Goal: Task Accomplishment & Management: Manage account settings

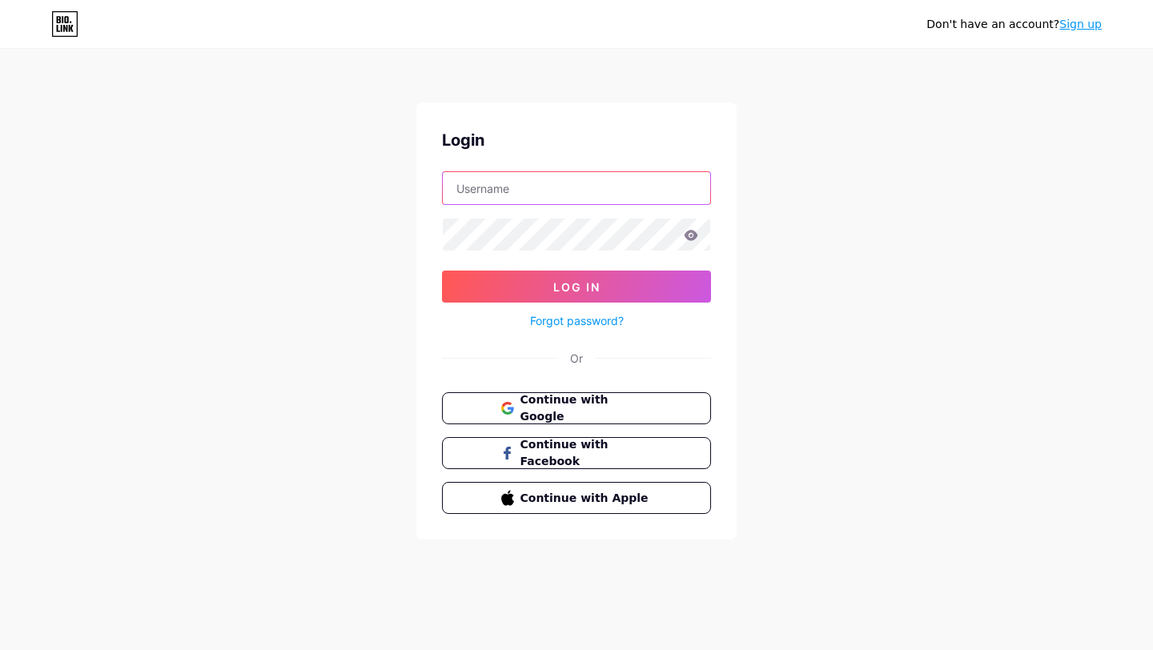
drag, startPoint x: 0, startPoint y: 0, endPoint x: 517, endPoint y: 193, distance: 551.9
click at [517, 193] on input "text" at bounding box center [576, 188] width 267 height 32
type input "[EMAIL_ADDRESS][DOMAIN_NAME]"
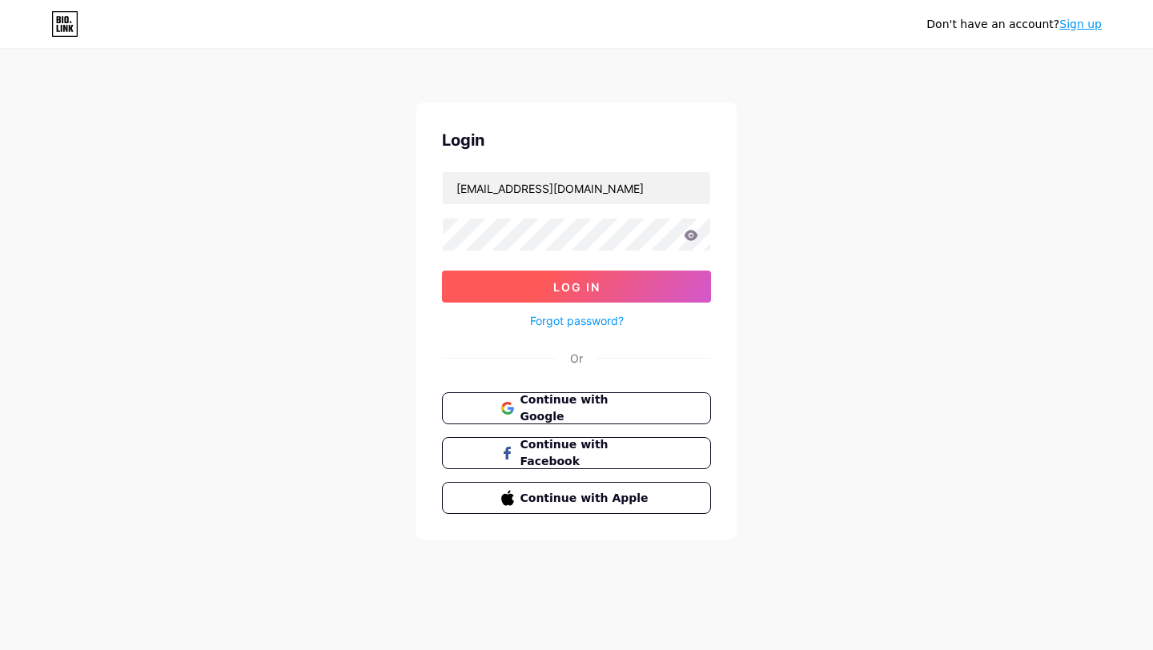
click at [587, 294] on button "Log In" at bounding box center [576, 287] width 269 height 32
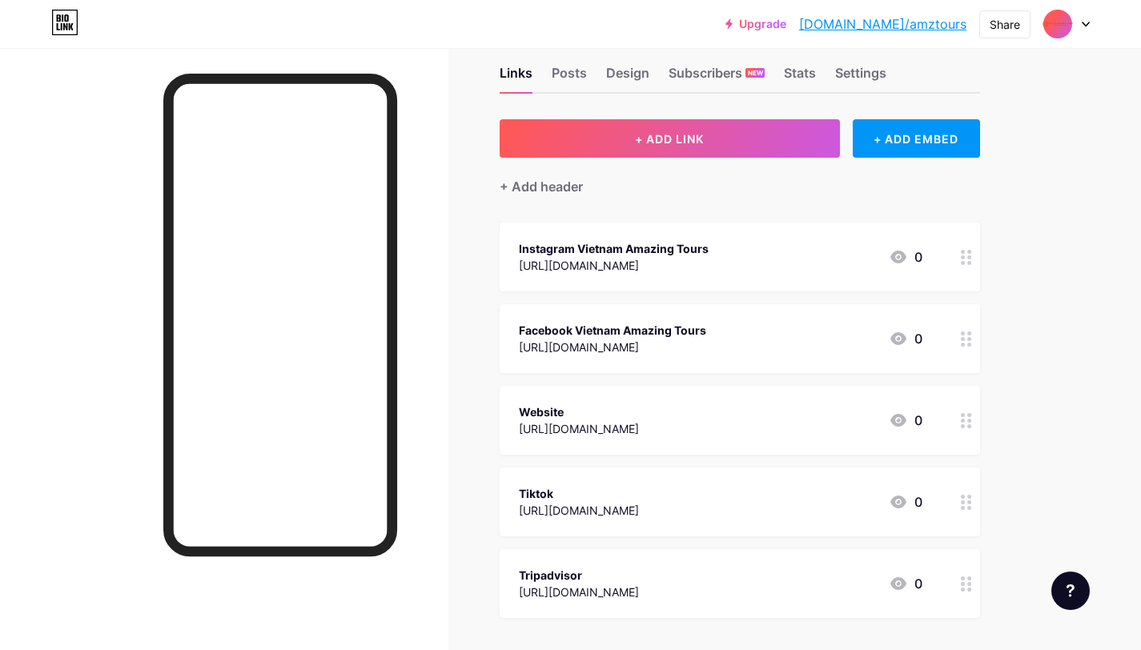
scroll to position [50, 0]
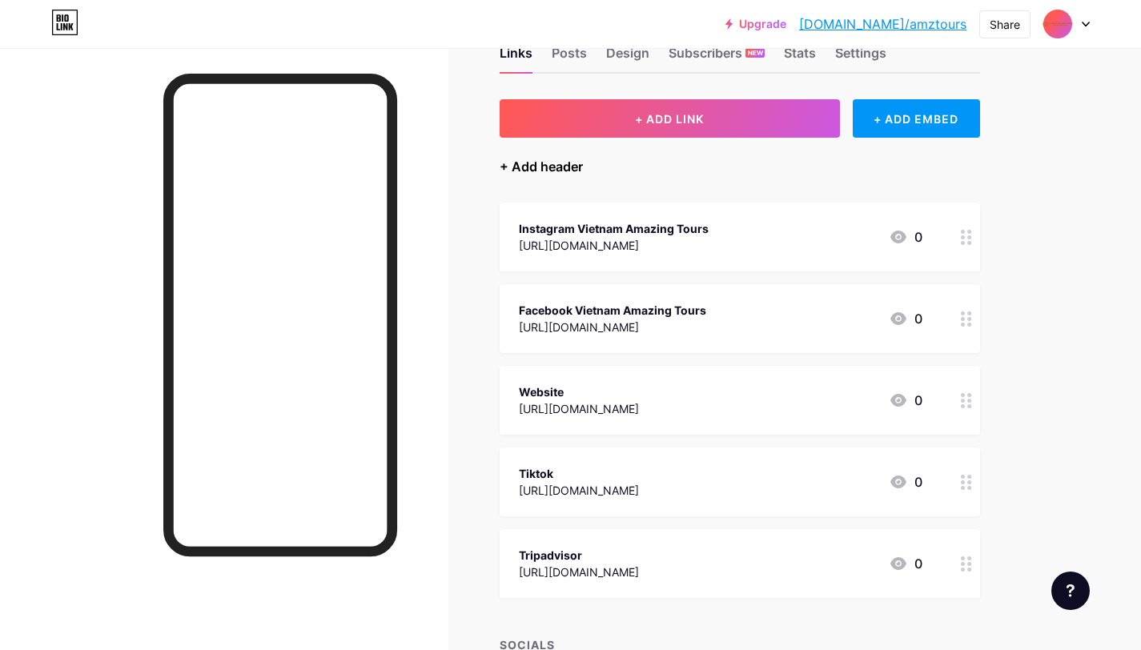
click at [531, 158] on div "+ Add header" at bounding box center [540, 166] width 83 height 19
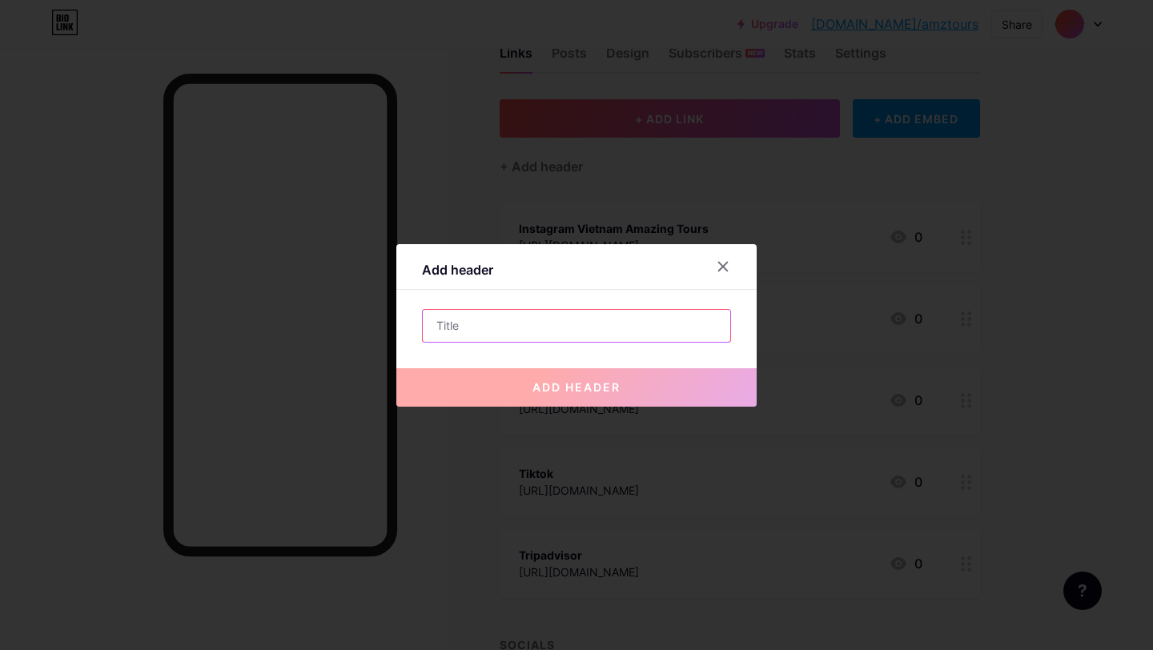
click at [496, 319] on input "text" at bounding box center [576, 326] width 307 height 32
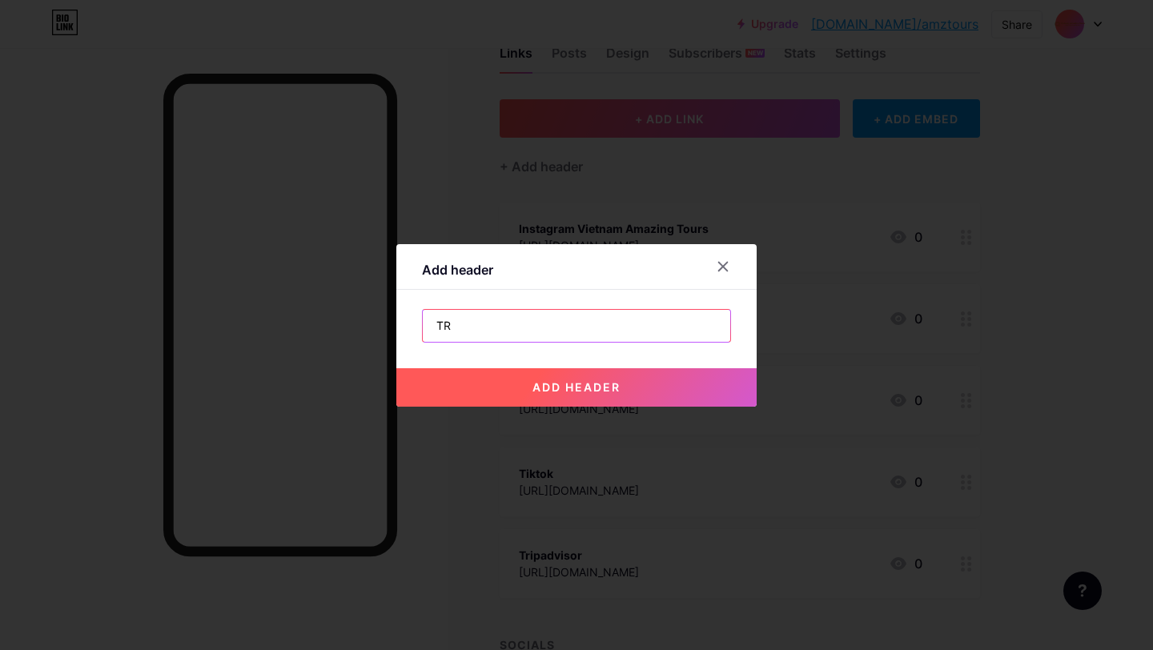
type input "T"
type input "C"
type input "PLAN YOUR TRIP NOW"
click at [611, 387] on span "add header" at bounding box center [576, 387] width 88 height 14
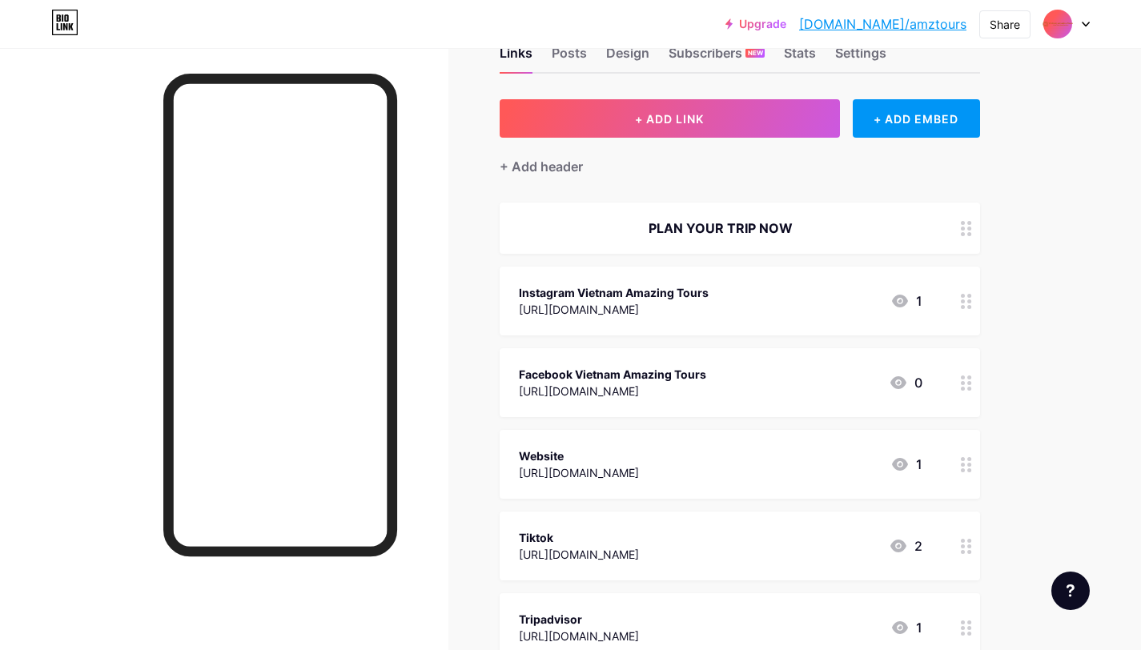
click at [962, 307] on div at bounding box center [965, 301] width 27 height 69
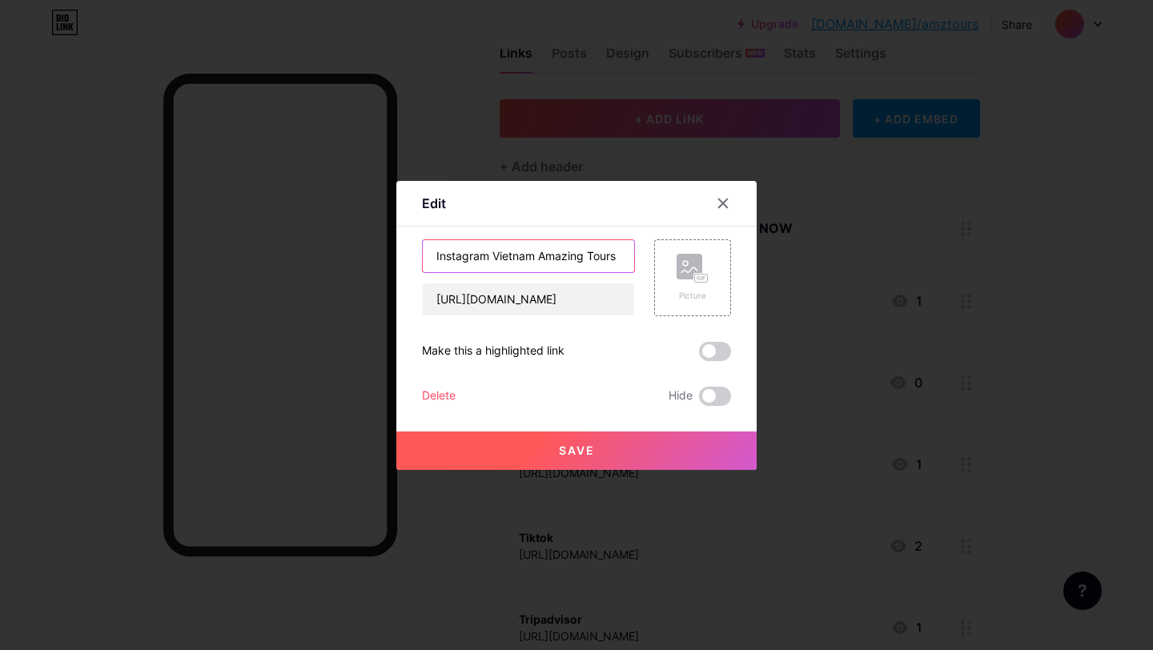
drag, startPoint x: 487, startPoint y: 255, endPoint x: 608, endPoint y: 255, distance: 120.9
click at [614, 260] on input "Instagram Vietnam Amazing Tours" at bounding box center [528, 256] width 211 height 32
type input "Instagram"
click at [601, 463] on button "Save" at bounding box center [576, 450] width 360 height 38
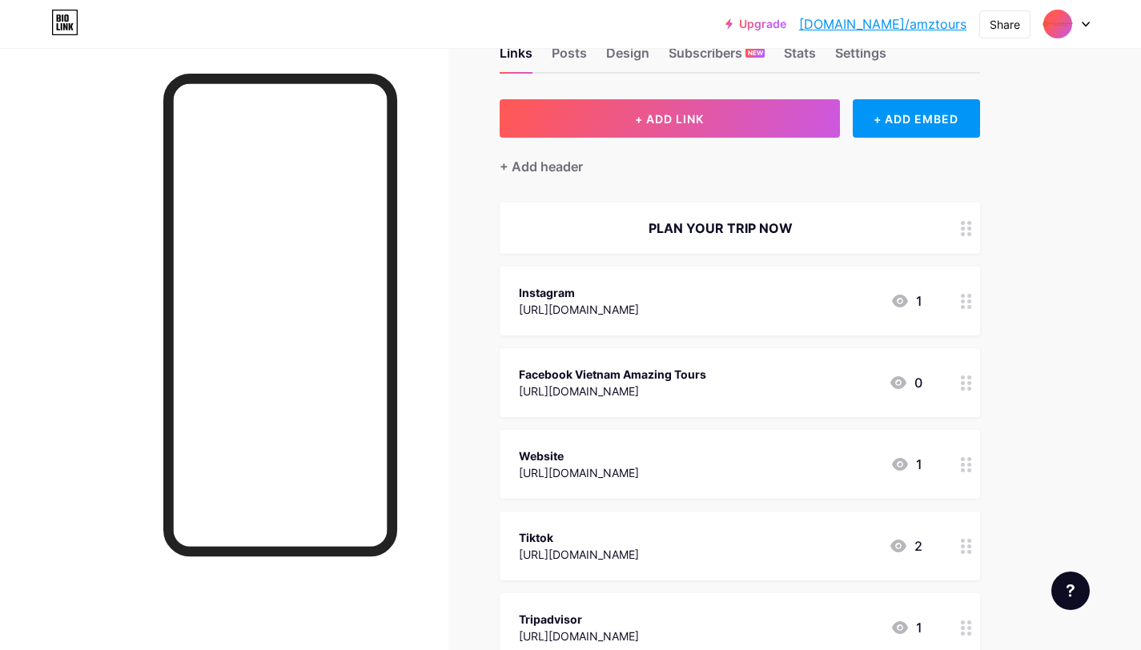
click at [966, 387] on icon at bounding box center [965, 382] width 11 height 15
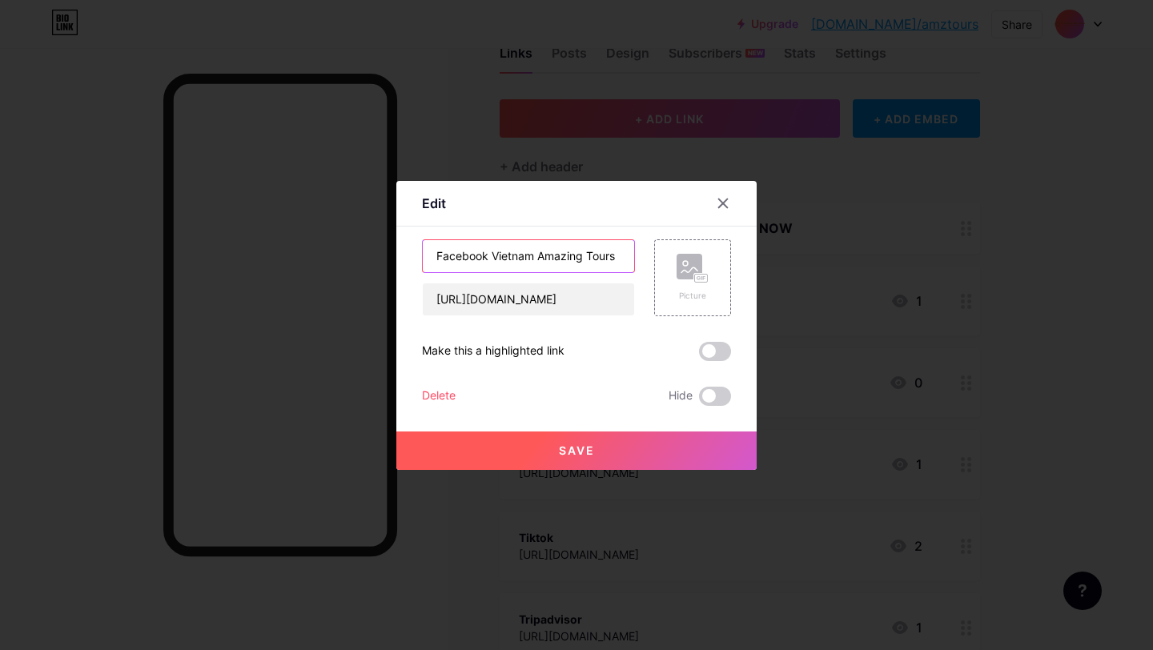
drag, startPoint x: 483, startPoint y: 255, endPoint x: 642, endPoint y: 273, distance: 159.5
click at [642, 273] on div "Facebook Vietnam Amazing Tours [URL][DOMAIN_NAME] Picture" at bounding box center [576, 277] width 309 height 77
type input "Facebook"
click at [591, 445] on button "Save" at bounding box center [576, 450] width 360 height 38
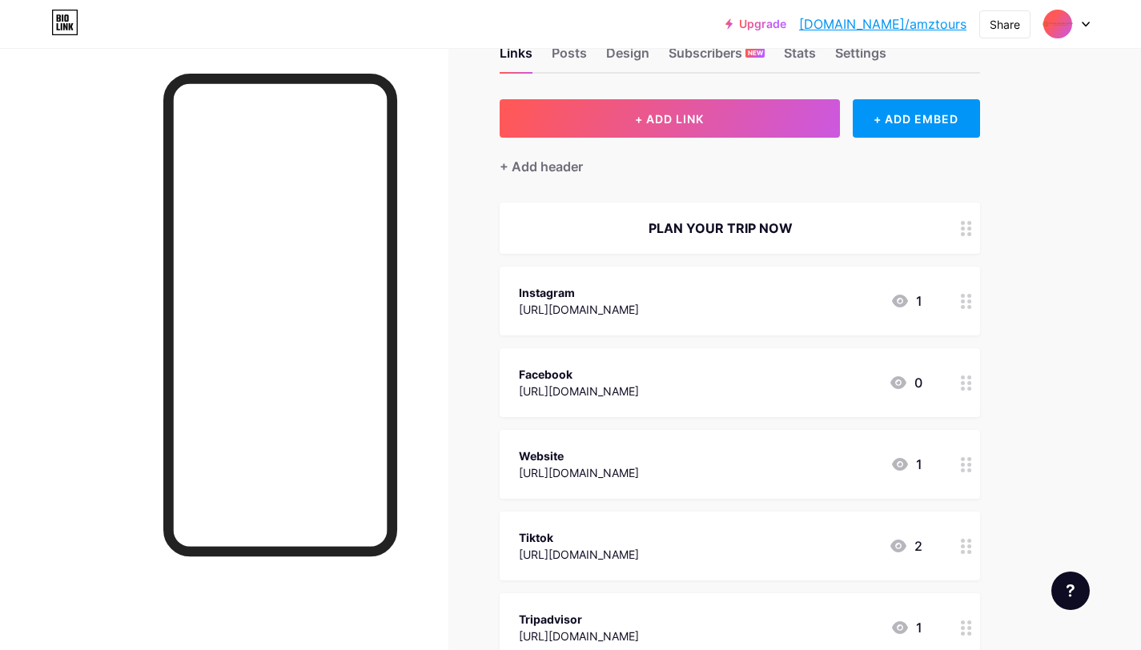
scroll to position [0, 0]
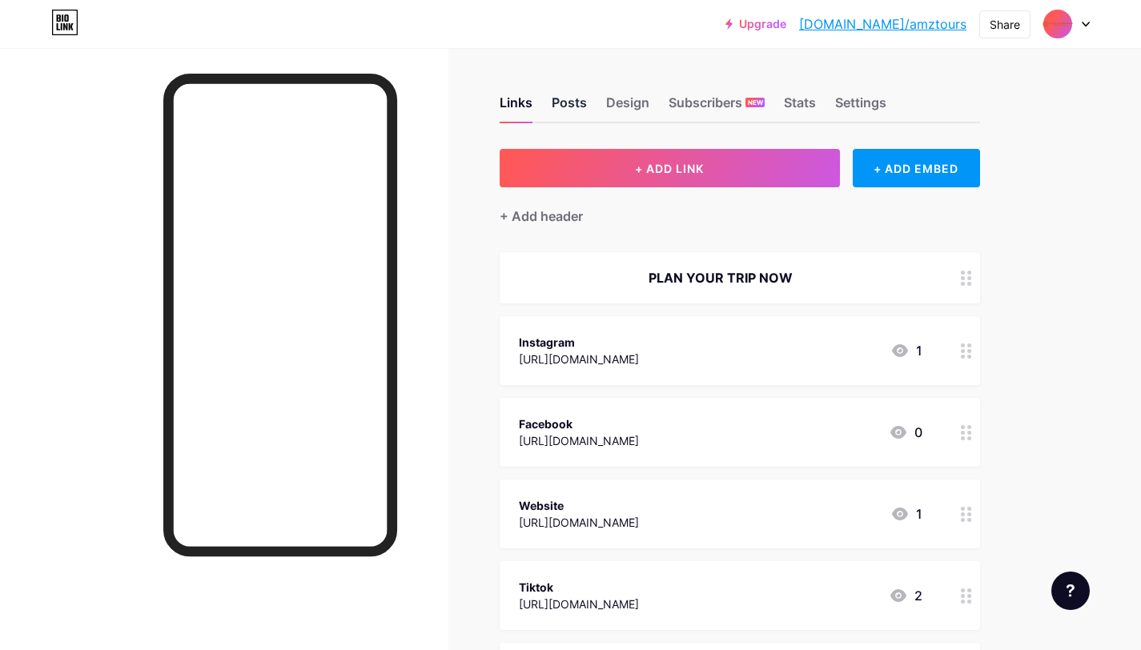
click at [570, 103] on div "Posts" at bounding box center [568, 107] width 35 height 29
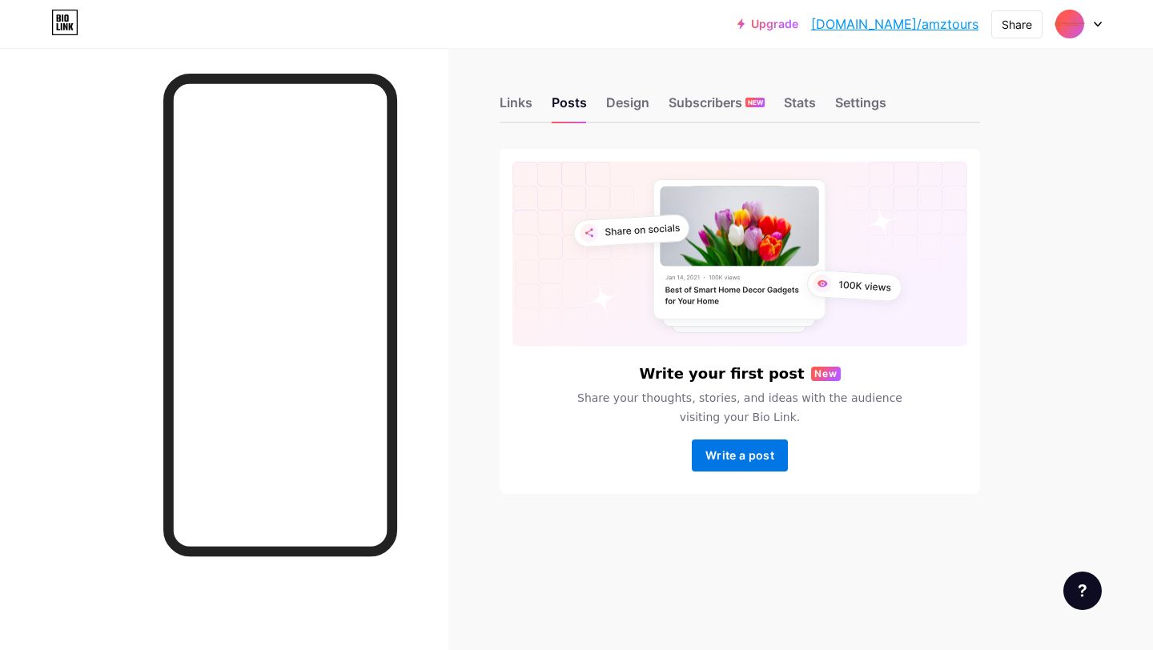
click at [757, 462] on span "Write a post" at bounding box center [739, 455] width 69 height 14
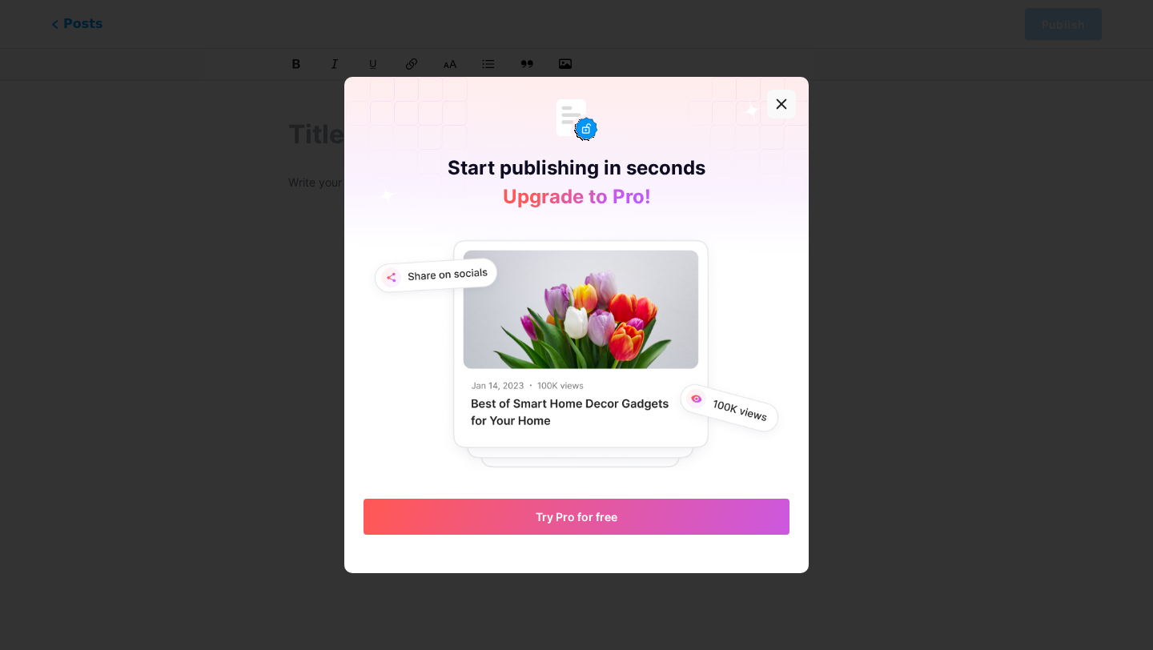
click at [784, 104] on div at bounding box center [781, 104] width 29 height 29
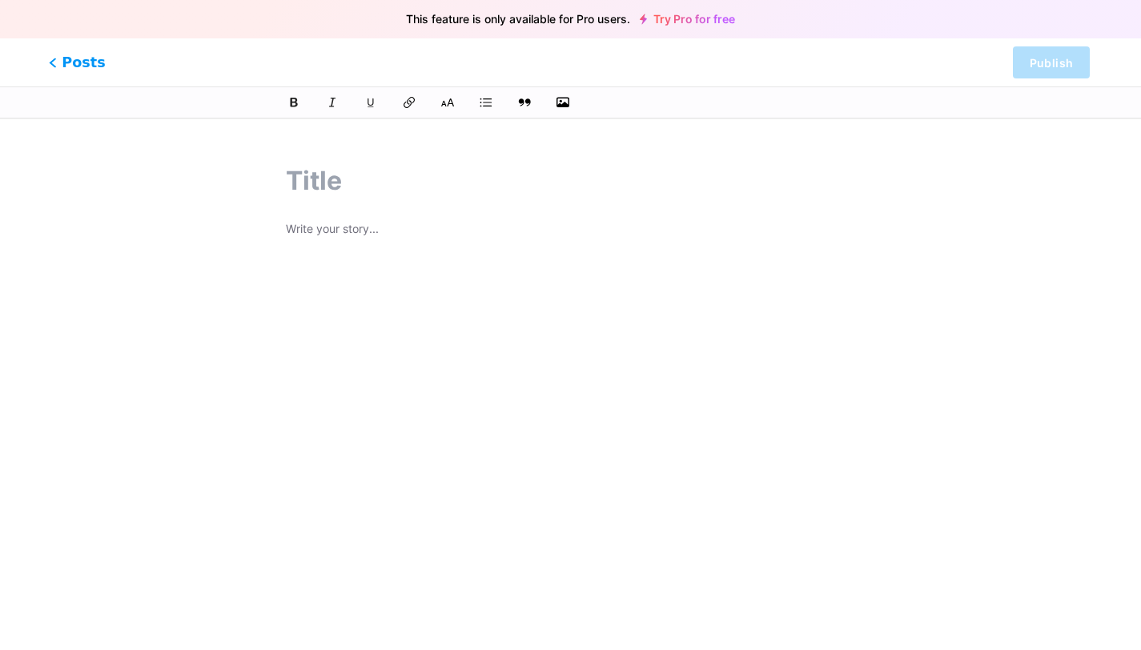
click at [60, 68] on span "Posts" at bounding box center [77, 62] width 57 height 21
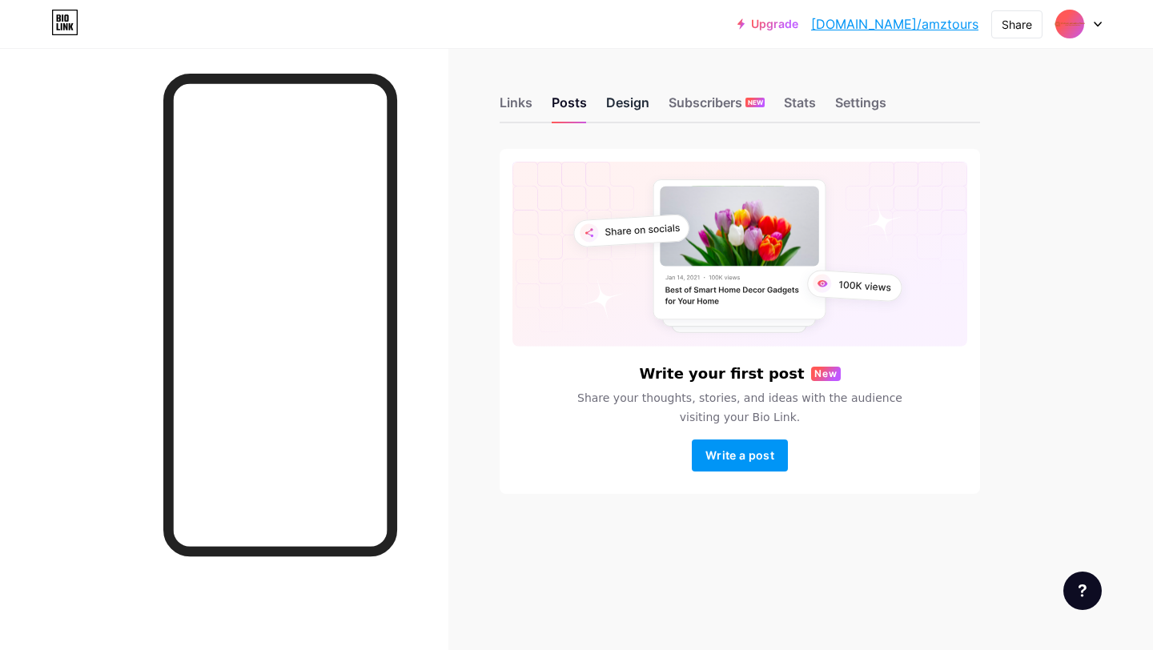
click at [629, 103] on div "Design" at bounding box center [627, 107] width 43 height 29
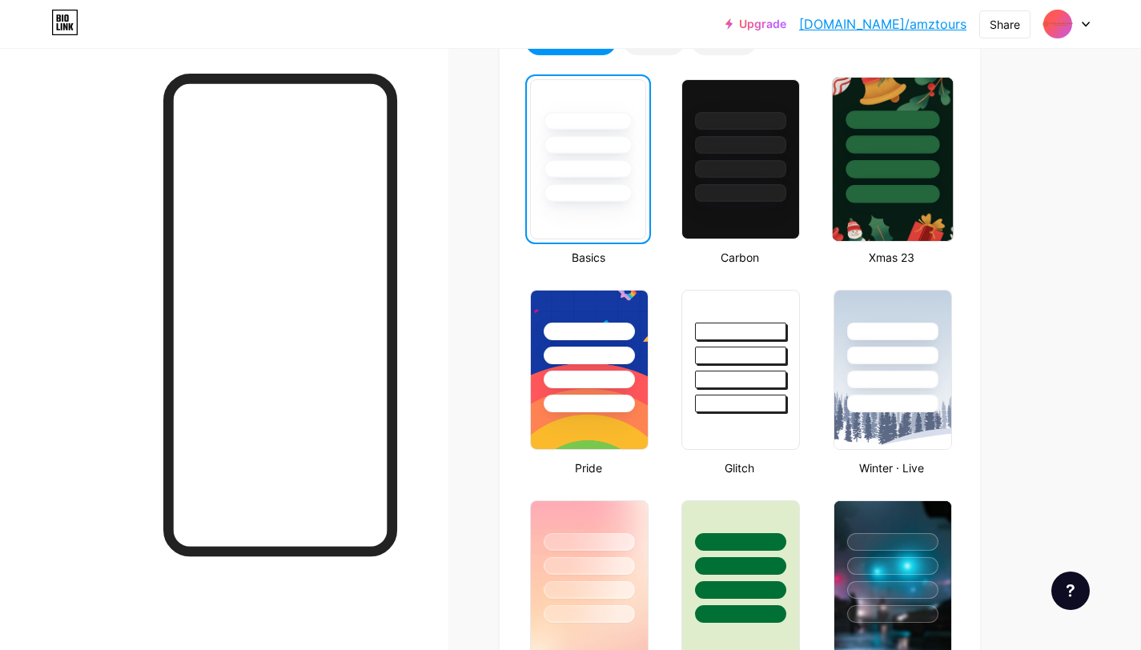
scroll to position [704, 0]
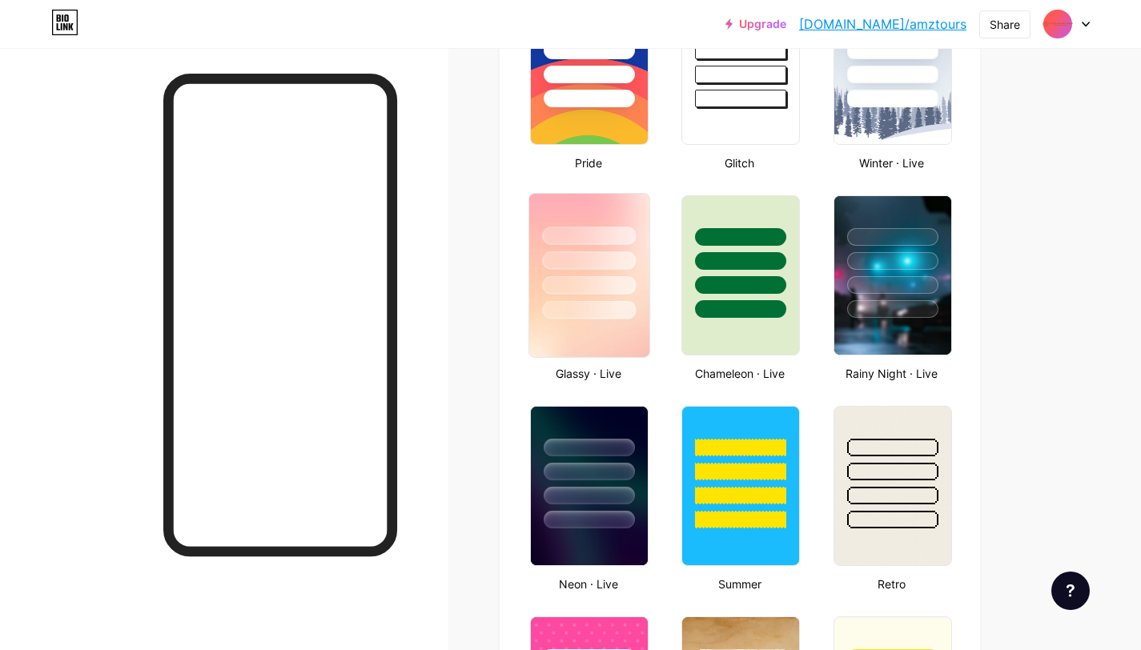
click at [588, 294] on div at bounding box center [589, 257] width 120 height 126
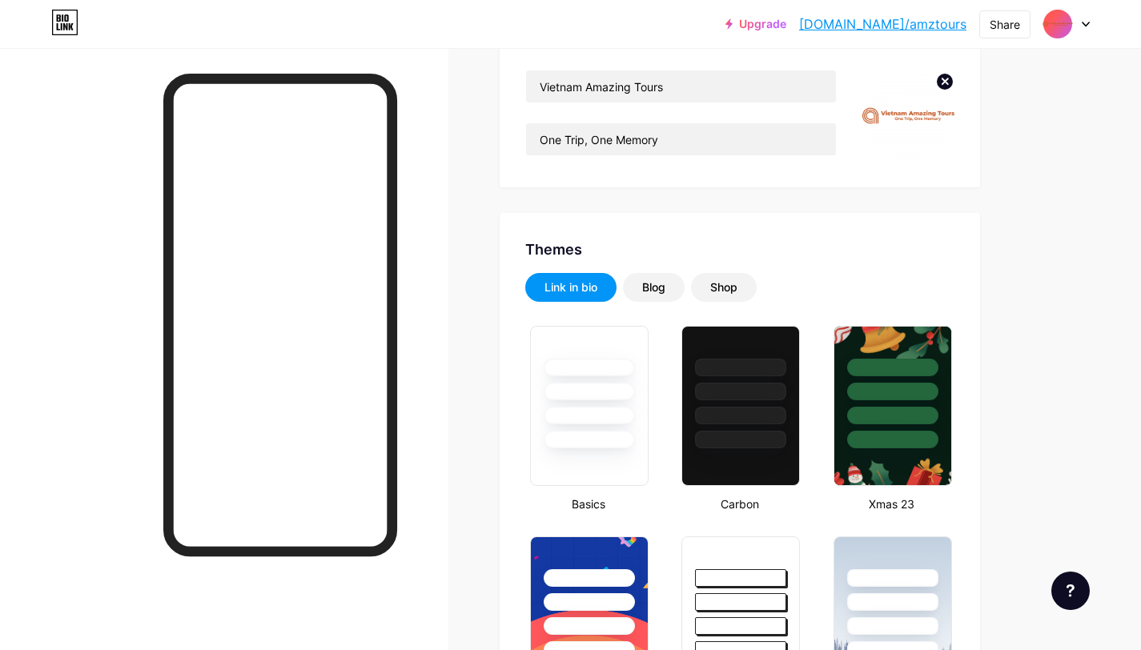
scroll to position [0, 0]
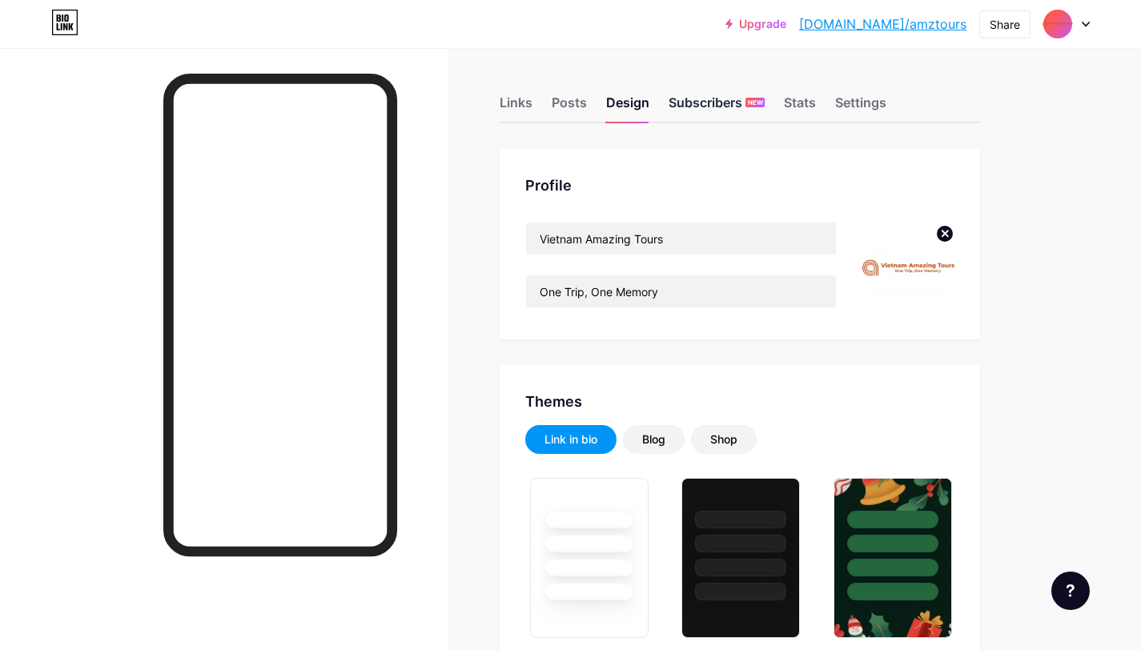
click at [720, 99] on div "Subscribers NEW" at bounding box center [716, 107] width 96 height 29
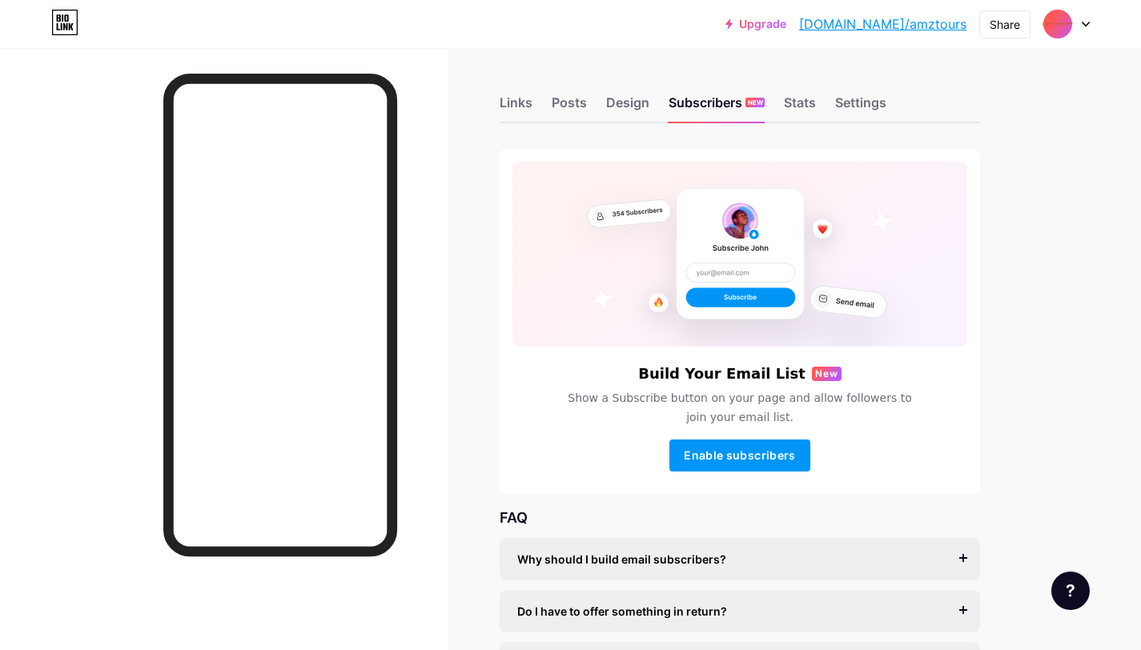
scroll to position [114, 0]
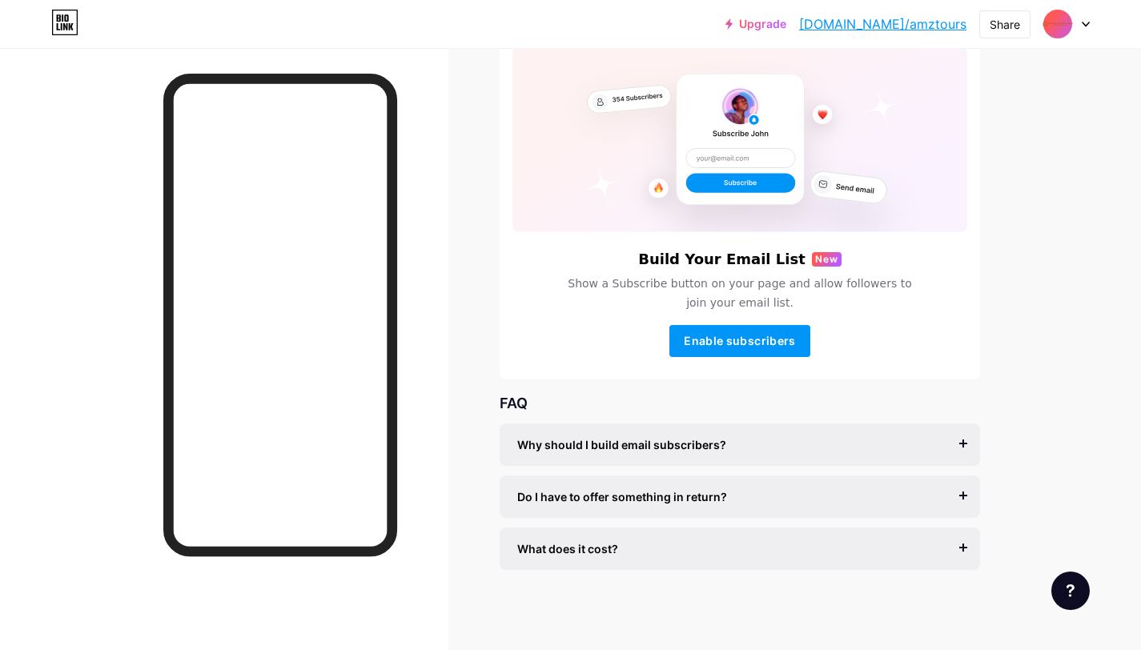
click at [728, 450] on div "Why should I build email subscribers?" at bounding box center [739, 444] width 445 height 17
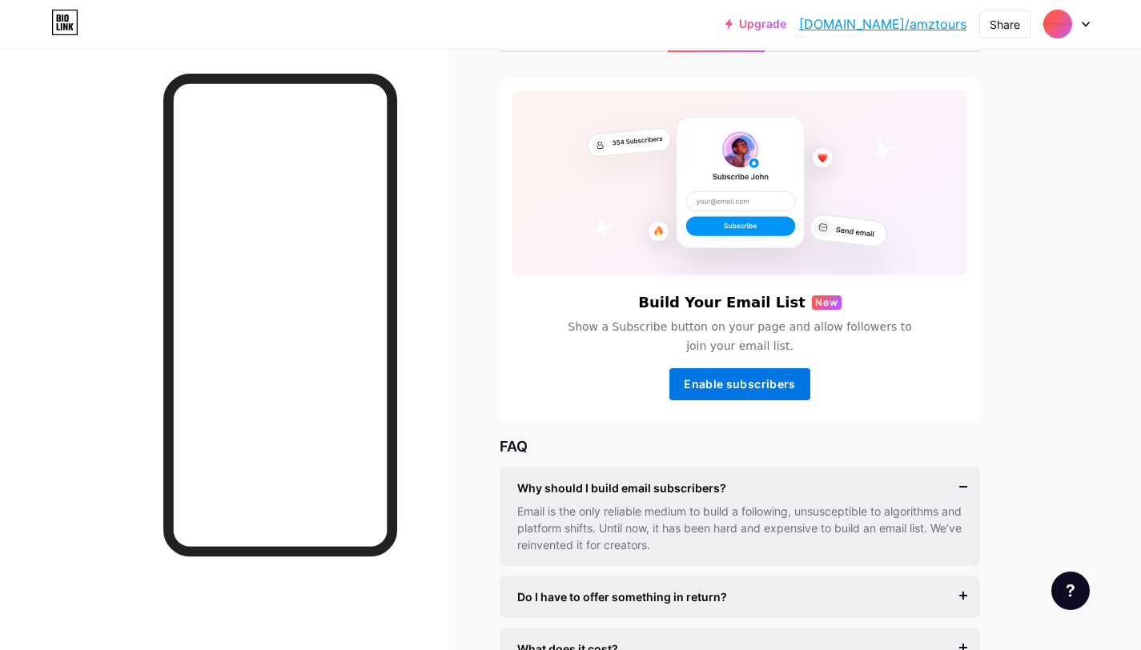
scroll to position [0, 0]
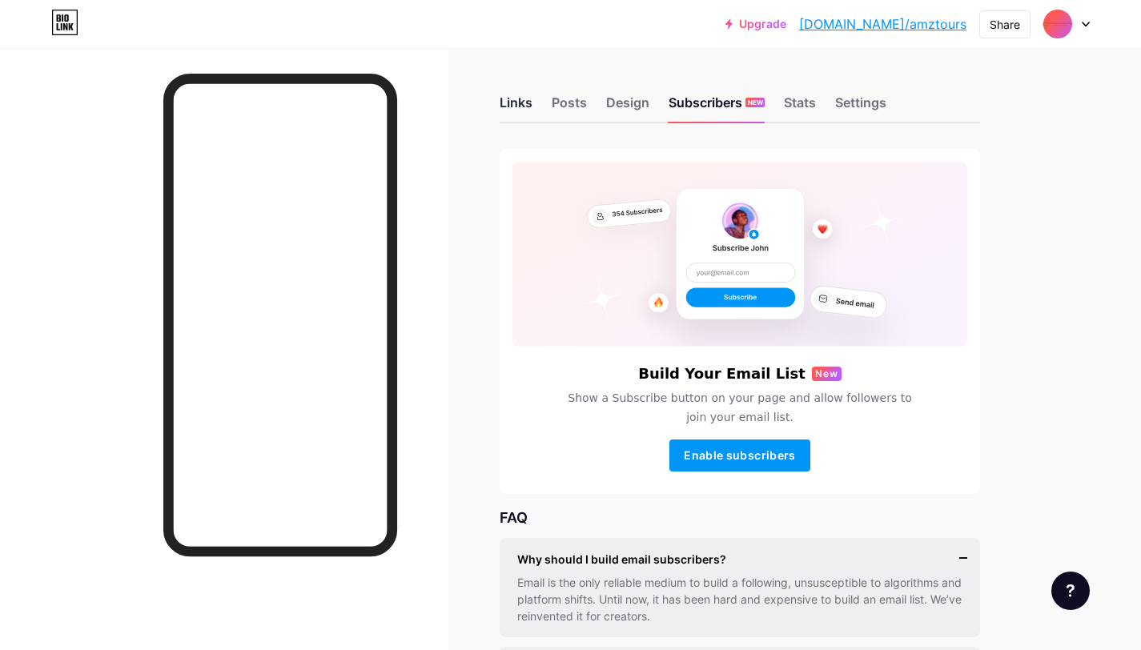
click at [511, 102] on div "Links" at bounding box center [515, 107] width 33 height 29
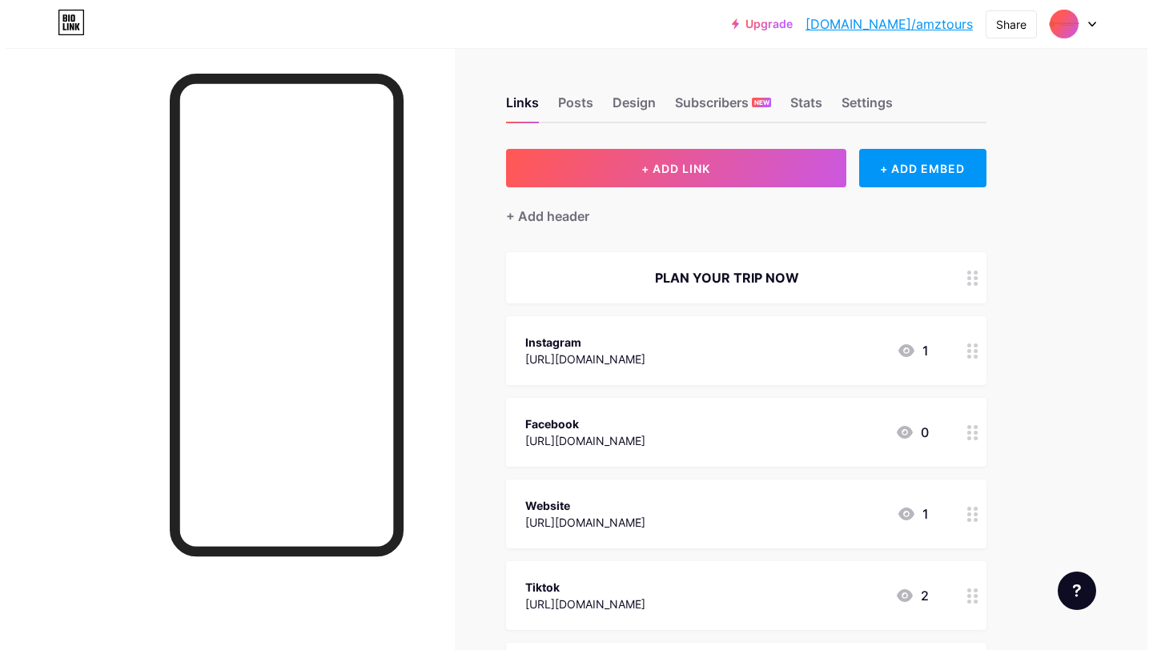
scroll to position [247, 0]
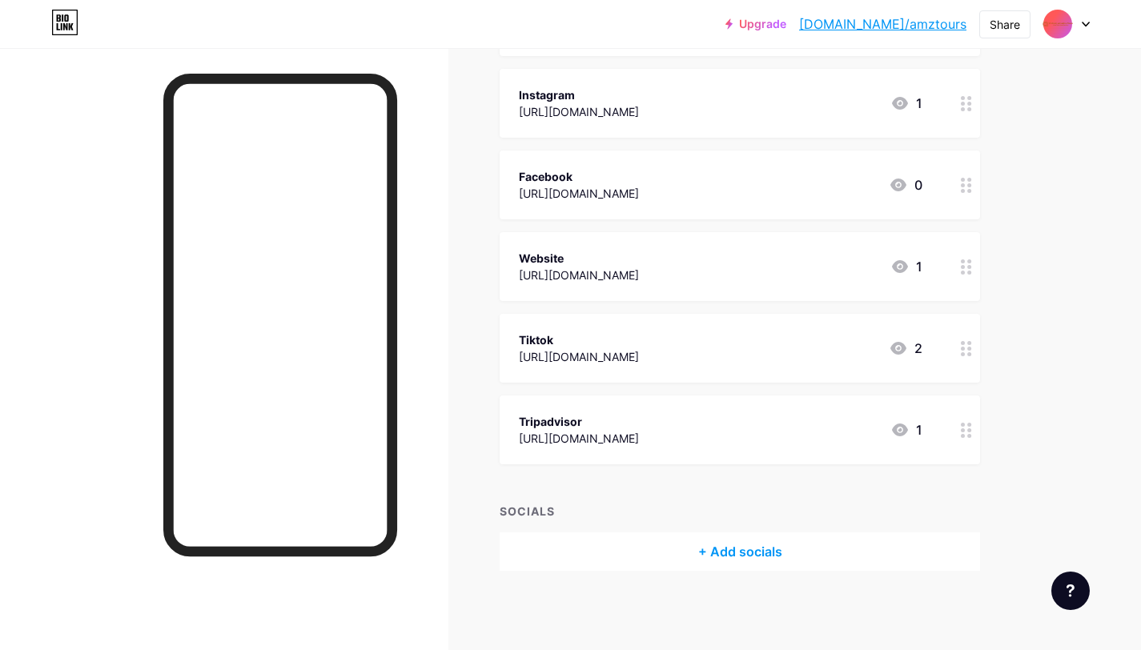
click at [732, 545] on div "+ Add socials" at bounding box center [739, 551] width 480 height 38
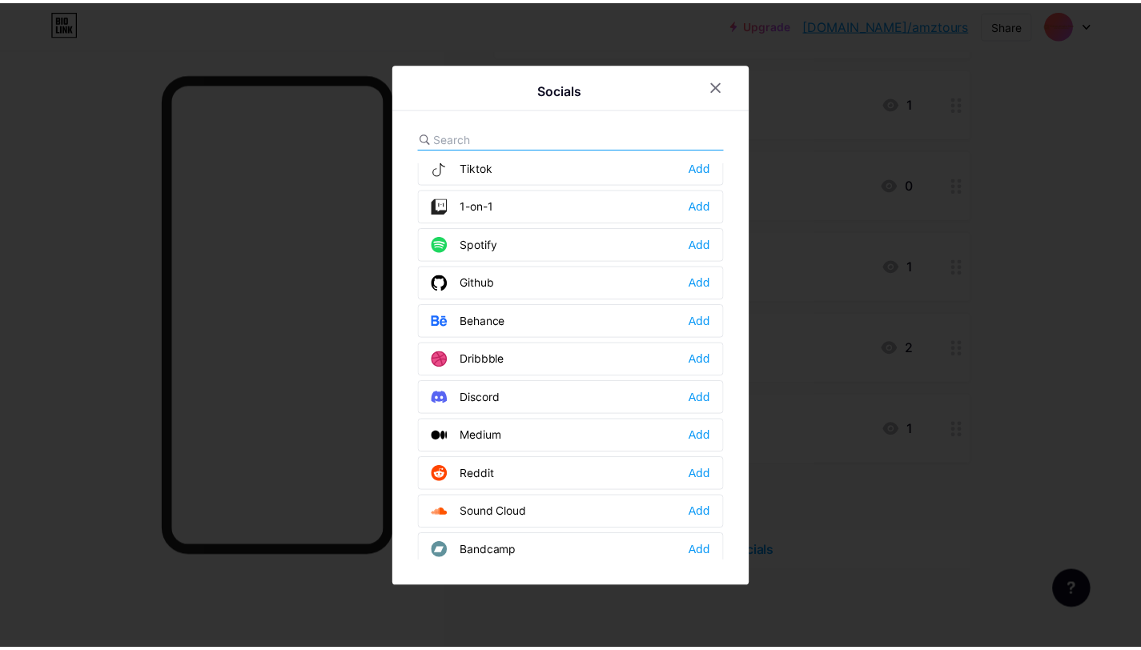
scroll to position [0, 0]
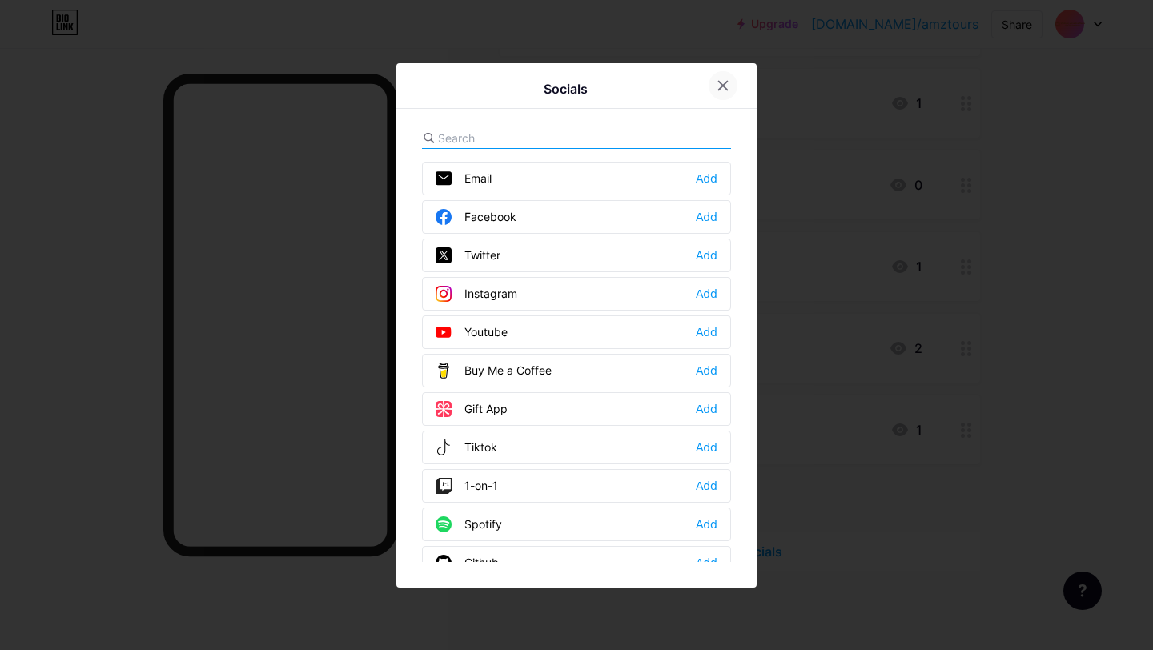
click at [716, 87] on icon at bounding box center [722, 85] width 13 height 13
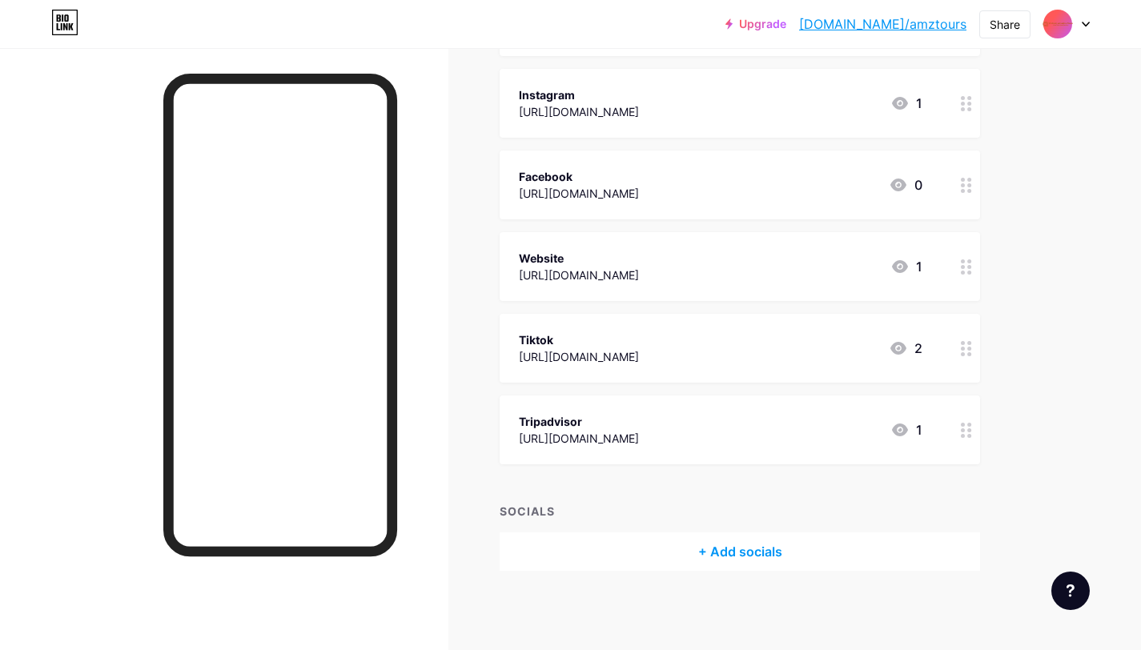
click at [965, 435] on icon at bounding box center [965, 430] width 11 height 15
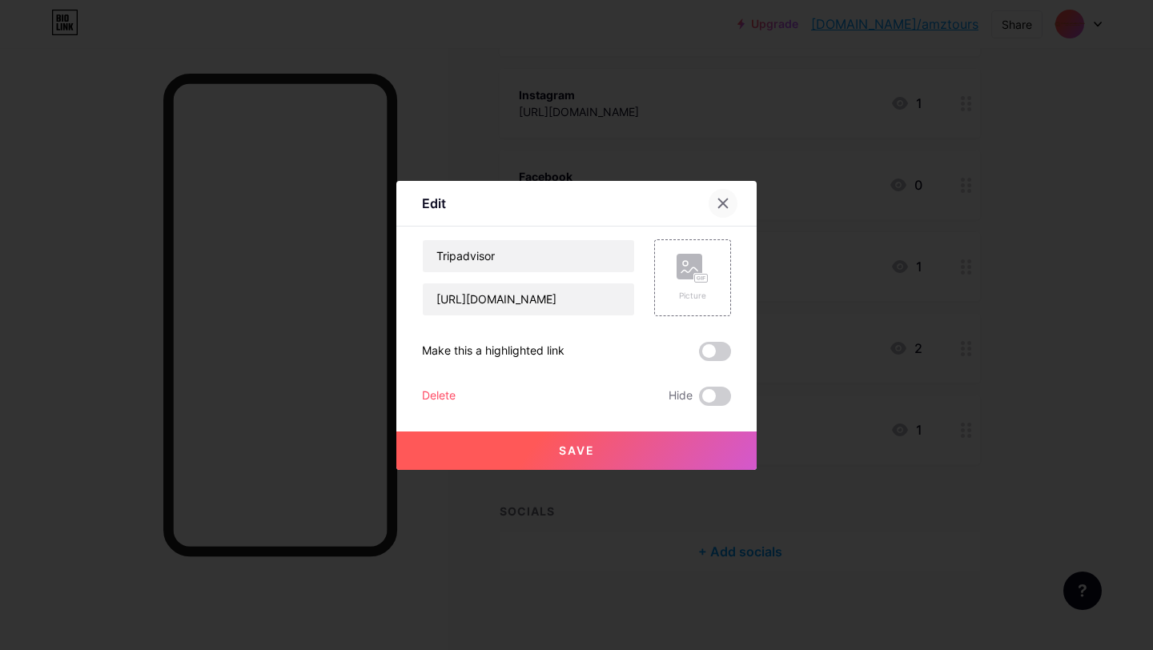
click at [719, 203] on icon at bounding box center [722, 203] width 13 height 13
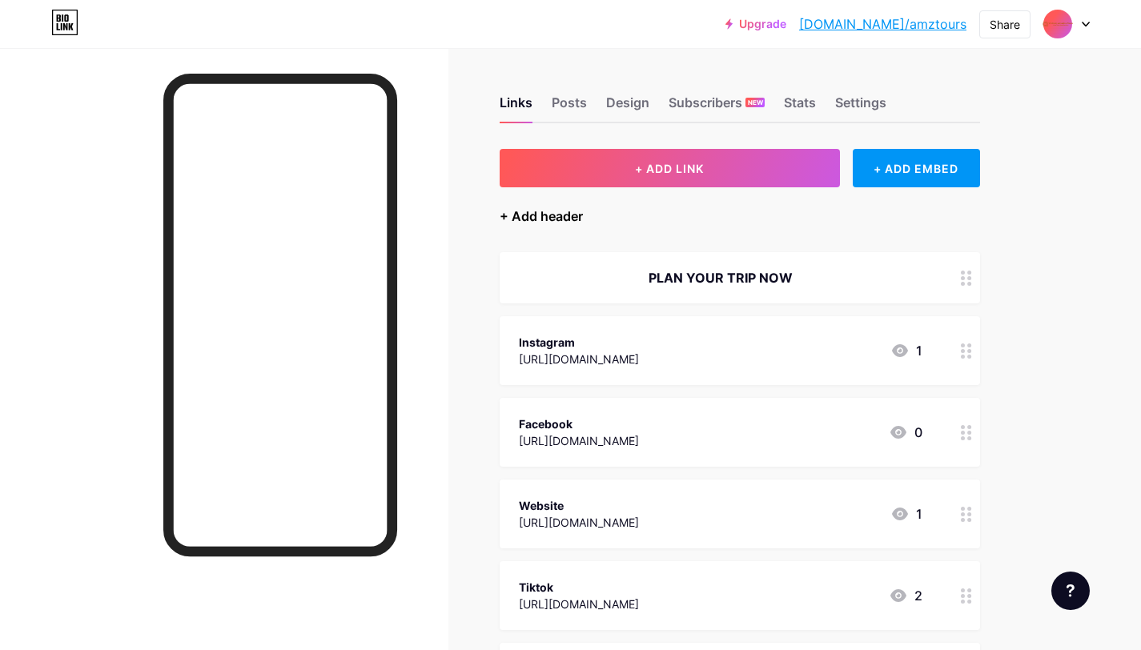
click at [517, 212] on div "+ Add header" at bounding box center [540, 216] width 83 height 19
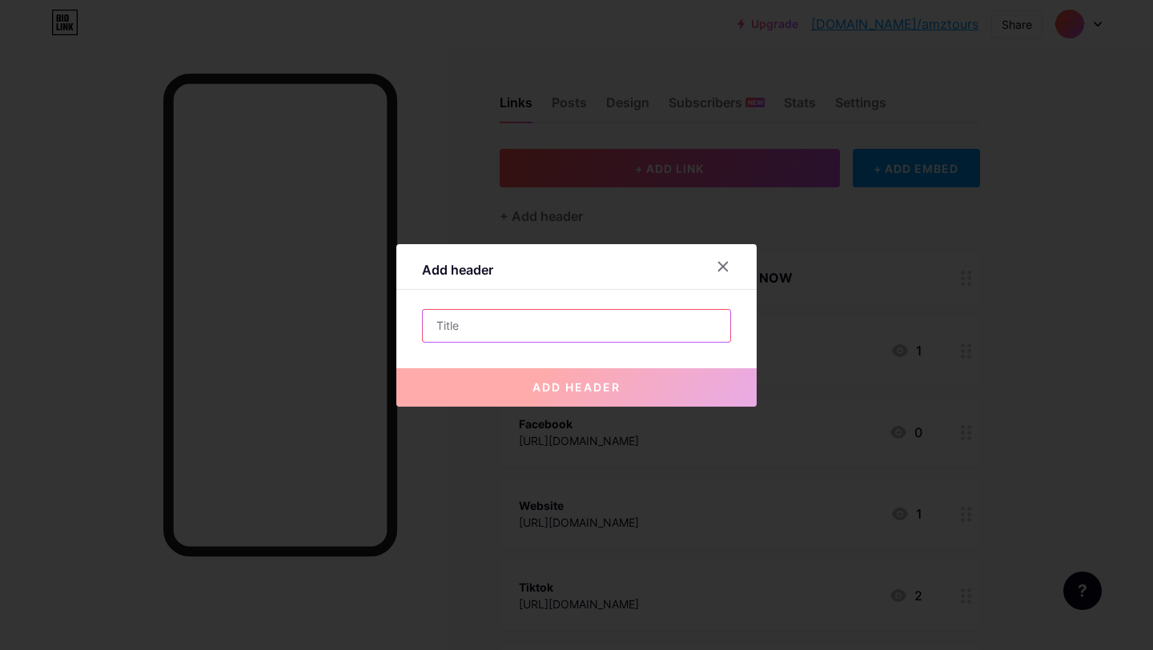
click at [502, 328] on input "text" at bounding box center [576, 326] width 307 height 32
click at [719, 262] on icon at bounding box center [723, 266] width 9 height 9
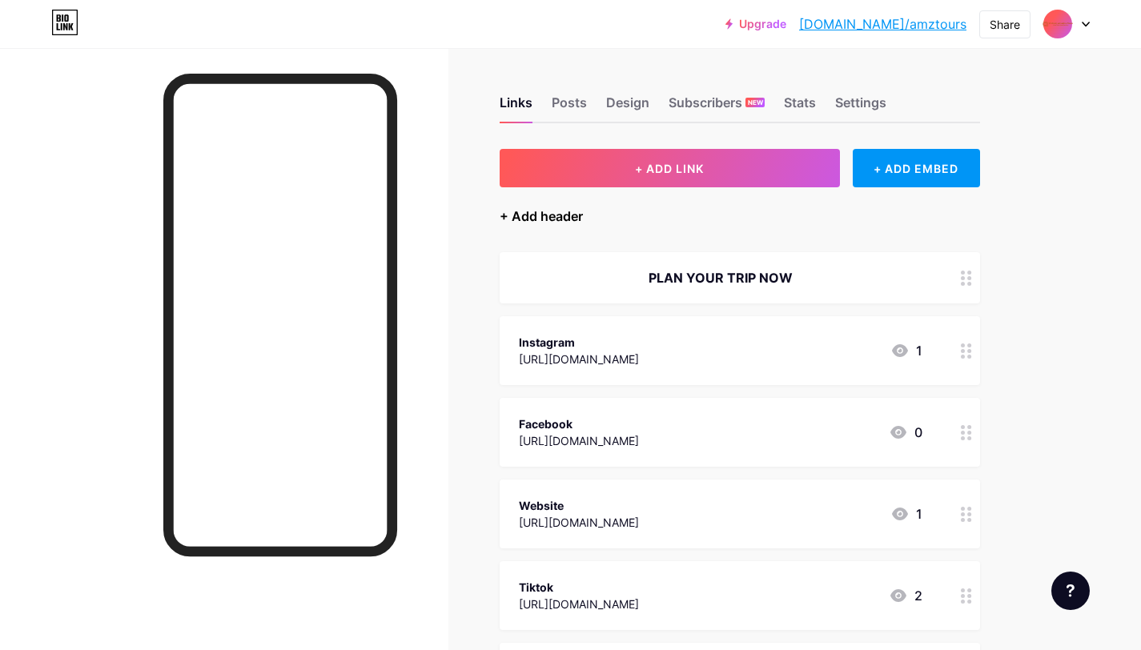
click at [550, 218] on div "+ Add header" at bounding box center [540, 216] width 83 height 19
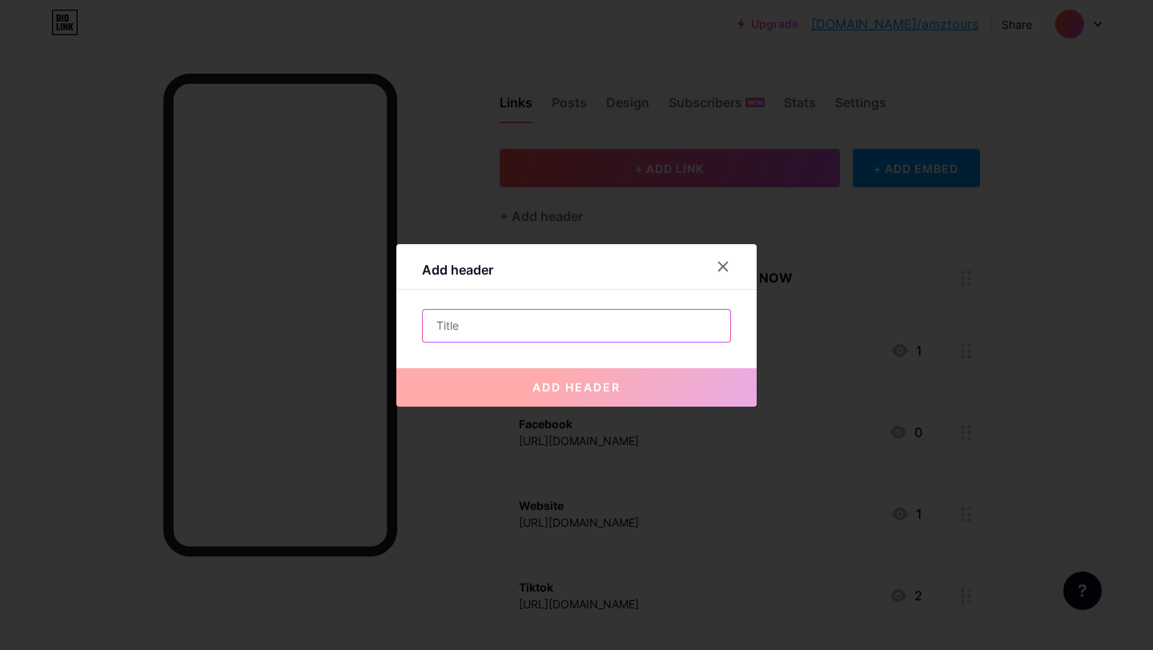
click at [510, 331] on input "text" at bounding box center [576, 326] width 307 height 32
click at [724, 271] on div at bounding box center [722, 266] width 29 height 29
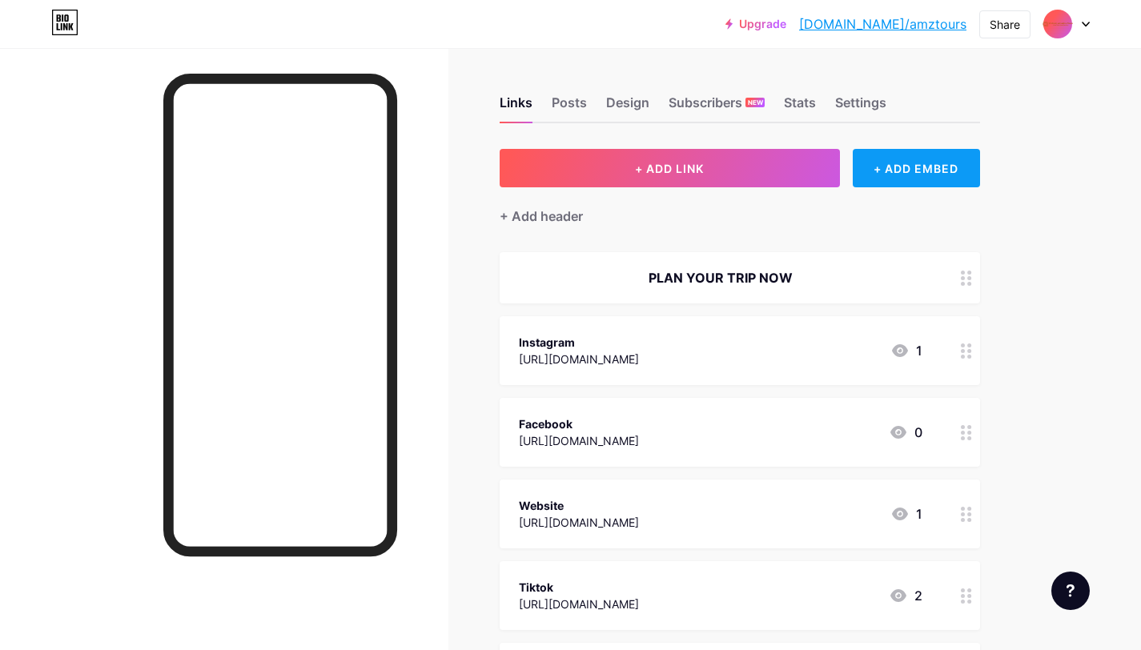
click at [920, 170] on div "+ ADD EMBED" at bounding box center [915, 168] width 127 height 38
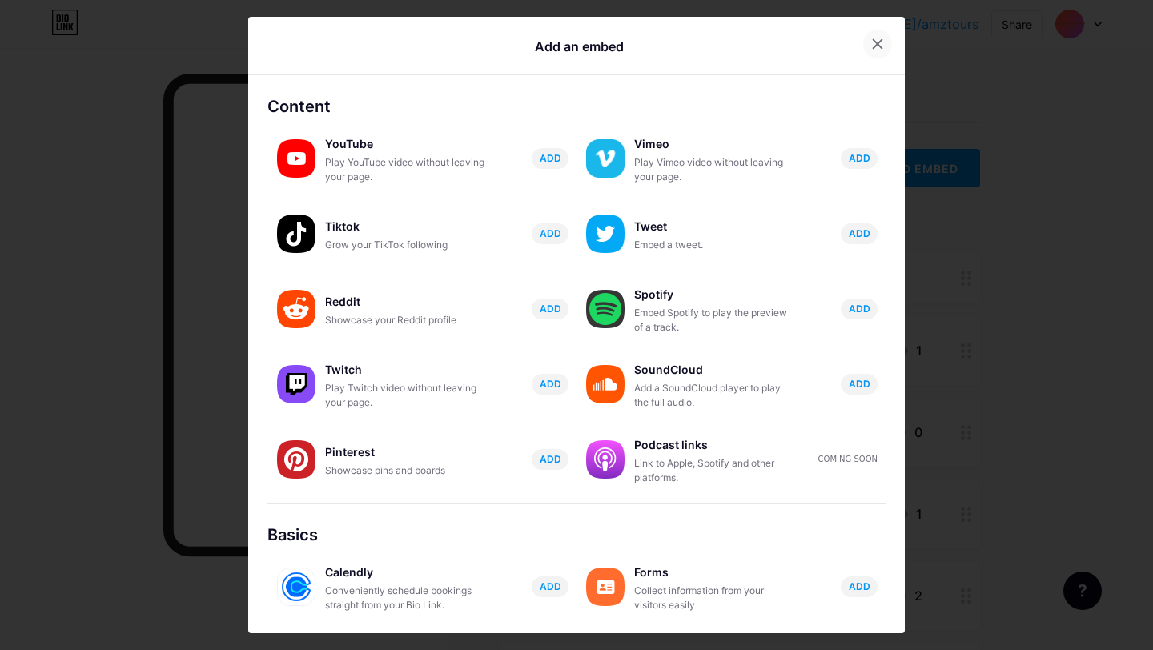
click at [871, 49] on icon at bounding box center [877, 44] width 13 height 13
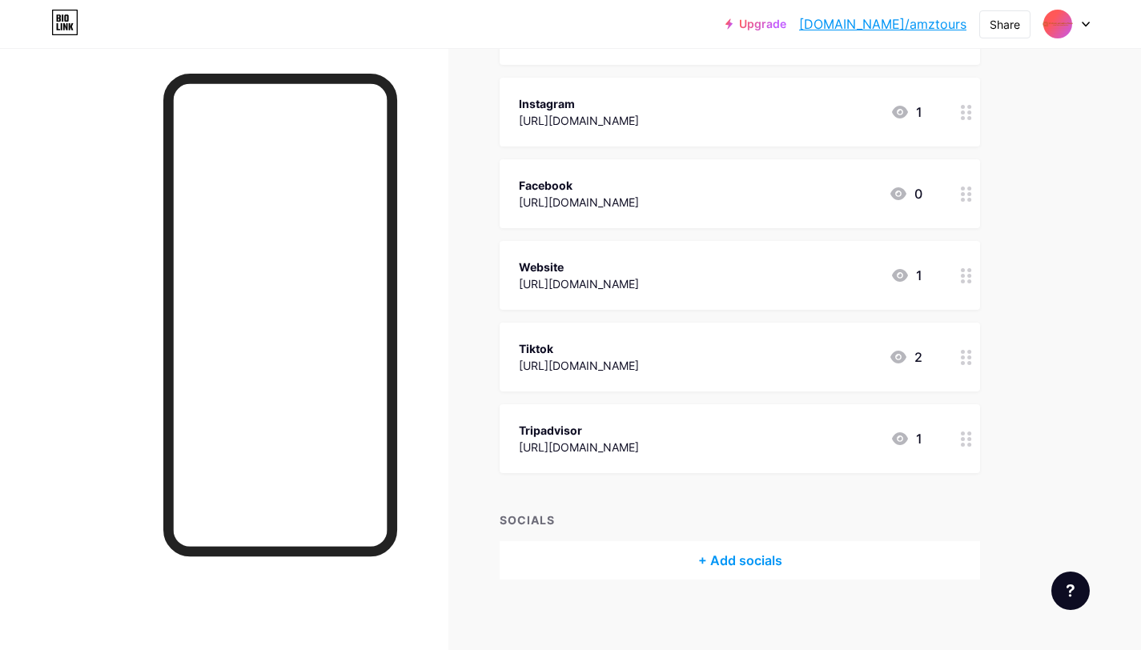
scroll to position [247, 0]
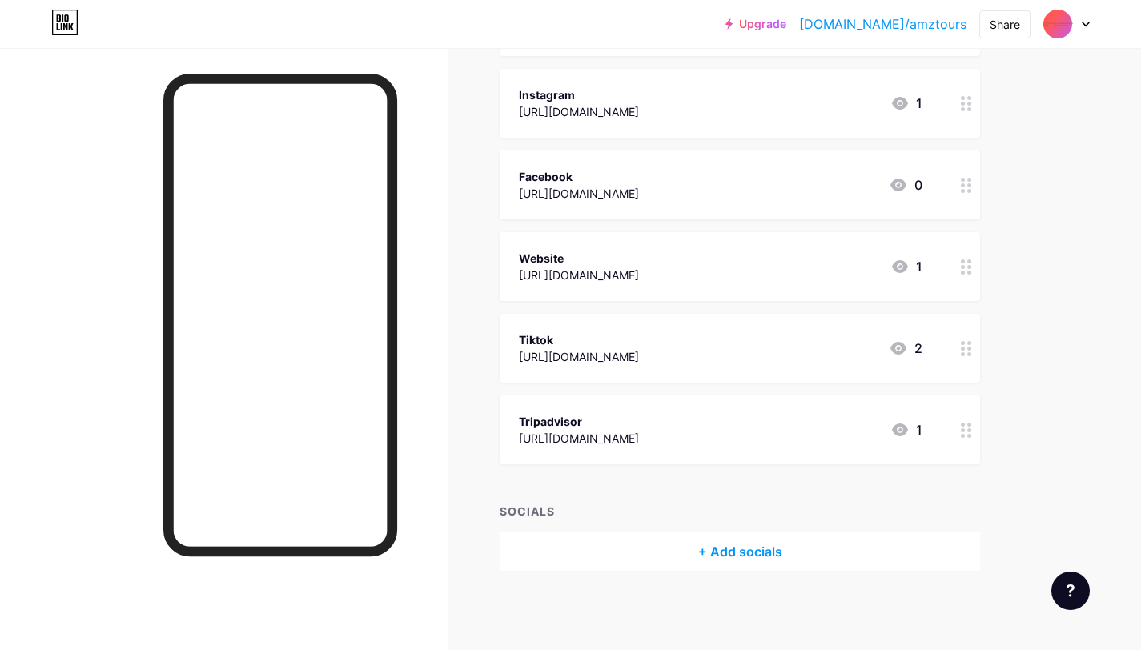
click at [789, 279] on div "Website [URL][DOMAIN_NAME] 1" at bounding box center [720, 266] width 403 height 37
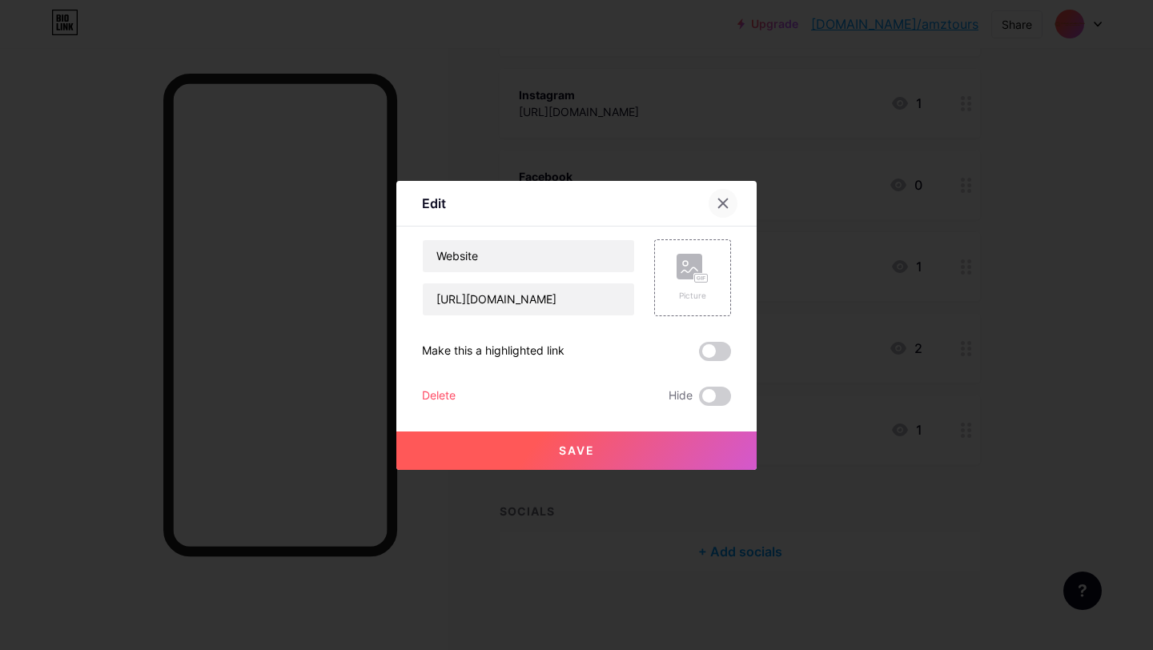
click at [718, 200] on icon at bounding box center [722, 203] width 13 height 13
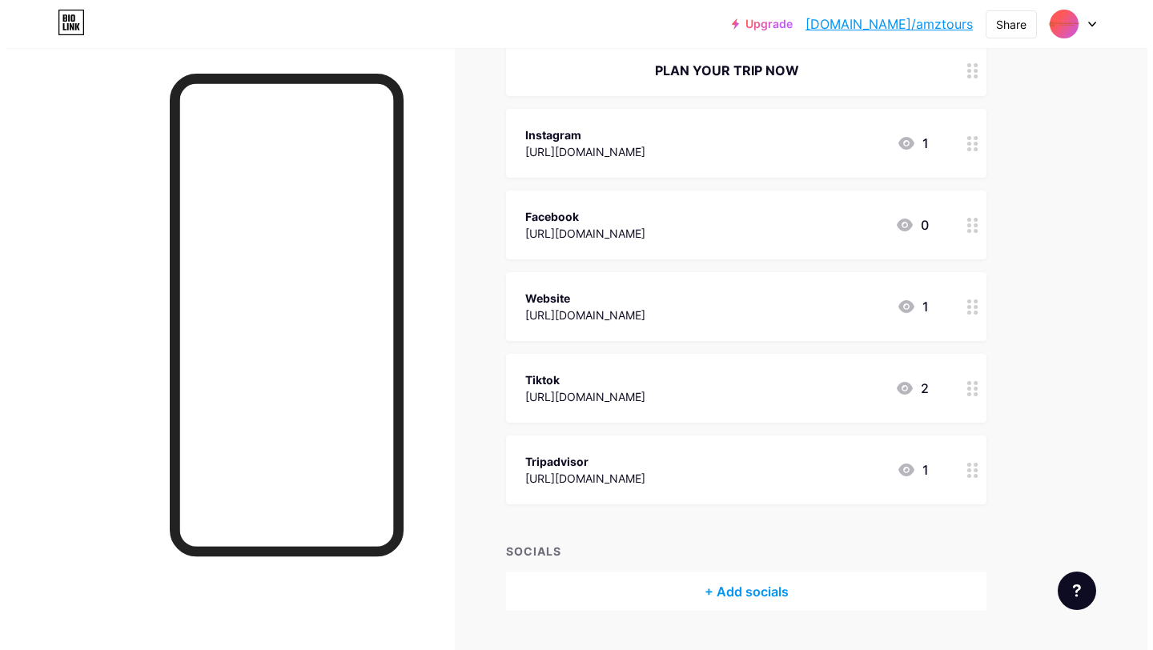
scroll to position [86, 0]
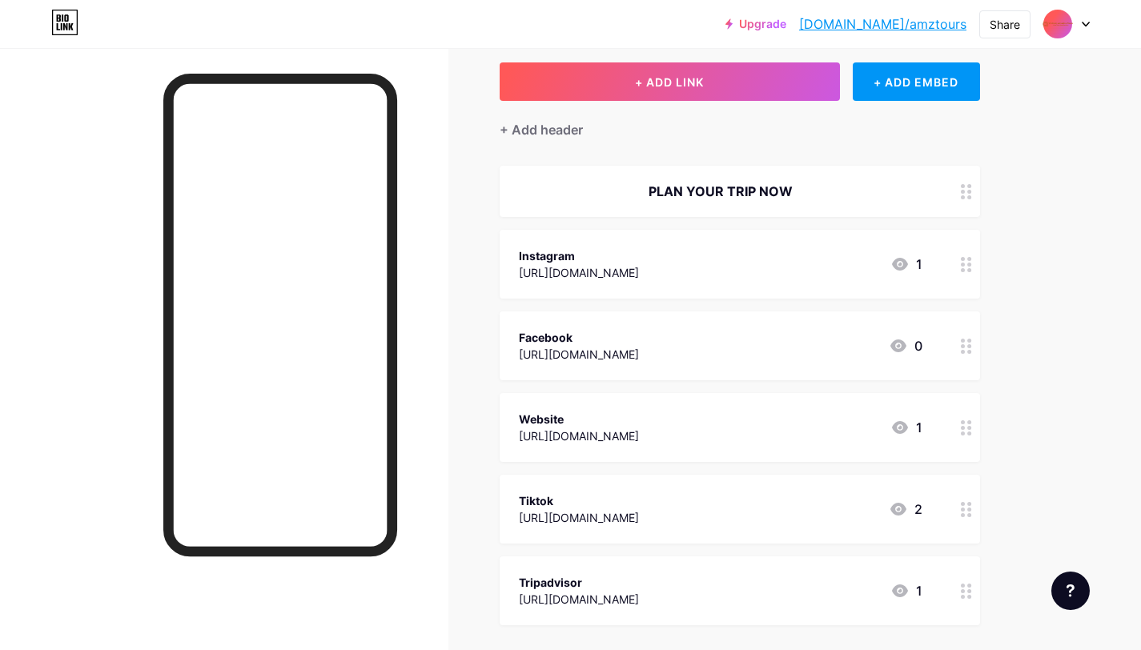
click at [972, 267] on div at bounding box center [965, 264] width 27 height 69
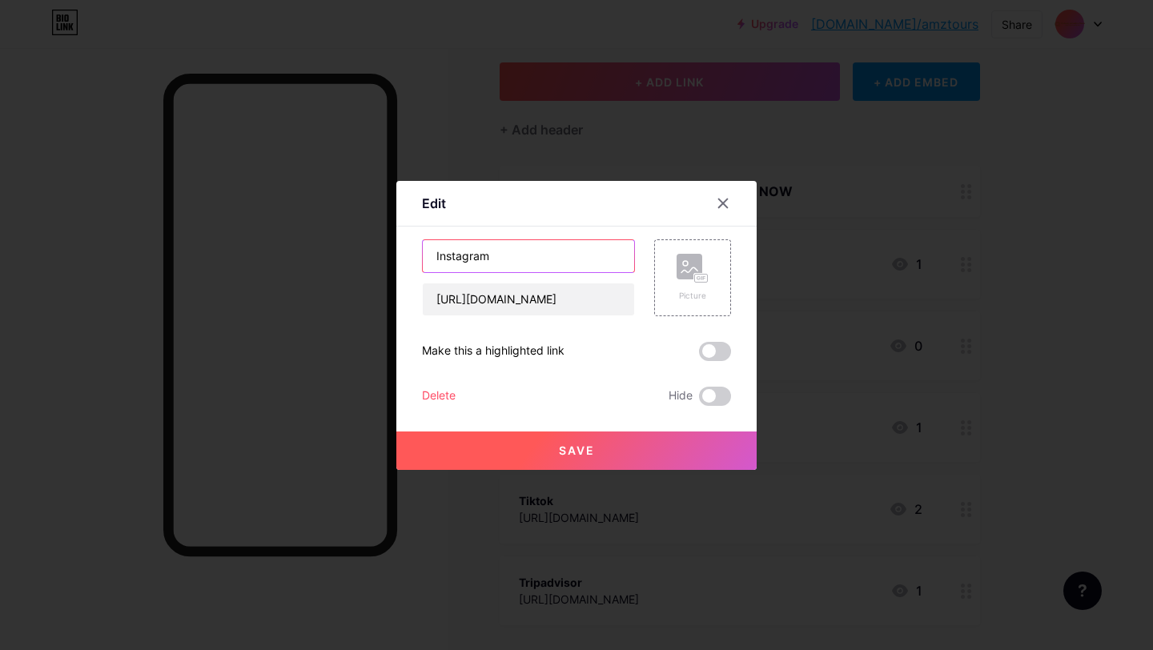
drag, startPoint x: 547, startPoint y: 262, endPoint x: 401, endPoint y: 254, distance: 146.7
click at [401, 254] on div "Edit Content YouTube Play YouTube video without leaving your page. ADD Vimeo Pl…" at bounding box center [576, 325] width 360 height 289
type input "SIP AND DISCOVER"
click at [690, 283] on div "Picture" at bounding box center [692, 278] width 32 height 48
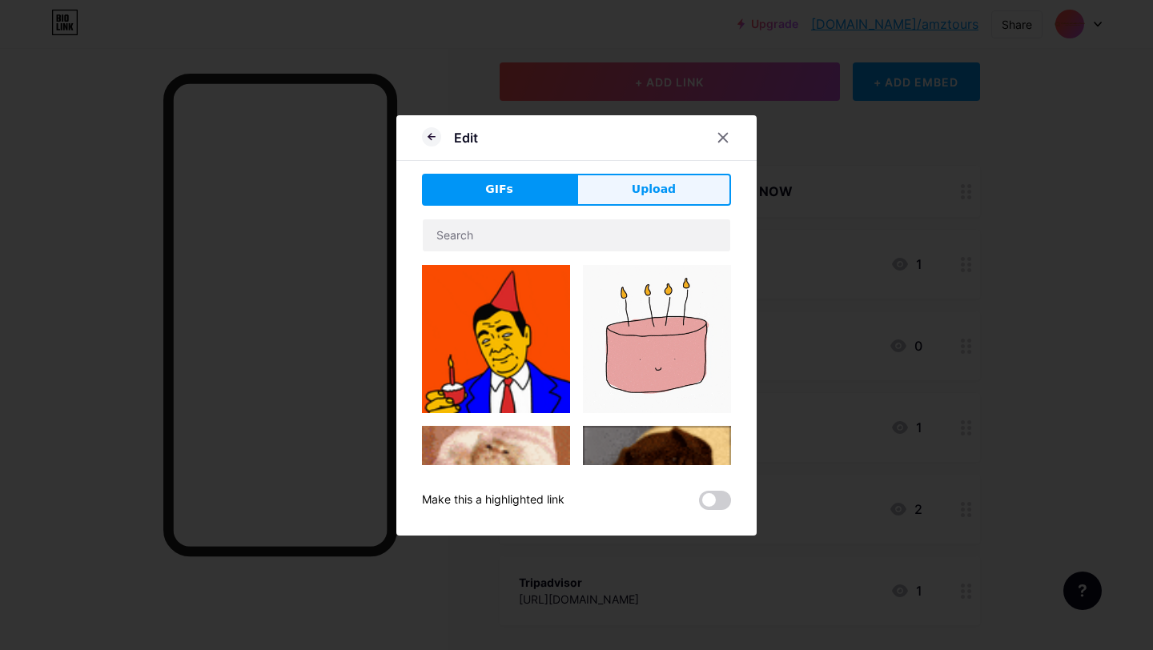
click at [637, 173] on div "Edit GIFs Upload Content YouTube Play YouTube video without leaving your page. …" at bounding box center [576, 325] width 360 height 420
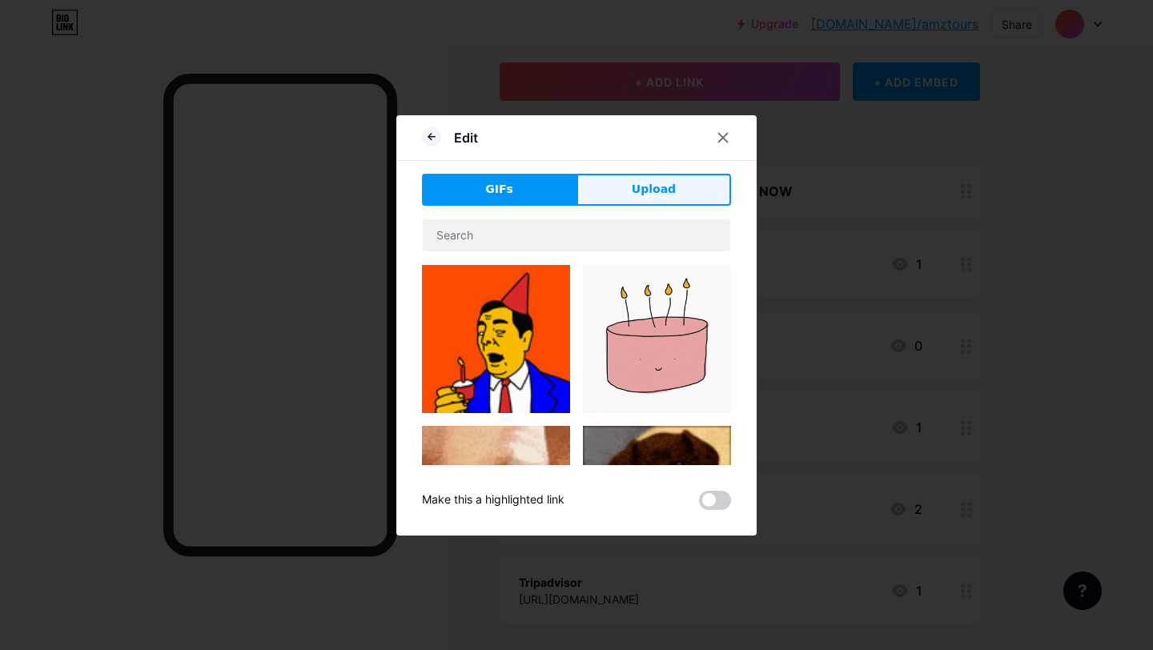
click at [632, 194] on span "Upload" at bounding box center [654, 189] width 44 height 17
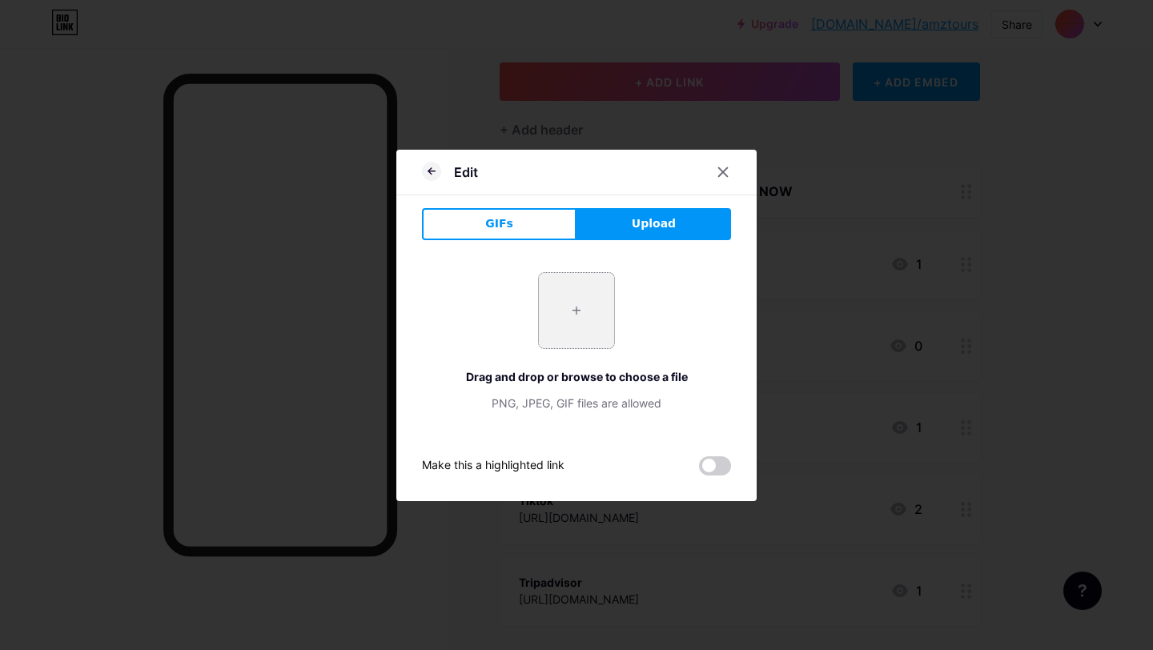
click at [573, 304] on input "file" at bounding box center [576, 310] width 75 height 75
type input "C:\fakepath\cover tiktiok series journey in a cup.jpg"
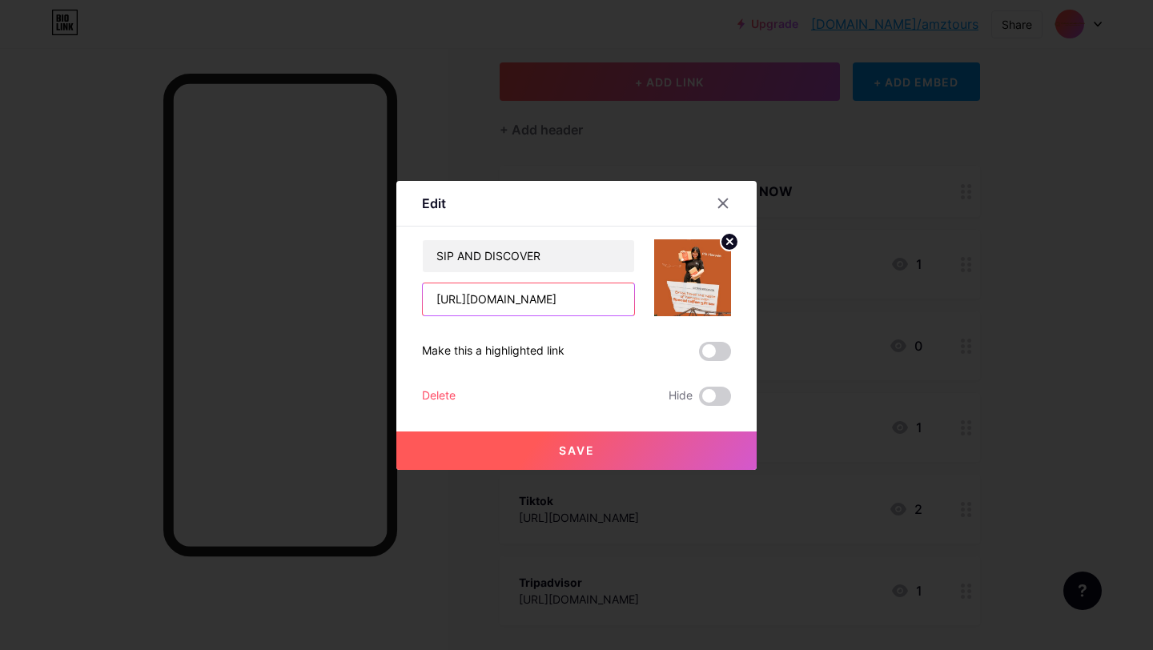
click at [551, 298] on input "[URL][DOMAIN_NAME]" at bounding box center [528, 299] width 211 height 32
paste input "[URL][DOMAIN_NAME]"
type input "[URL][DOMAIN_NAME]"
click at [714, 349] on span at bounding box center [715, 351] width 32 height 19
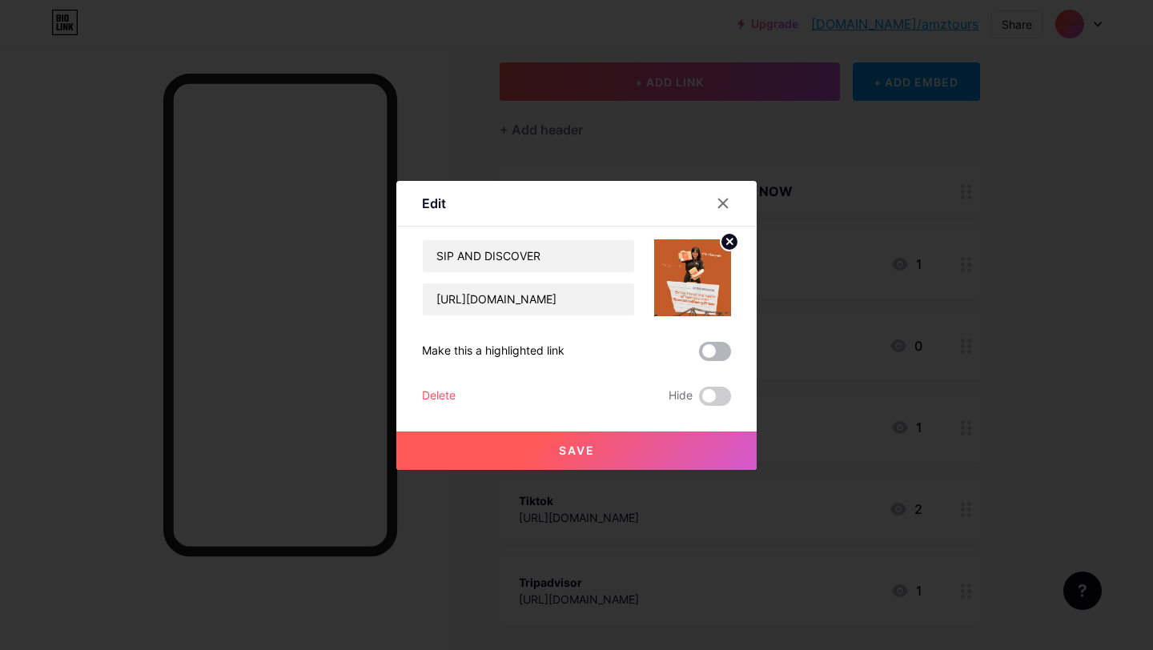
click at [699, 355] on input "checkbox" at bounding box center [699, 355] width 0 height 0
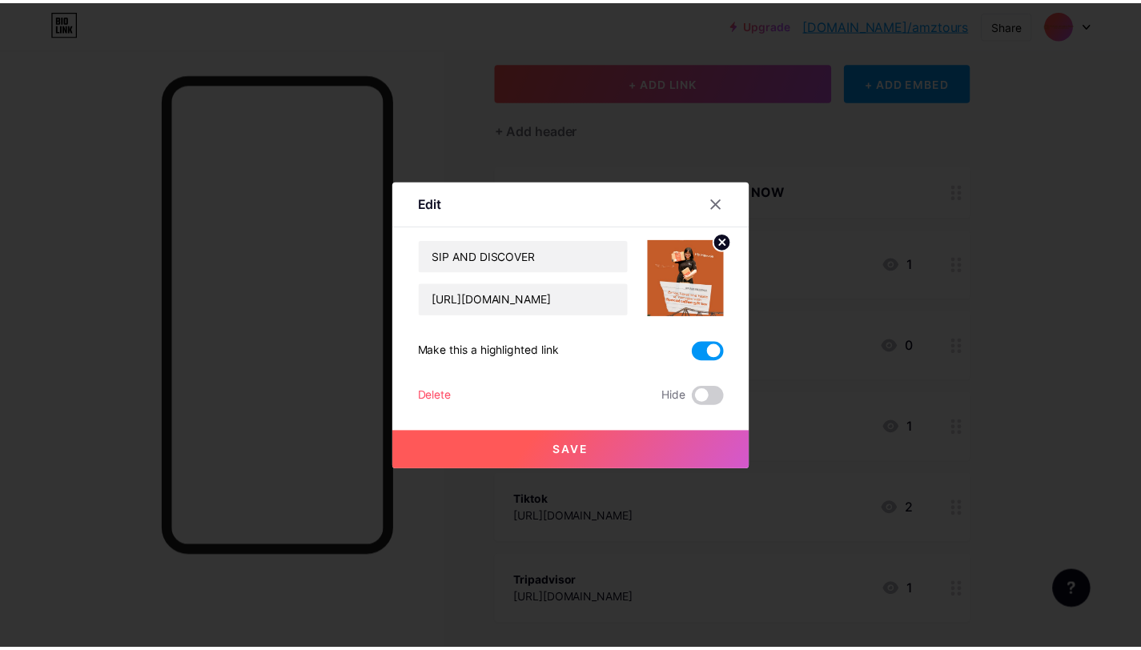
scroll to position [0, 0]
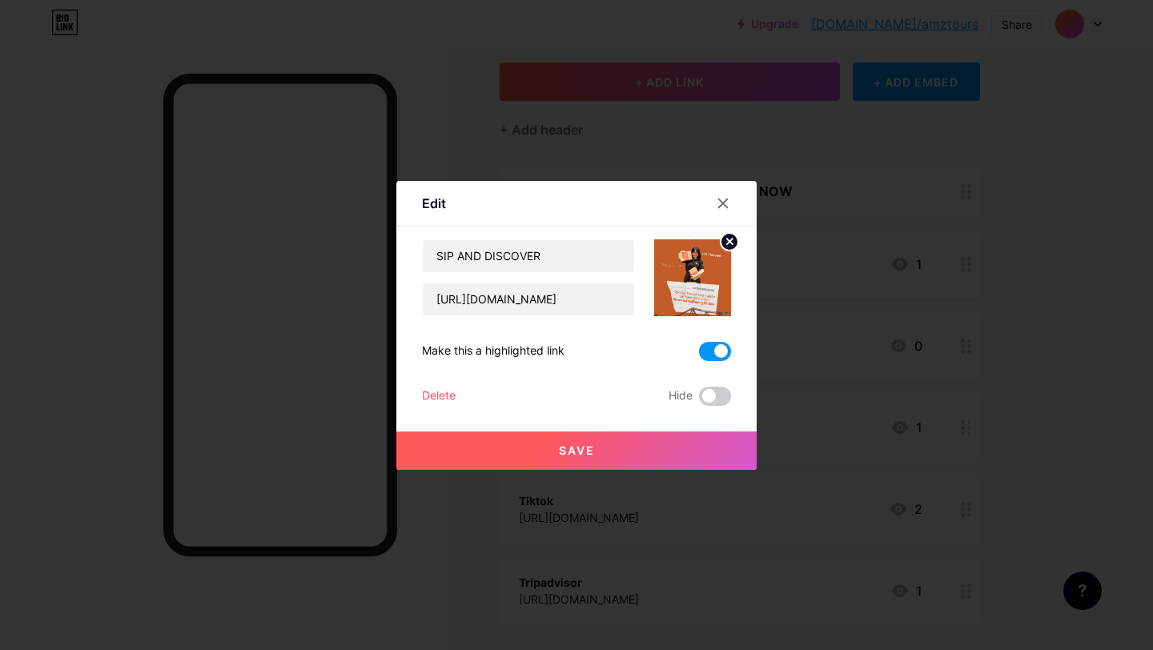
click at [576, 459] on button "Save" at bounding box center [576, 450] width 360 height 38
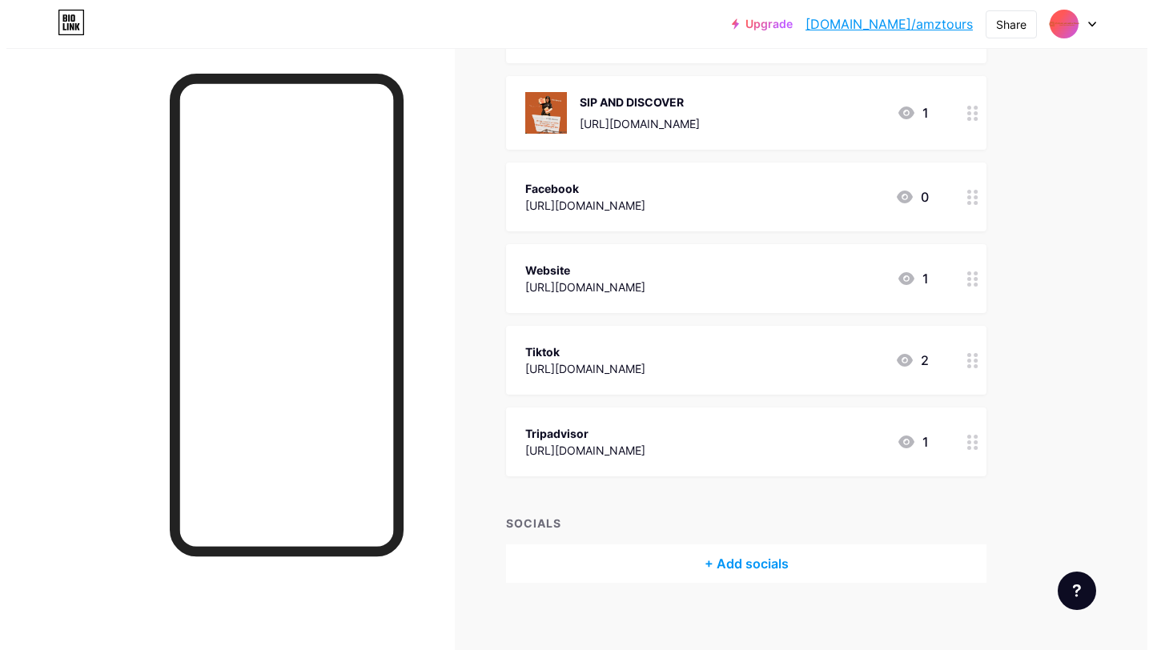
scroll to position [252, 0]
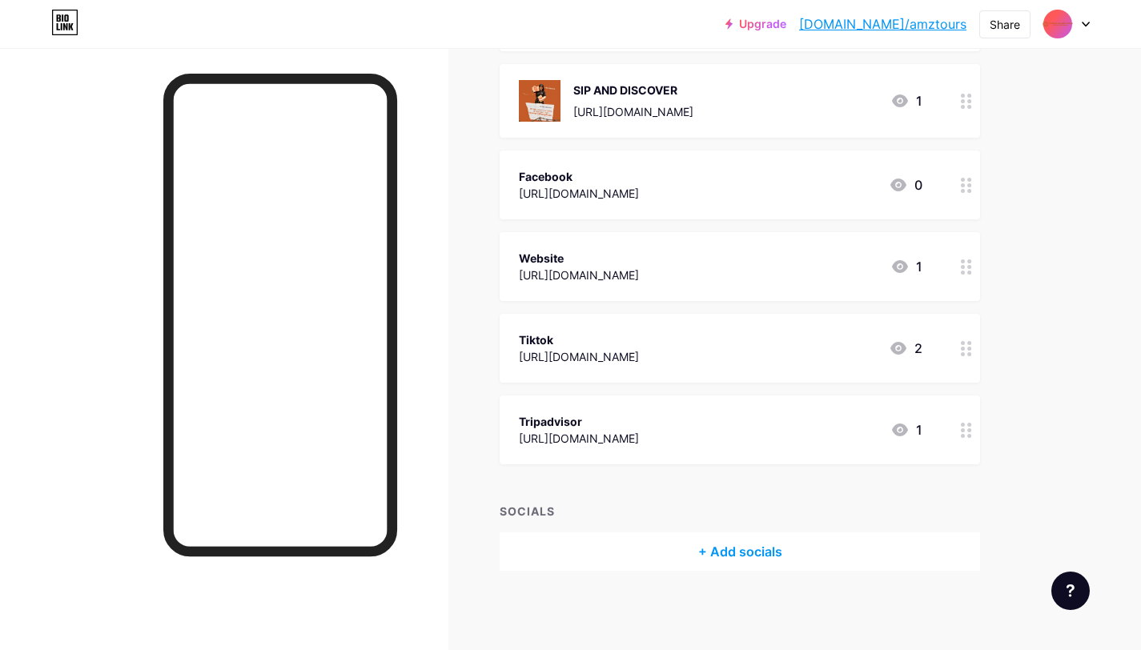
click at [753, 547] on div "+ Add socials" at bounding box center [739, 551] width 480 height 38
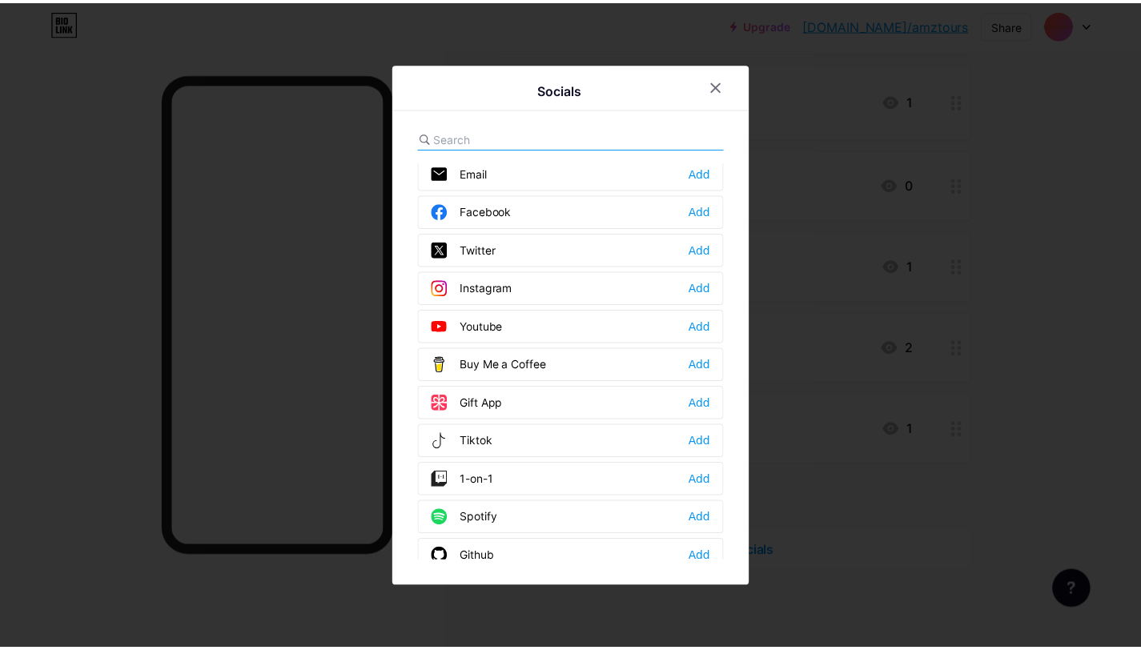
scroll to position [0, 0]
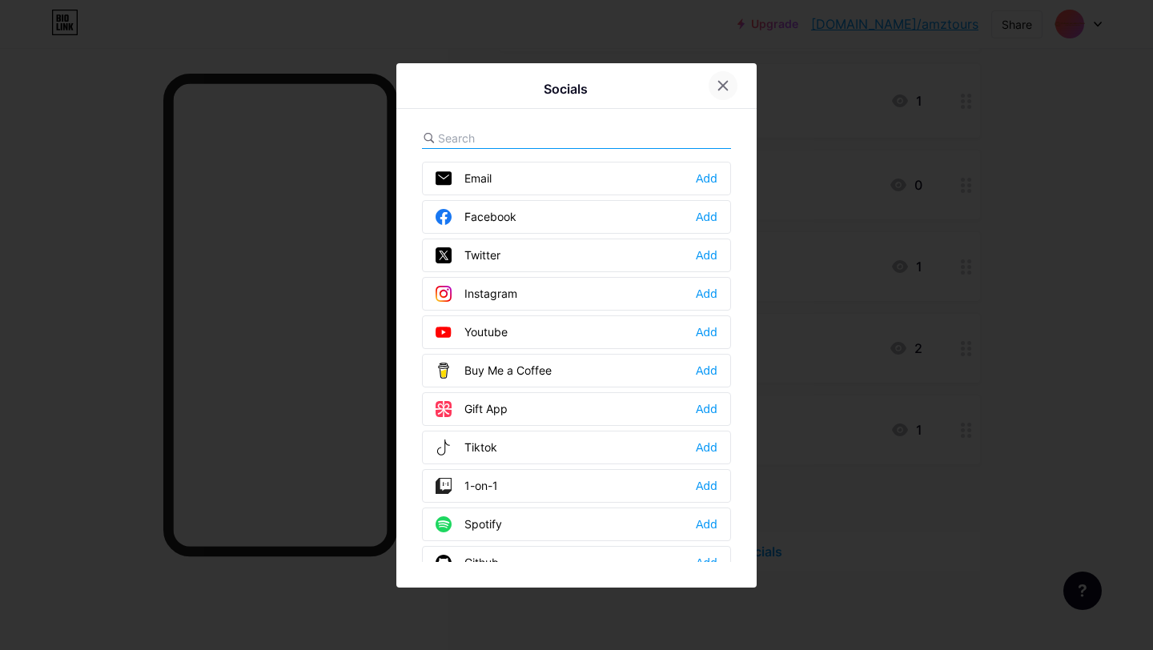
click at [719, 87] on icon at bounding box center [723, 85] width 9 height 9
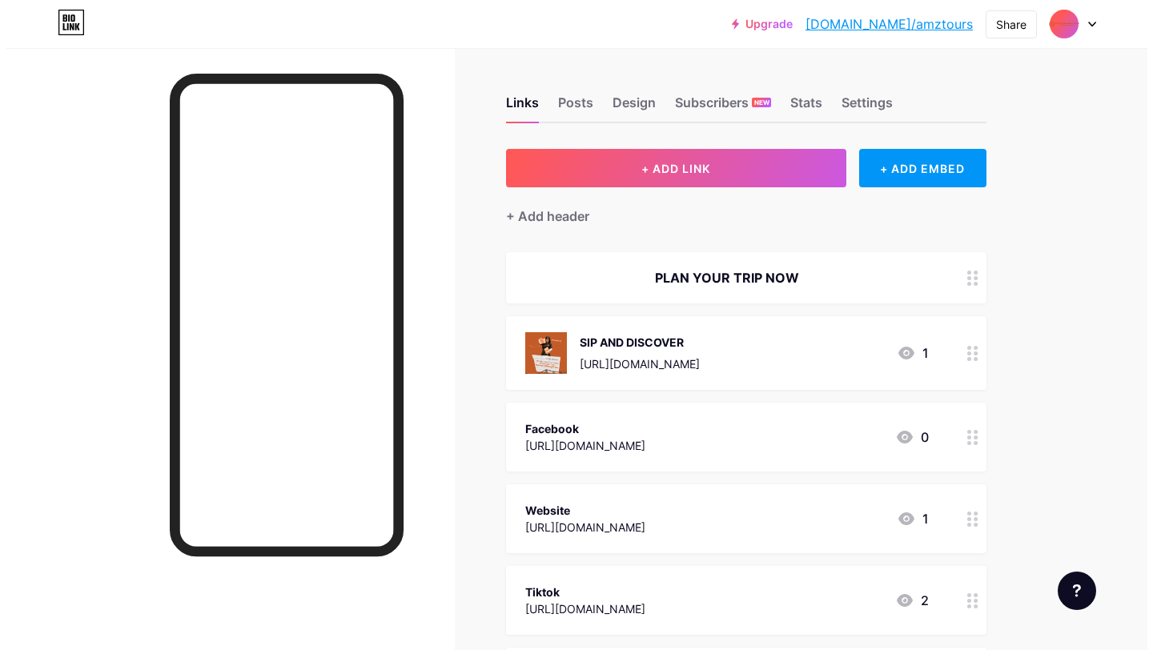
scroll to position [102, 0]
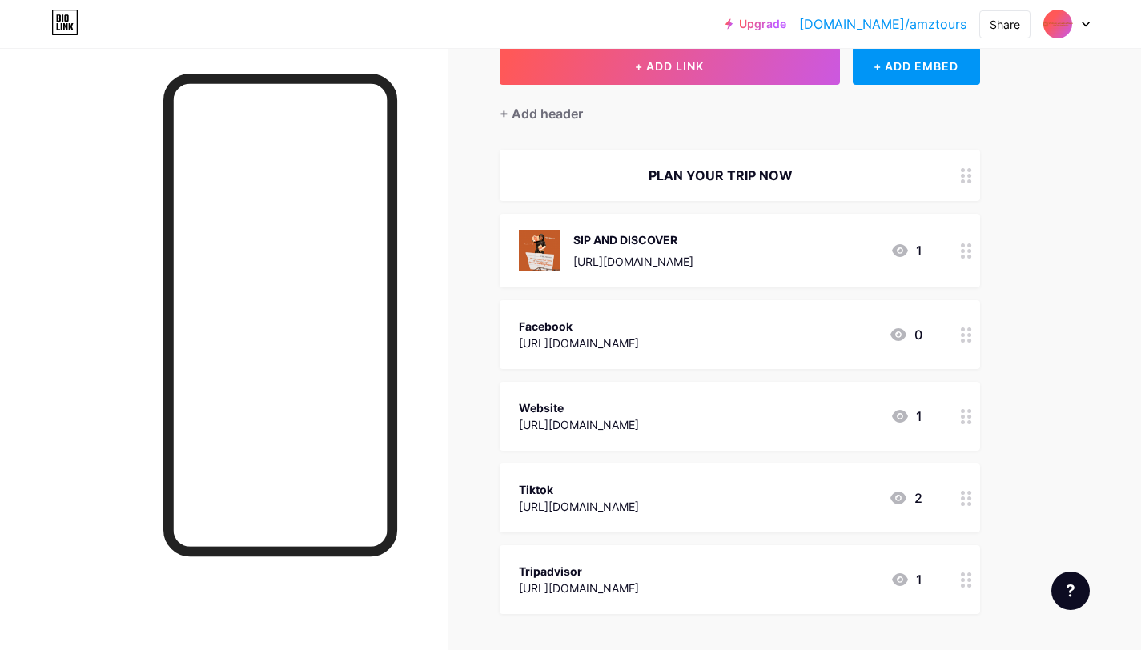
click at [639, 316] on div "Facebook [URL][DOMAIN_NAME]" at bounding box center [579, 334] width 120 height 37
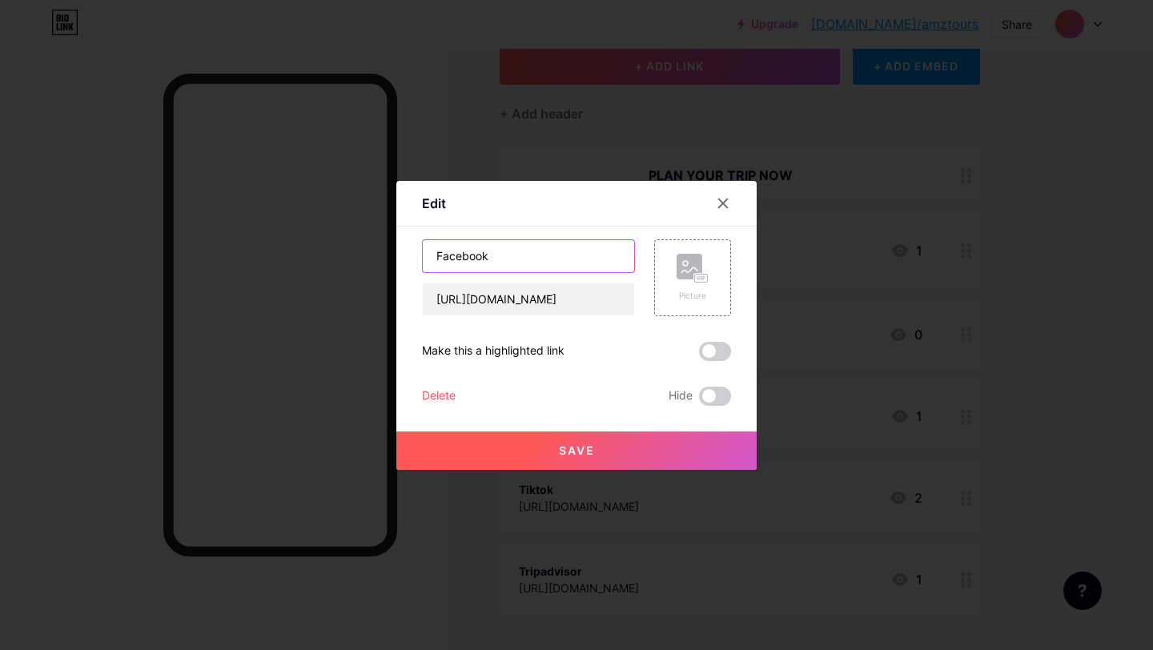
drag, startPoint x: 540, startPoint y: 258, endPoint x: 284, endPoint y: 256, distance: 256.1
click at [284, 256] on div "Edit Content YouTube Play YouTube video without leaving your page. ADD Vimeo Pl…" at bounding box center [576, 325] width 1153 height 650
type input "CUSTOM YOUR TRIP"
click at [674, 451] on button "Save" at bounding box center [576, 450] width 360 height 38
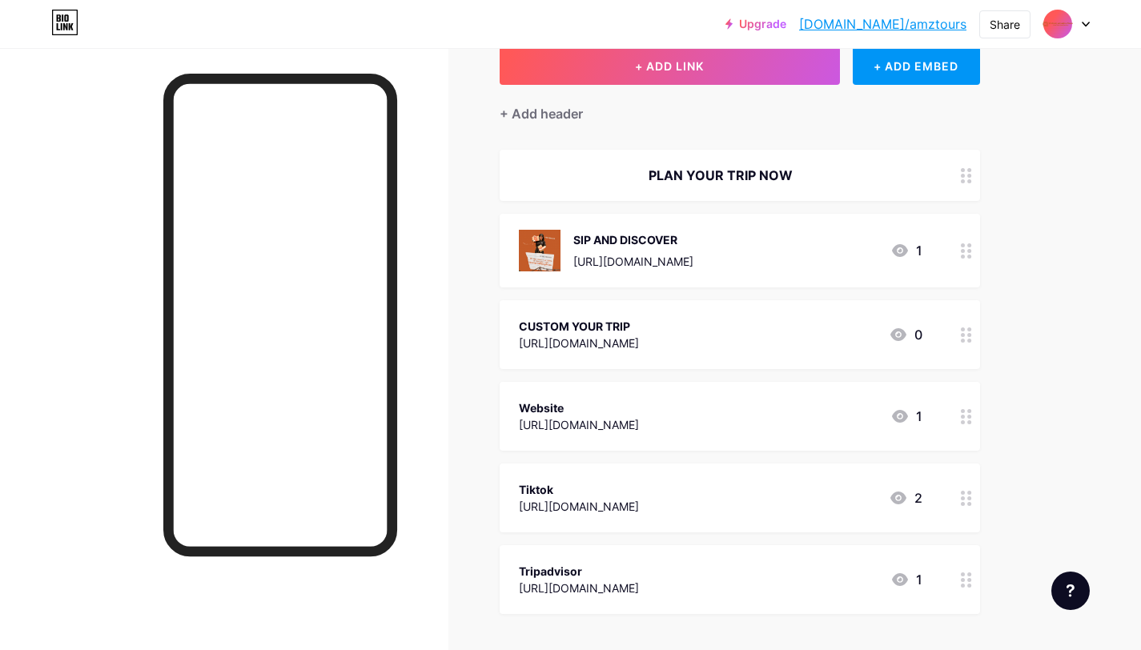
click at [964, 333] on icon at bounding box center [965, 334] width 11 height 15
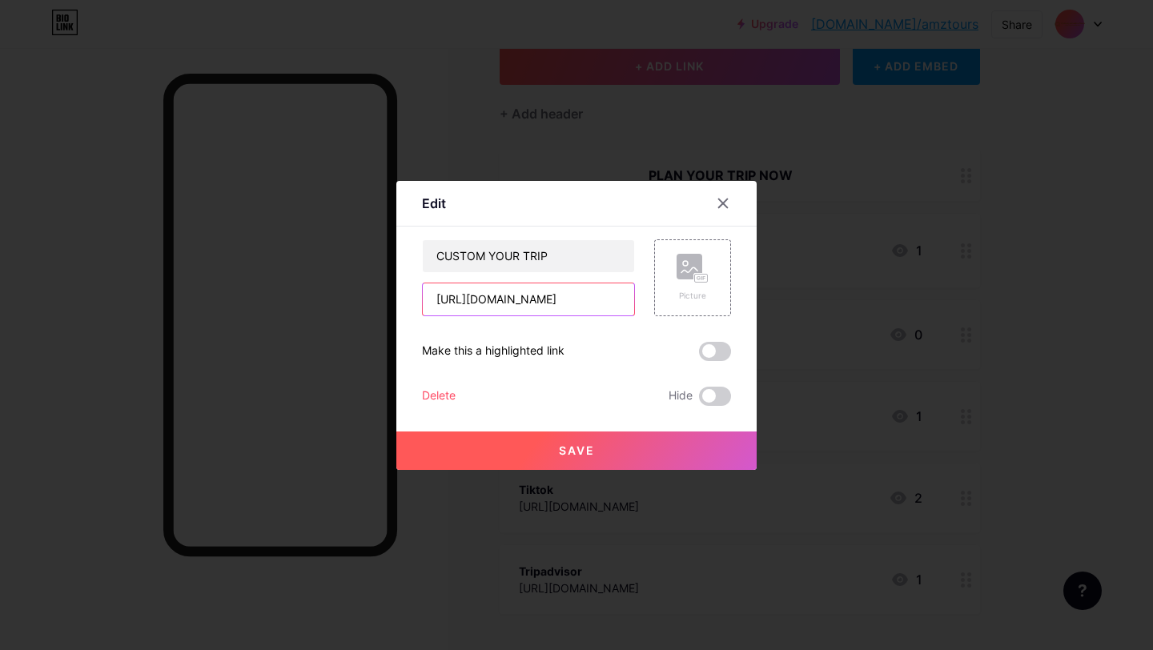
click at [514, 298] on input "[URL][DOMAIN_NAME]" at bounding box center [528, 299] width 211 height 32
paste input "[URL][DOMAIN_NAME]"
type input "[URL][DOMAIN_NAME]"
click at [700, 275] on rect at bounding box center [701, 278] width 13 height 8
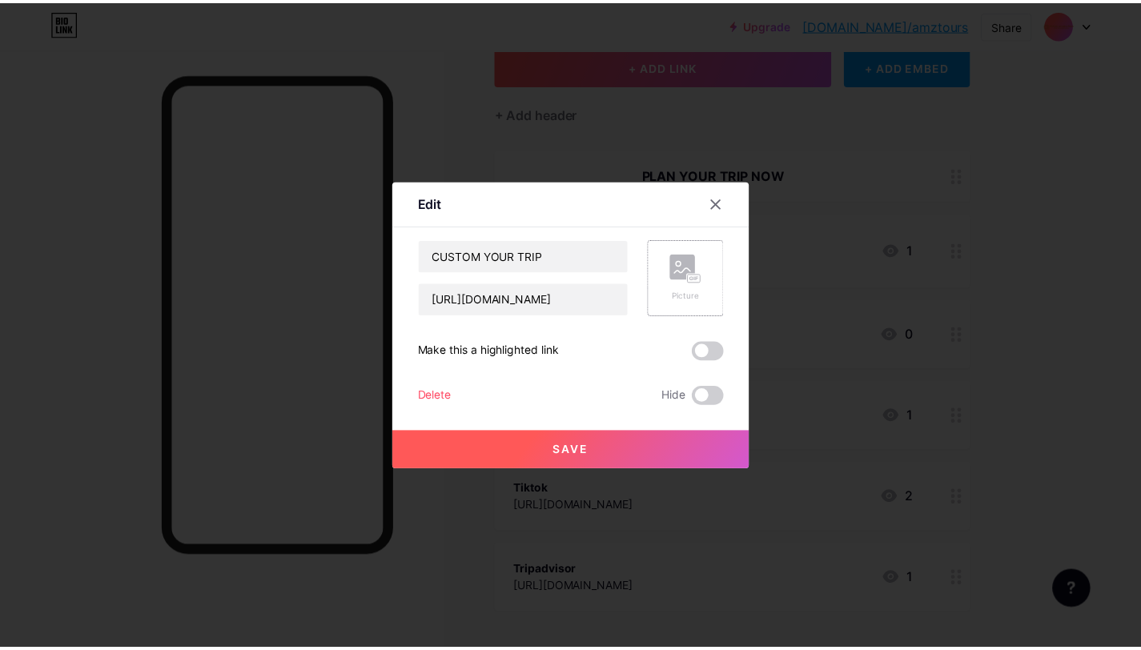
scroll to position [0, 0]
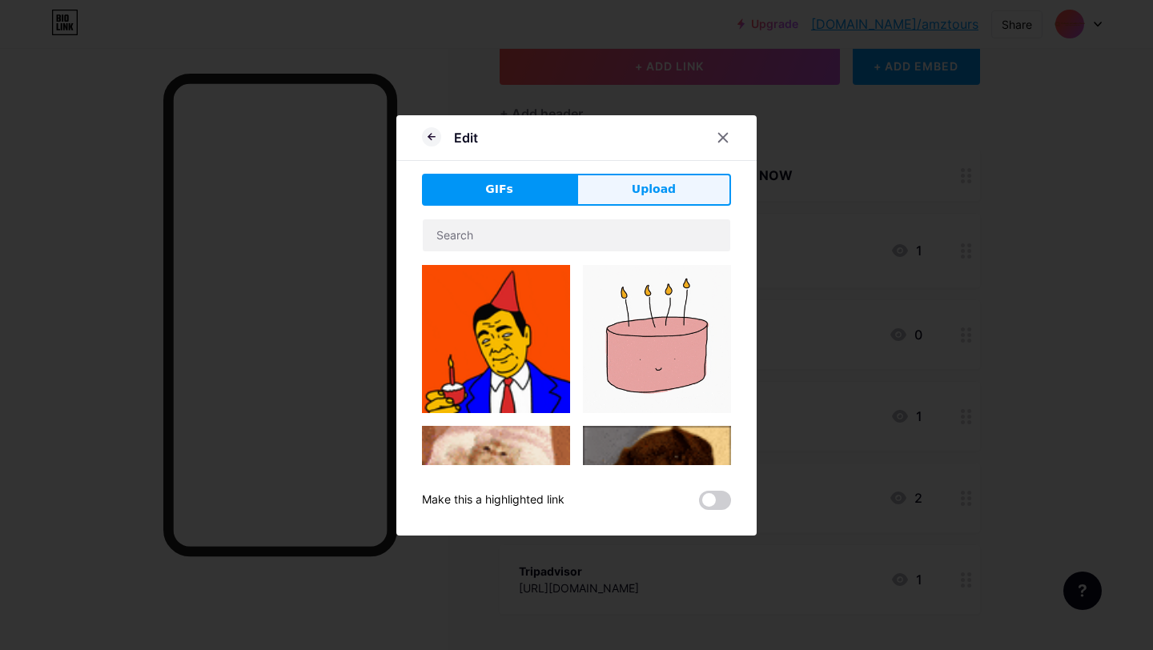
click at [664, 194] on span "Upload" at bounding box center [654, 189] width 44 height 17
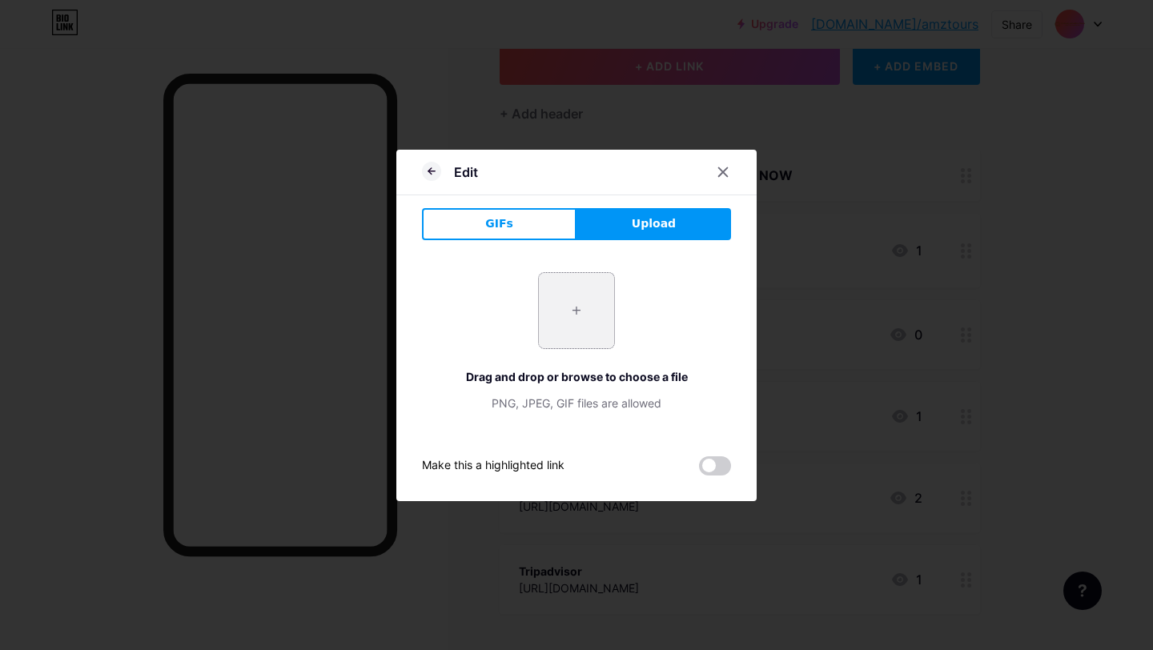
click at [568, 295] on input "file" at bounding box center [576, 310] width 75 height 75
type input "C:\fakepath\IMG_9790.JPG"
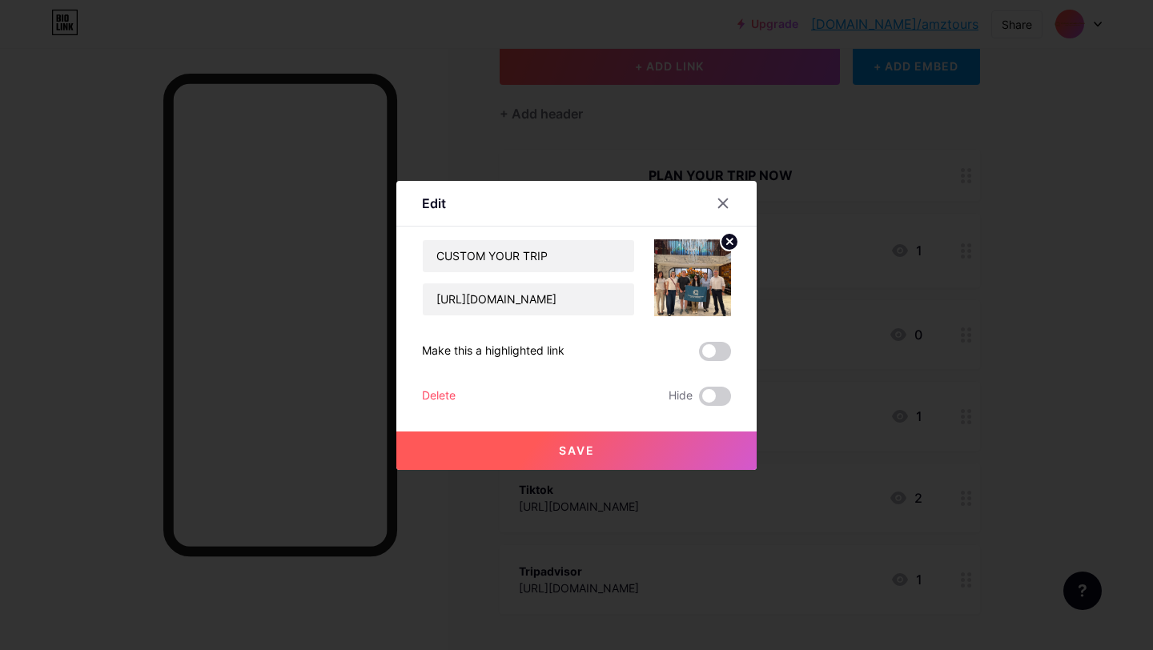
click at [563, 445] on span "Save" at bounding box center [577, 450] width 36 height 14
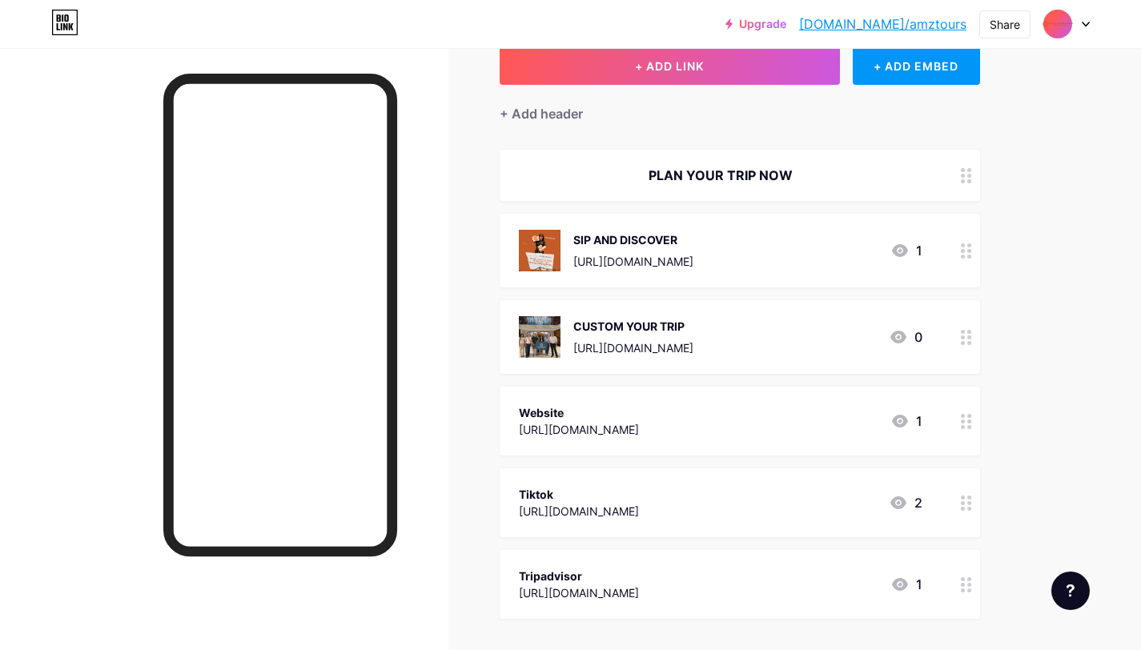
click at [964, 336] on circle at bounding box center [962, 337] width 4 height 4
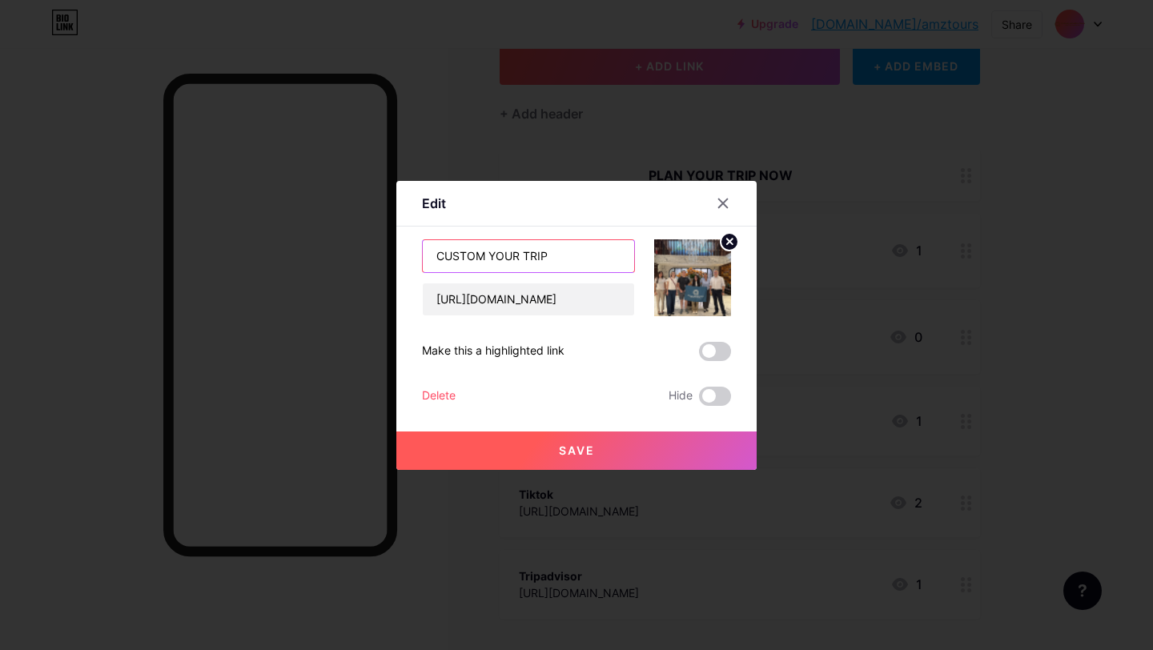
drag, startPoint x: 477, startPoint y: 256, endPoint x: 395, endPoint y: 256, distance: 81.6
click at [396, 256] on div "Edit Content YouTube Play YouTube video without leaving your page. ADD Vimeo Pl…" at bounding box center [576, 325] width 360 height 289
type input "BUILD YOUR TRIP"
click at [604, 463] on button "Save" at bounding box center [576, 450] width 360 height 38
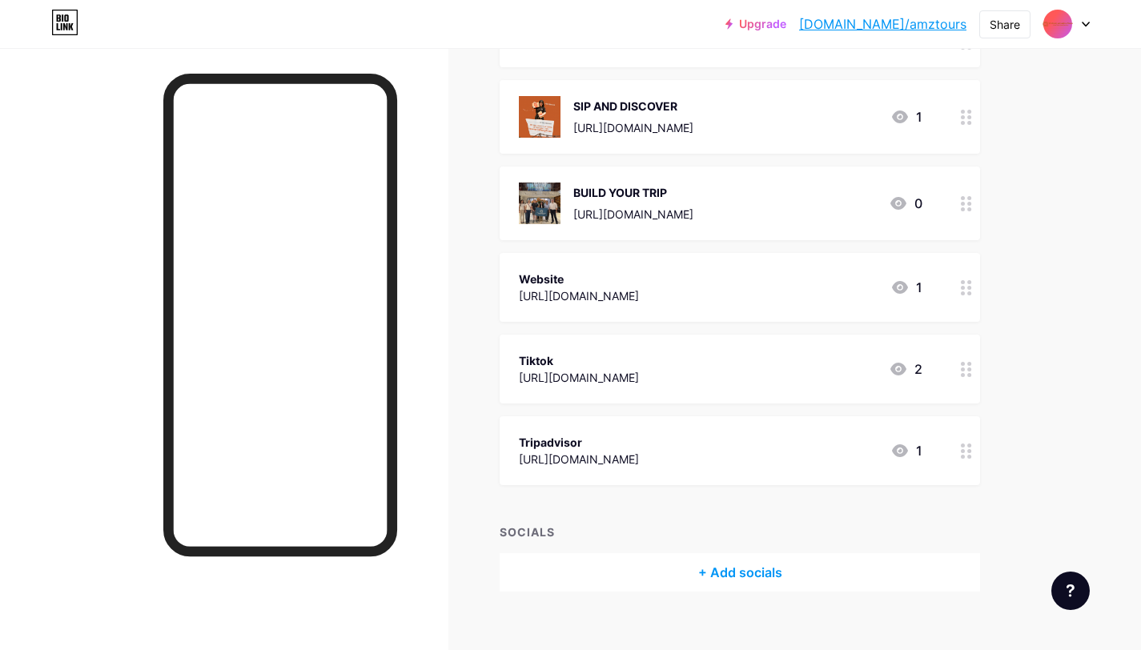
scroll to position [257, 0]
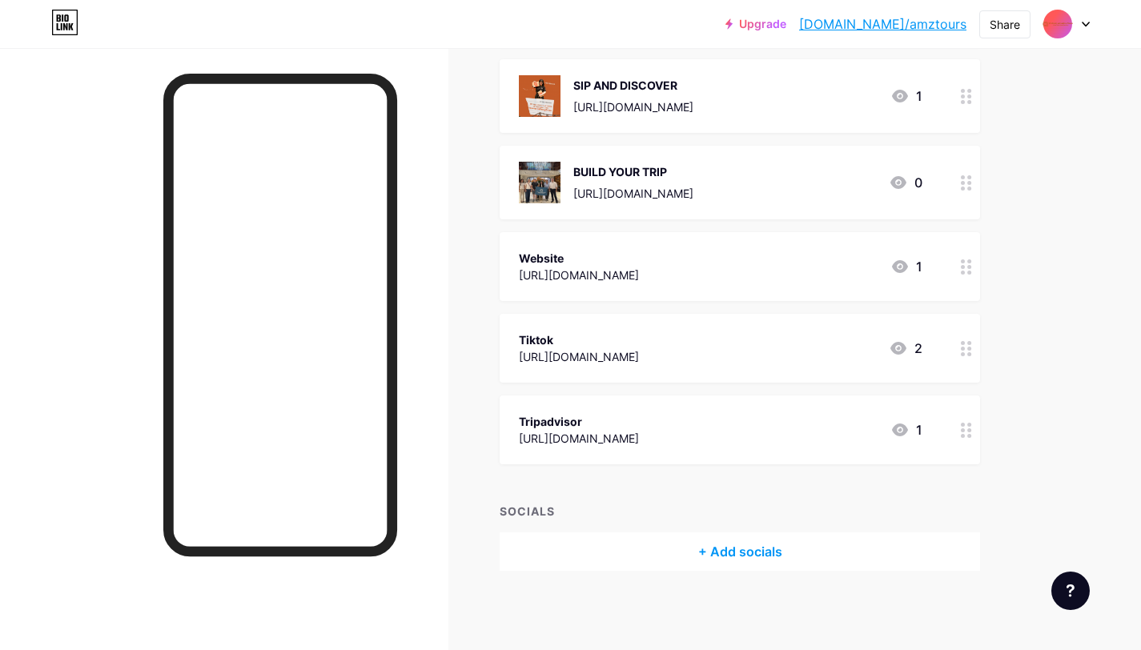
click at [960, 275] on div at bounding box center [965, 266] width 27 height 69
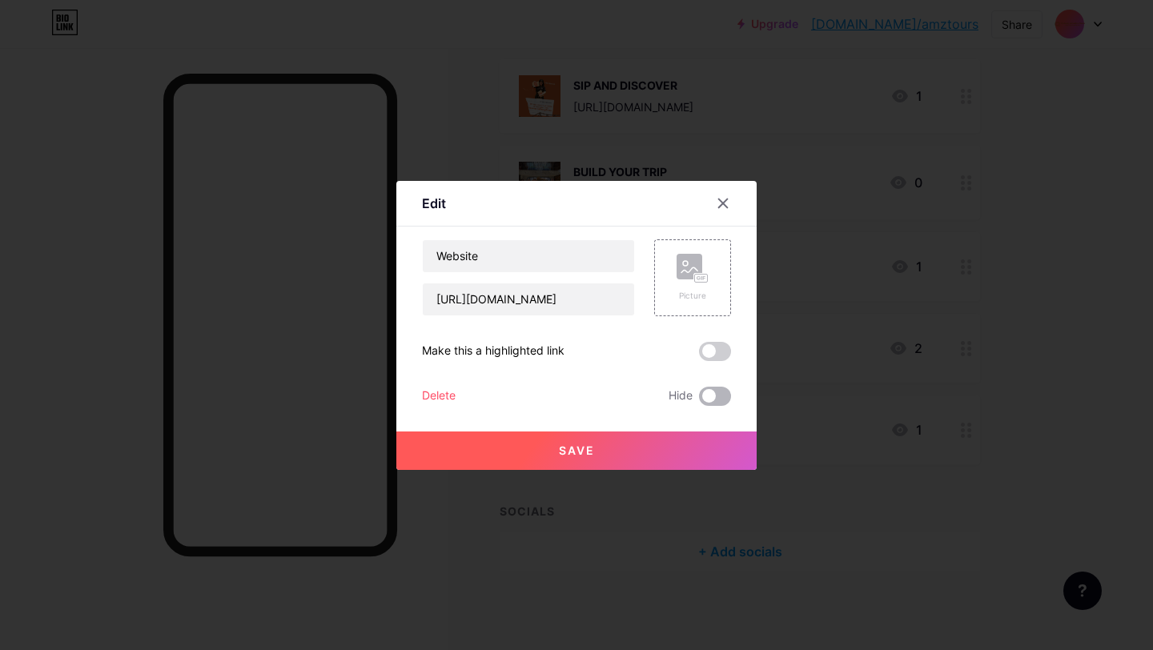
click at [706, 394] on span at bounding box center [715, 396] width 32 height 19
click at [699, 400] on input "checkbox" at bounding box center [699, 400] width 0 height 0
click at [656, 455] on button "Save" at bounding box center [576, 450] width 360 height 38
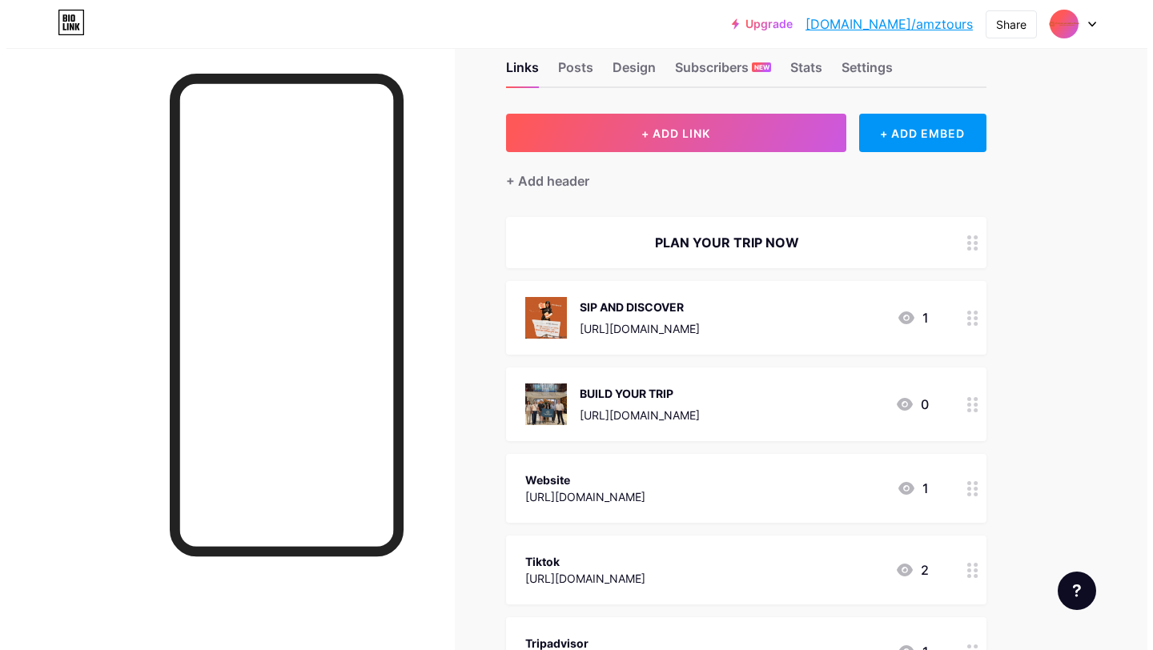
scroll to position [250, 0]
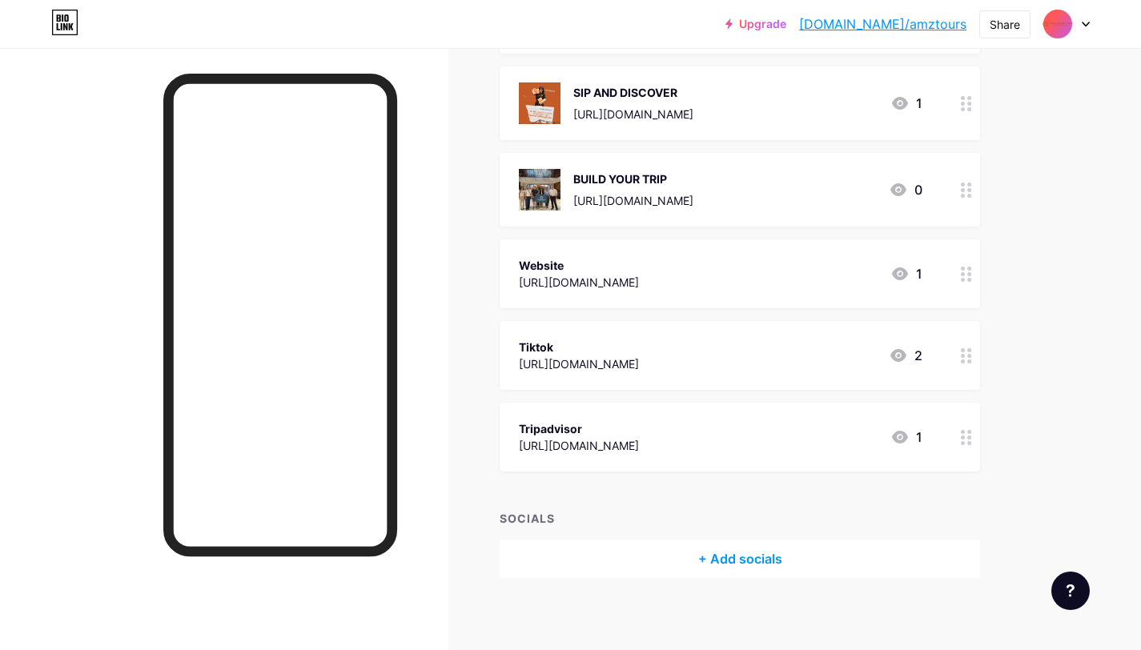
click at [964, 280] on div at bounding box center [965, 273] width 27 height 69
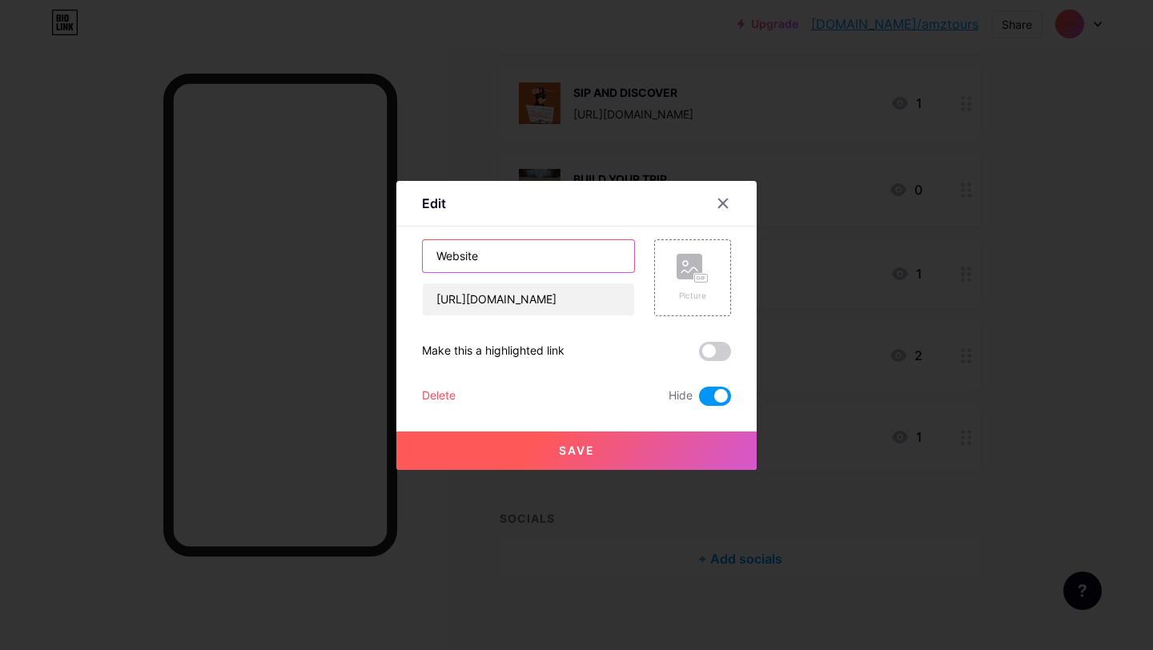
drag, startPoint x: 540, startPoint y: 267, endPoint x: 416, endPoint y: 252, distance: 124.9
click at [423, 252] on input "Website" at bounding box center [528, 256] width 211 height 32
paste input "[URL][DOMAIN_NAME]"
type input "[URL][DOMAIN_NAME]"
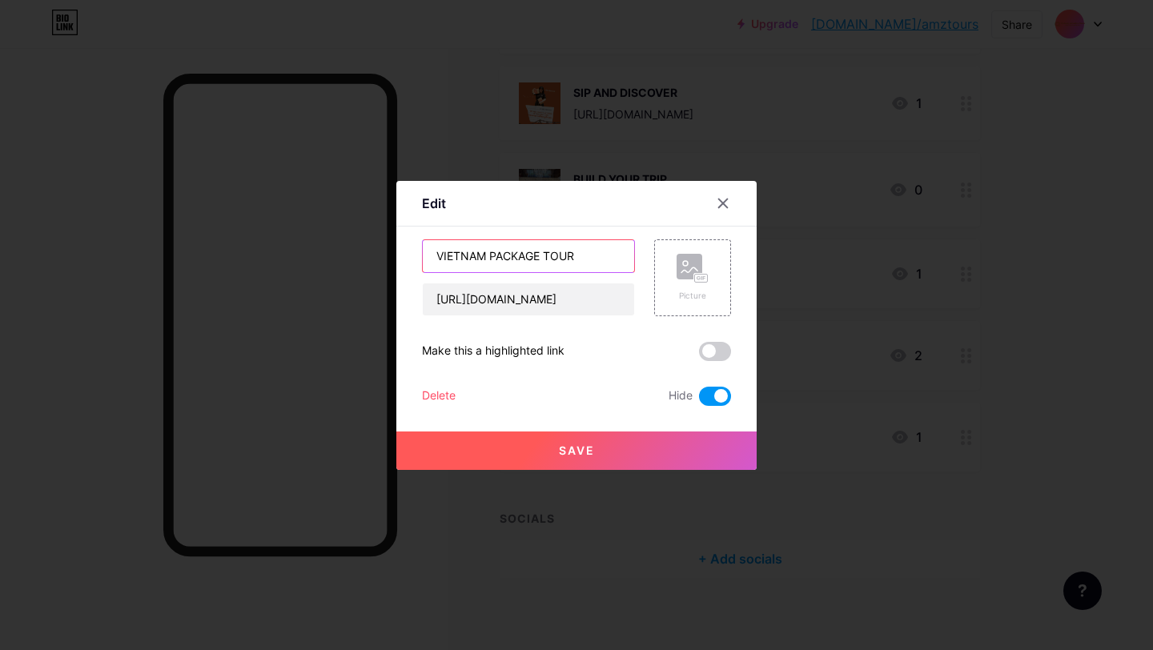
type input "VIETNAM PACKAGE TOUR"
click at [578, 297] on input "[URL][DOMAIN_NAME]" at bounding box center [528, 299] width 211 height 32
paste input "vietnam-package-tours"
type input "[URL][DOMAIN_NAME]"
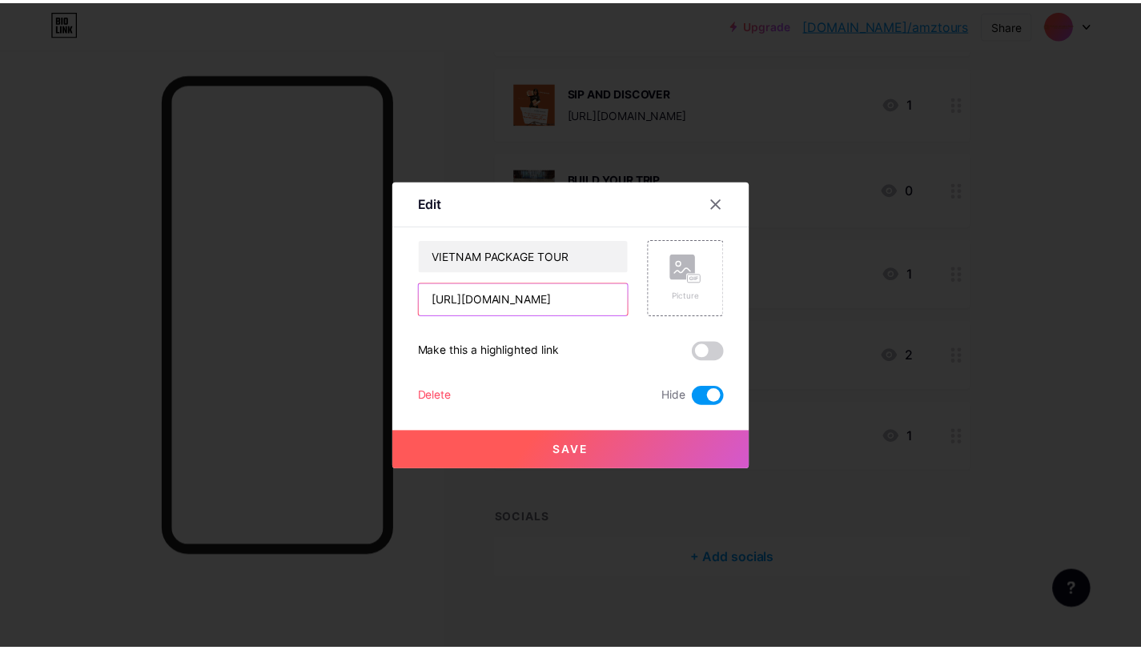
scroll to position [0, 0]
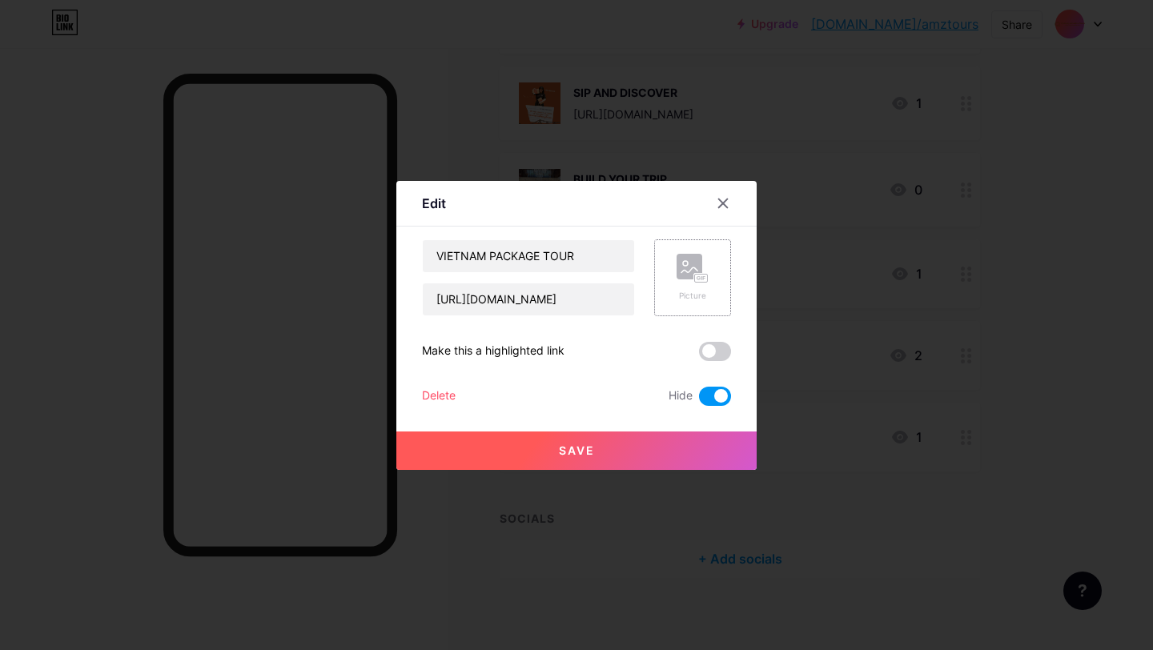
click at [690, 269] on icon at bounding box center [689, 269] width 16 height 5
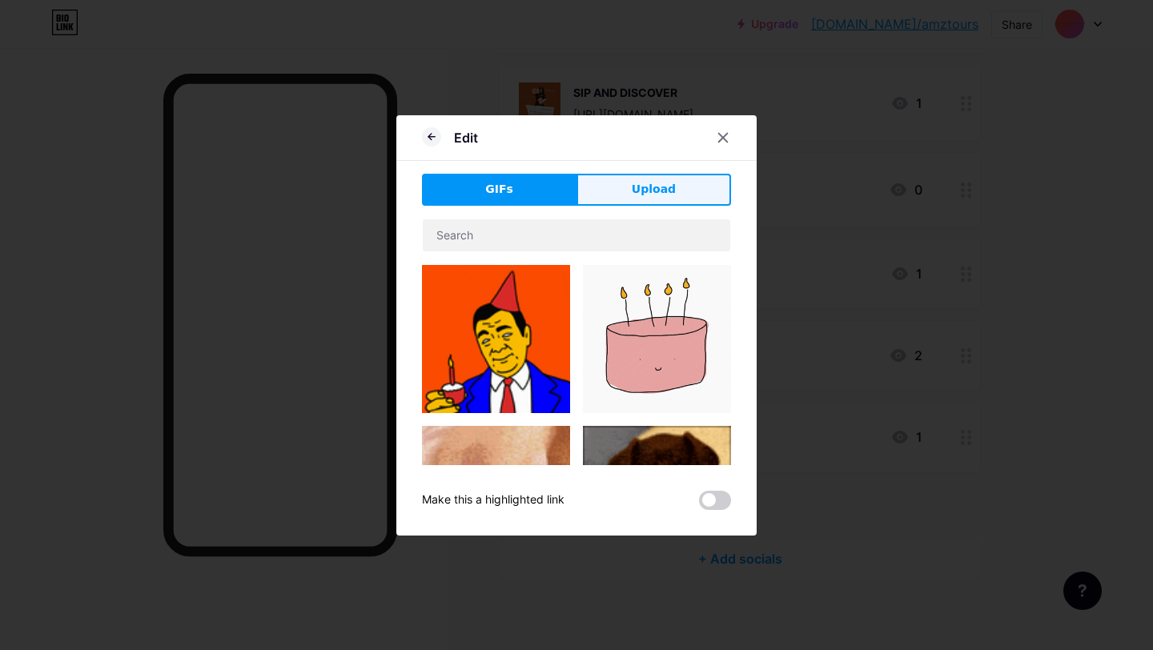
click at [663, 191] on span "Upload" at bounding box center [654, 189] width 44 height 17
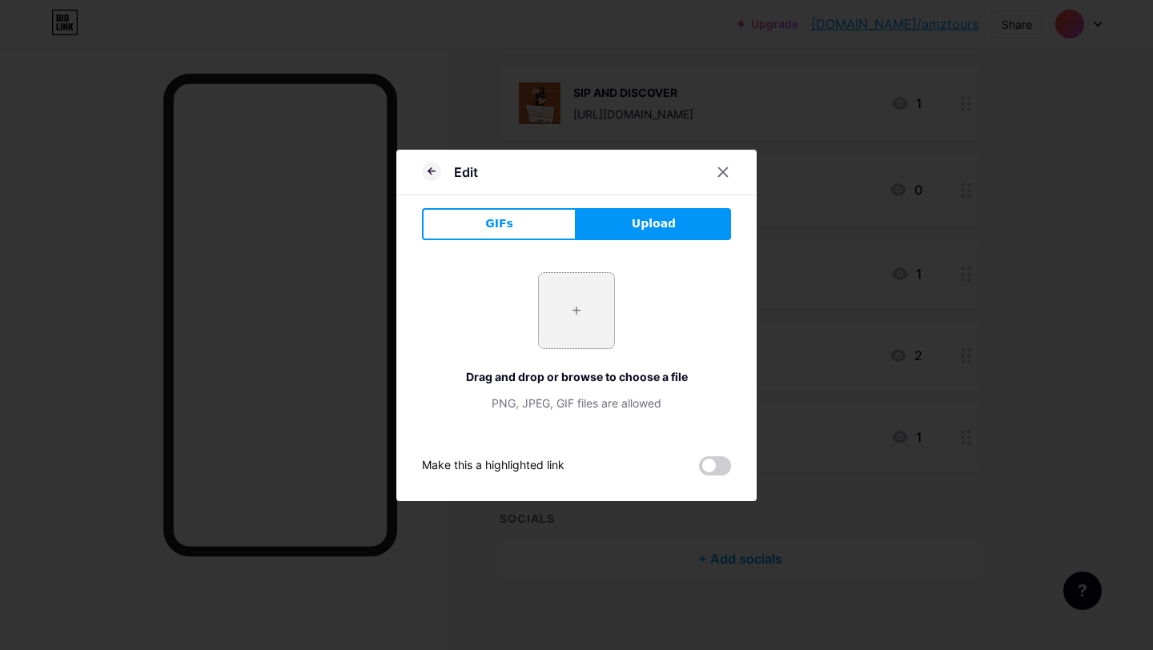
click at [559, 323] on input "file" at bounding box center [576, 310] width 75 height 75
type input "C:\fakepath\DSCF6078.jpg"
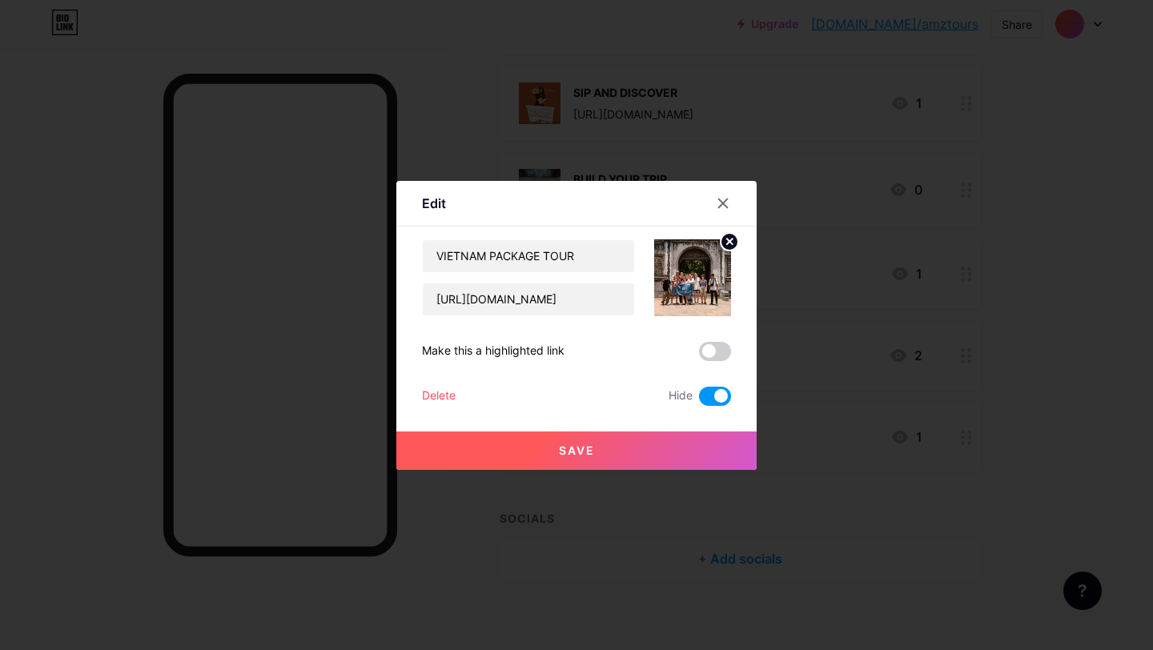
click at [704, 395] on span at bounding box center [715, 396] width 32 height 19
click at [699, 400] on input "checkbox" at bounding box center [699, 400] width 0 height 0
click at [572, 460] on button "Save" at bounding box center [576, 450] width 360 height 38
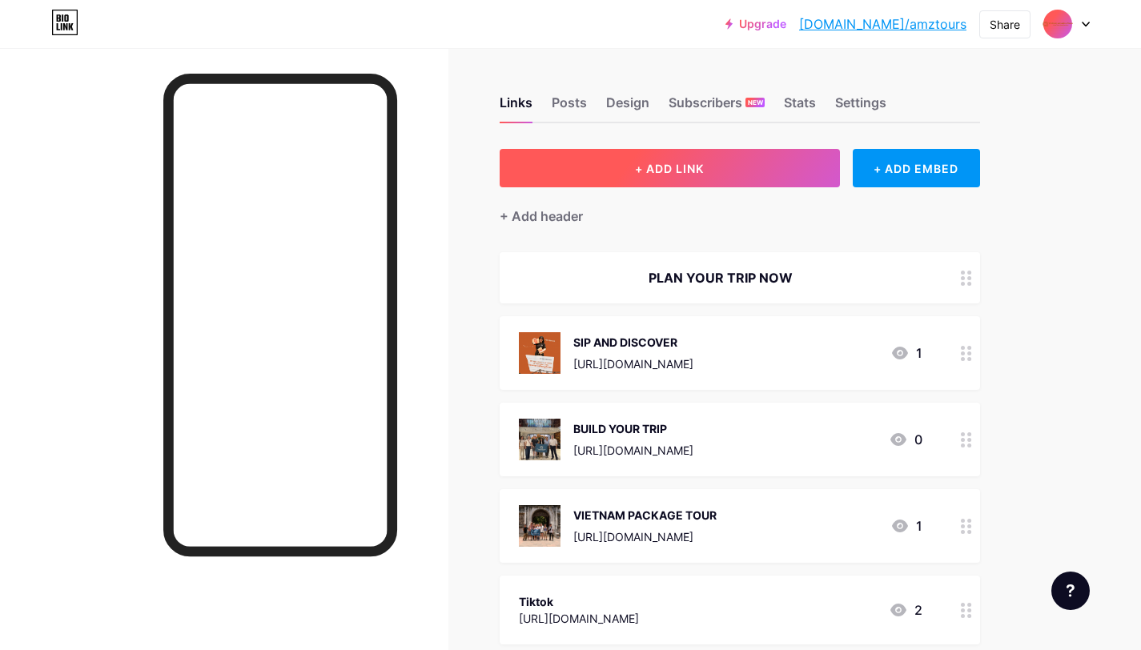
click at [741, 160] on button "+ ADD LINK" at bounding box center [669, 168] width 340 height 38
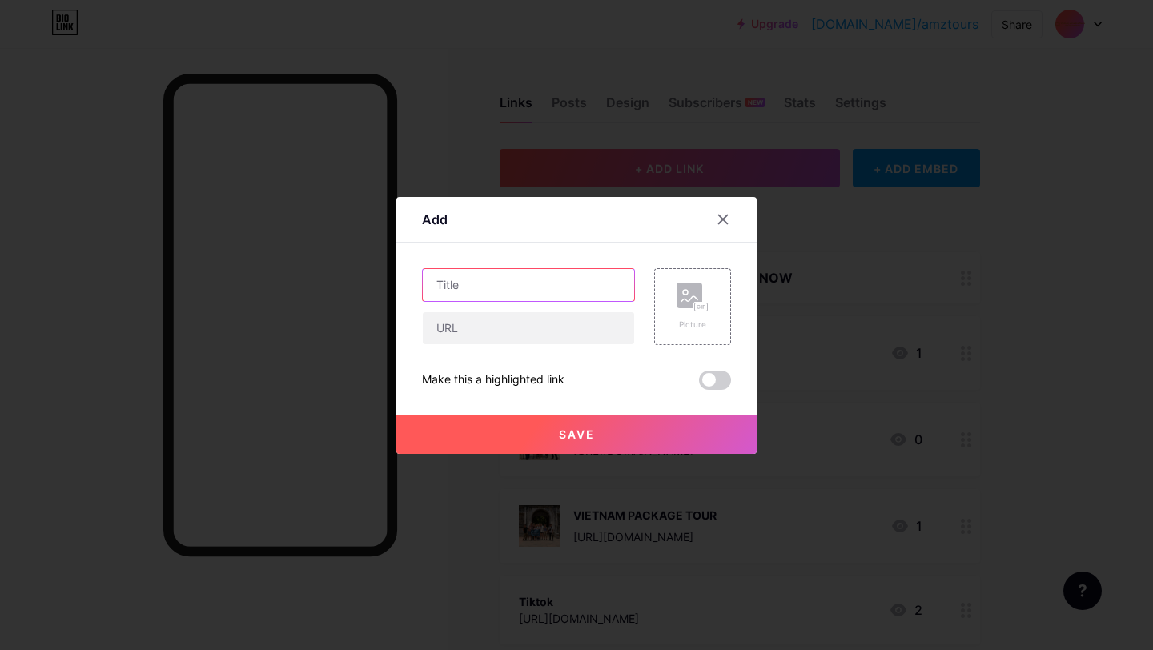
click at [501, 287] on input "text" at bounding box center [528, 285] width 211 height 32
click at [482, 323] on input "text" at bounding box center [528, 328] width 211 height 32
click at [552, 281] on input "MULTITOUR TRAVEL" at bounding box center [528, 285] width 211 height 32
drag, startPoint x: 552, startPoint y: 281, endPoint x: 395, endPoint y: 279, distance: 157.7
click at [396, 279] on div "Add Content YouTube Play YouTube video without leaving your page. ADD Vimeo Pla…" at bounding box center [576, 325] width 360 height 257
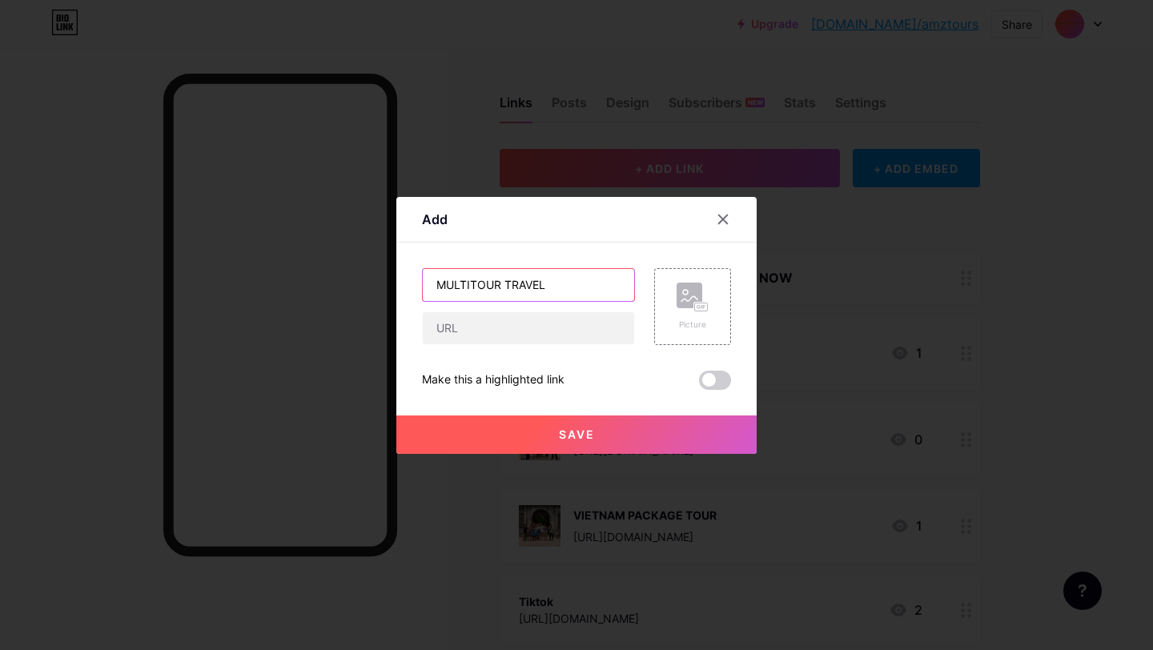
paste input "ulti-Country Tours"
type input "Multi-Country Tours"
click at [439, 327] on input "text" at bounding box center [528, 328] width 211 height 32
paste input "[URL][DOMAIN_NAME]"
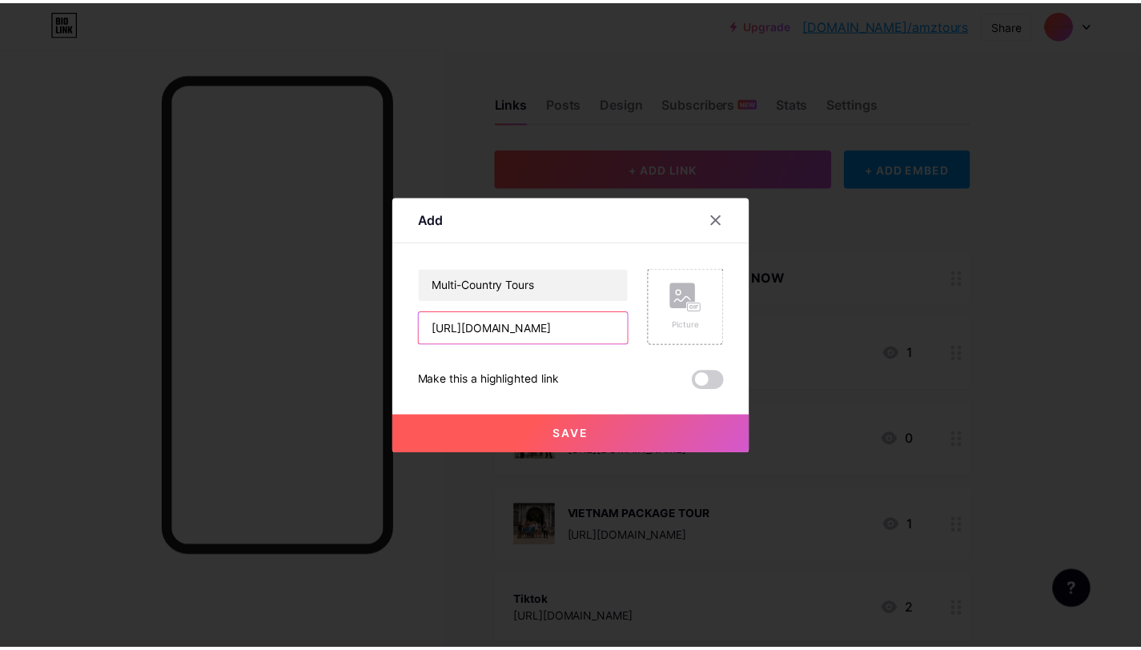
scroll to position [0, 102]
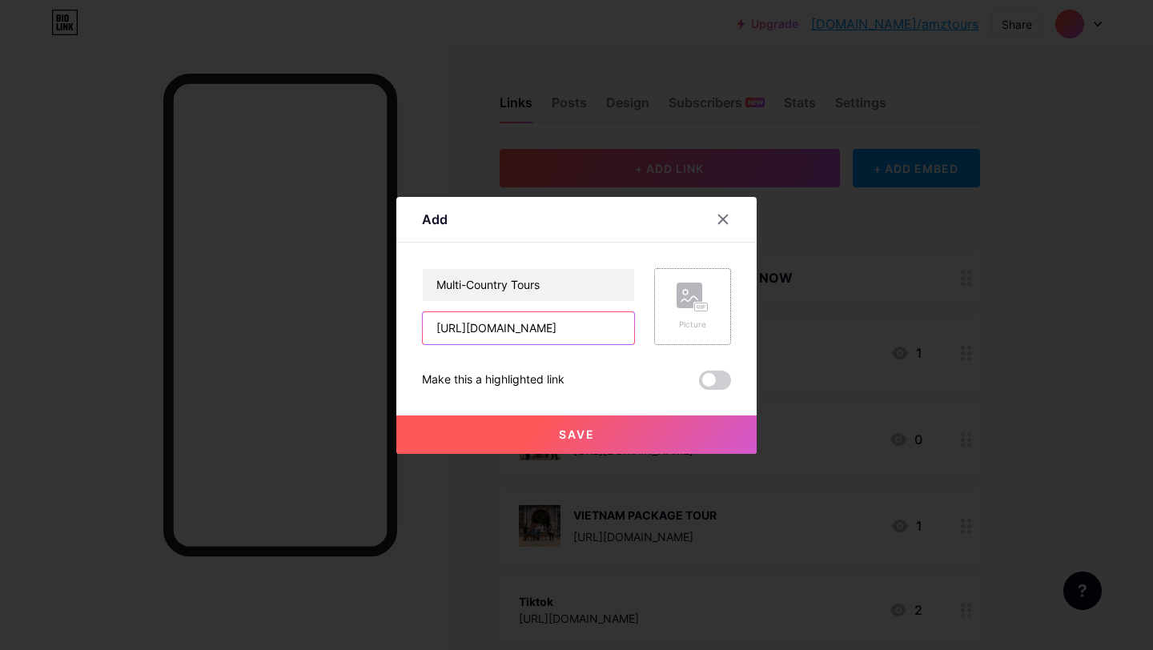
type input "[URL][DOMAIN_NAME]"
click at [676, 313] on div "Picture" at bounding box center [692, 307] width 32 height 48
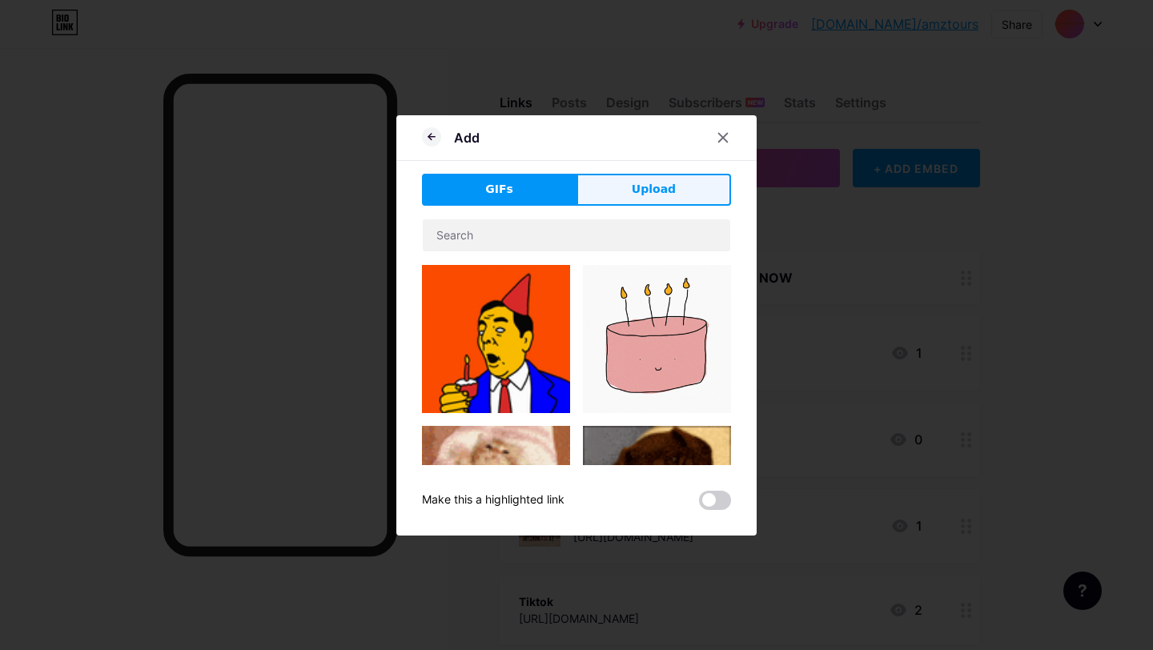
click at [633, 190] on span "Upload" at bounding box center [654, 189] width 44 height 17
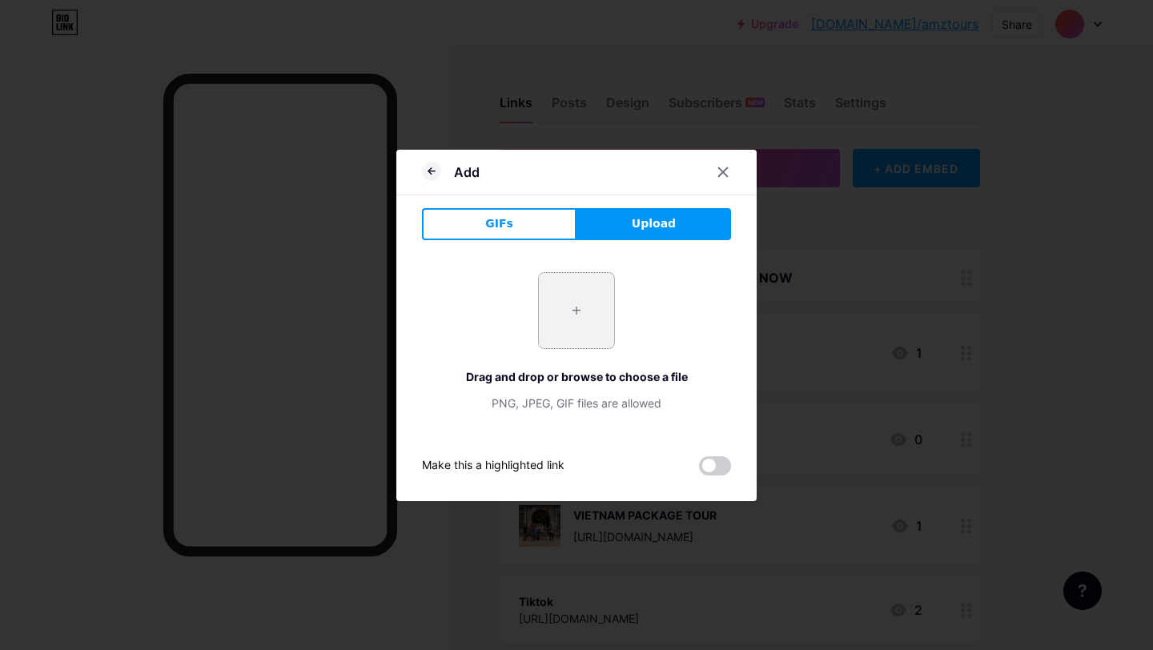
click at [560, 331] on input "file" at bounding box center [576, 310] width 75 height 75
type input "C:\fakepath\0b7e480a-71be-459a-bfd0-9d960ba230d2.JPG"
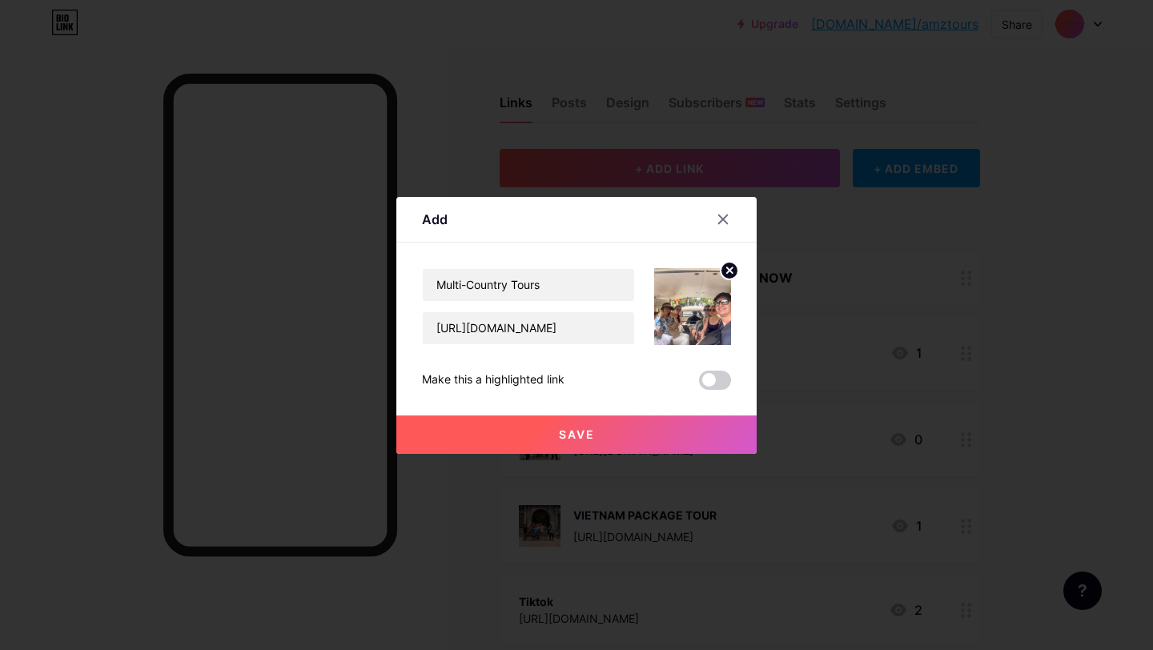
click at [611, 432] on button "Save" at bounding box center [576, 434] width 360 height 38
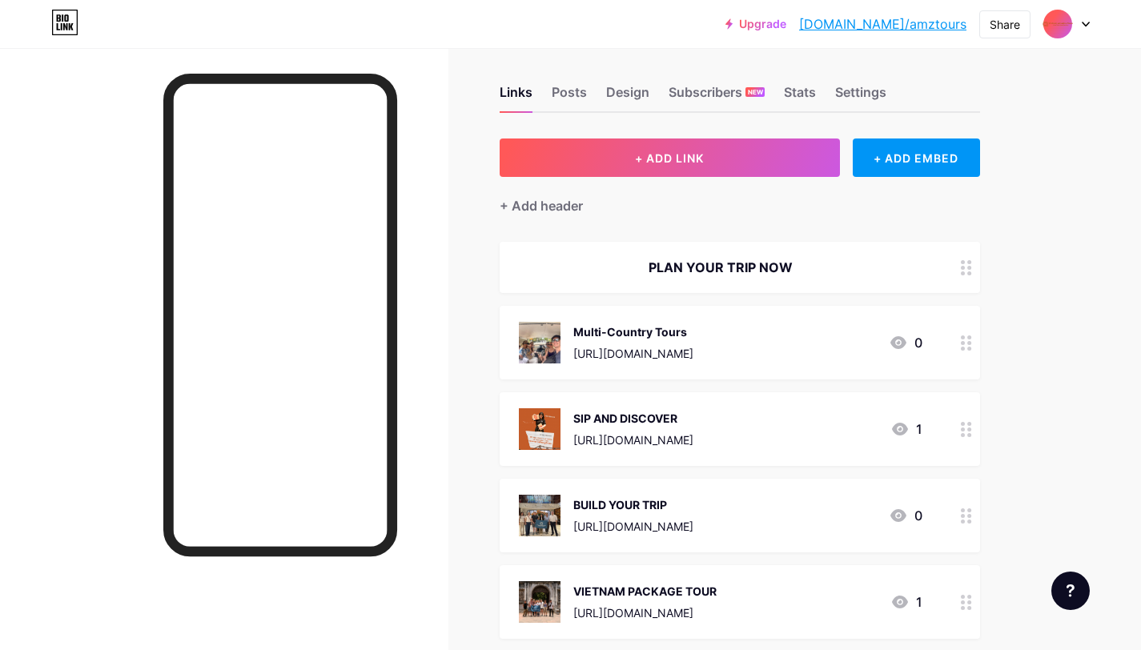
scroll to position [31, 0]
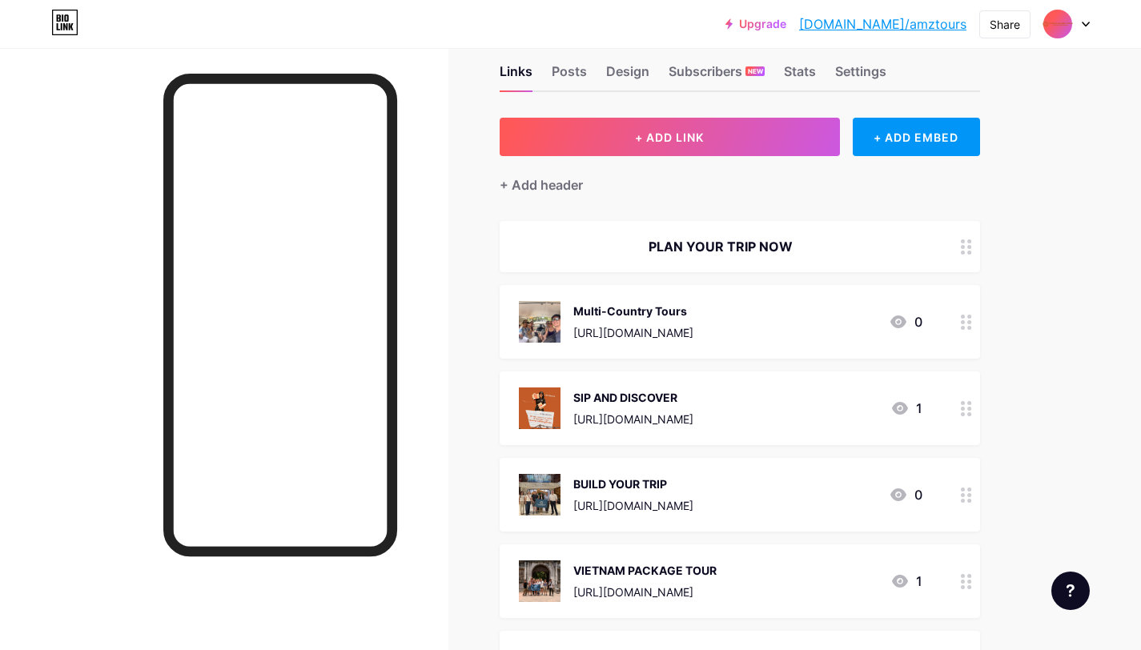
click at [969, 415] on circle at bounding box center [969, 414] width 4 height 4
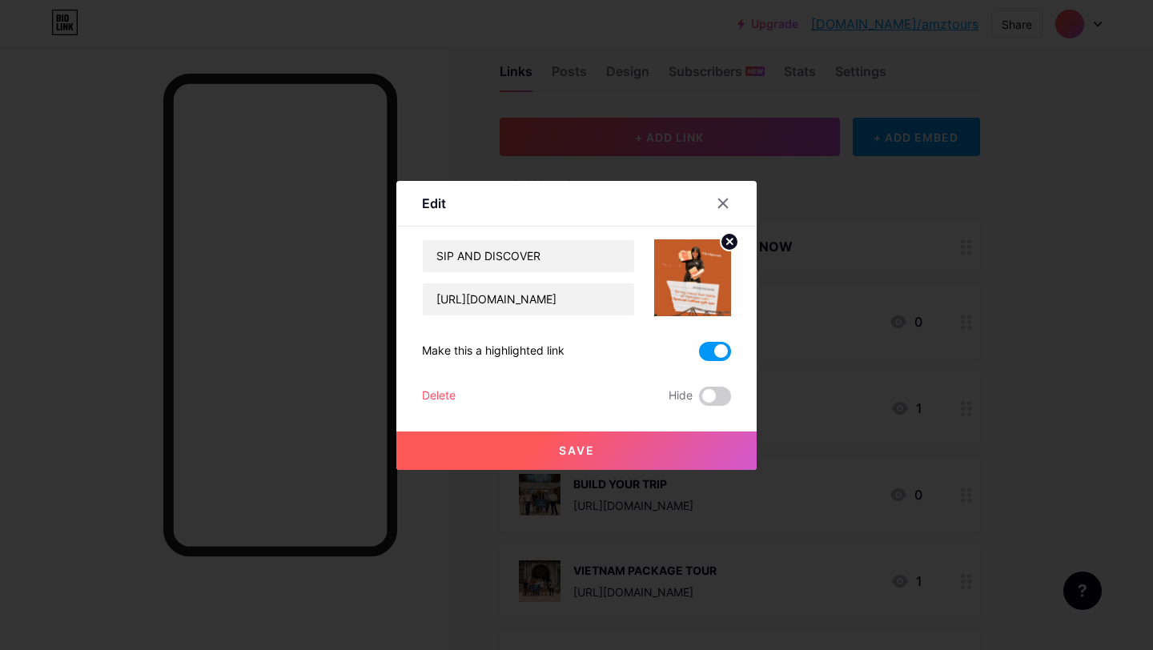
click at [1029, 329] on div at bounding box center [576, 325] width 1153 height 650
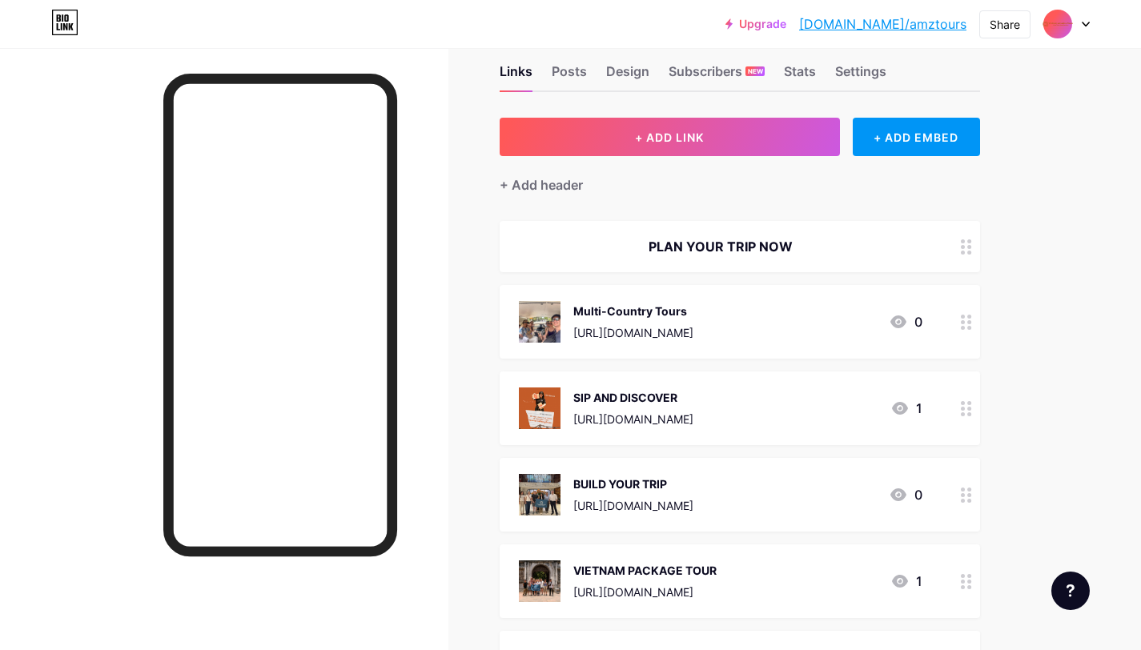
drag, startPoint x: 704, startPoint y: 421, endPoint x: 713, endPoint y: 347, distance: 75.1
click at [710, 336] on span "PLAN YOUR TRIP NOW Multi-Country Tours [URL][DOMAIN_NAME] 0 SIP AND DISCOVER [U…" at bounding box center [739, 501] width 480 height 560
click at [1037, 305] on div "Links Posts Design Subscribers NEW Stats Settings + ADD LINK + ADD EMBED + Add …" at bounding box center [523, 492] width 1047 height 951
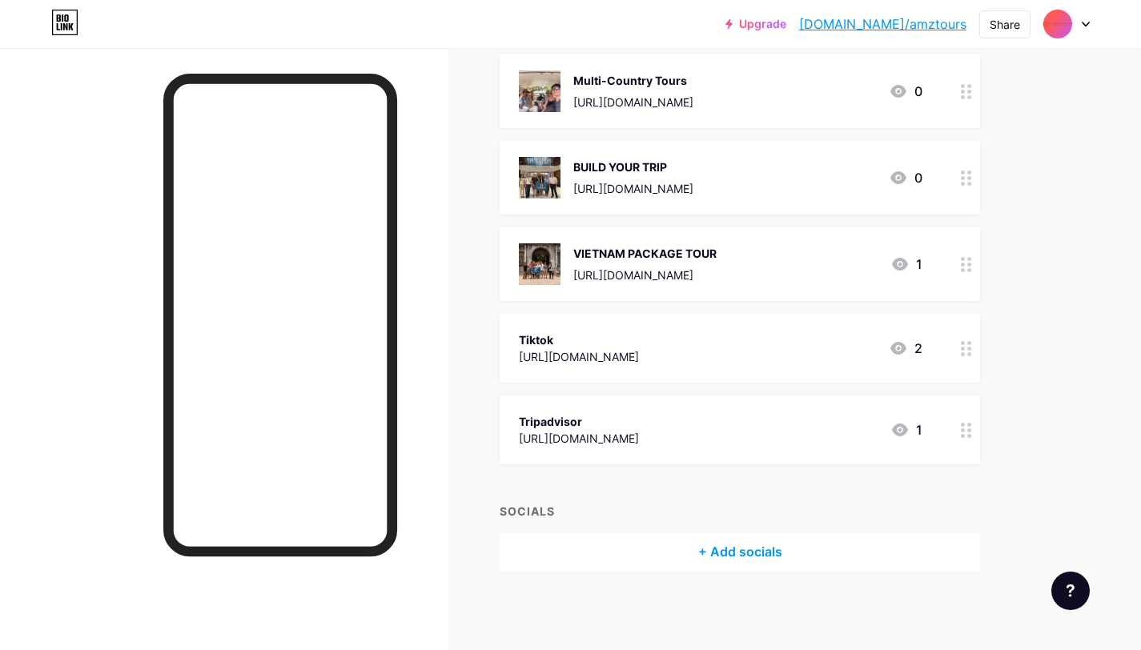
scroll to position [0, 0]
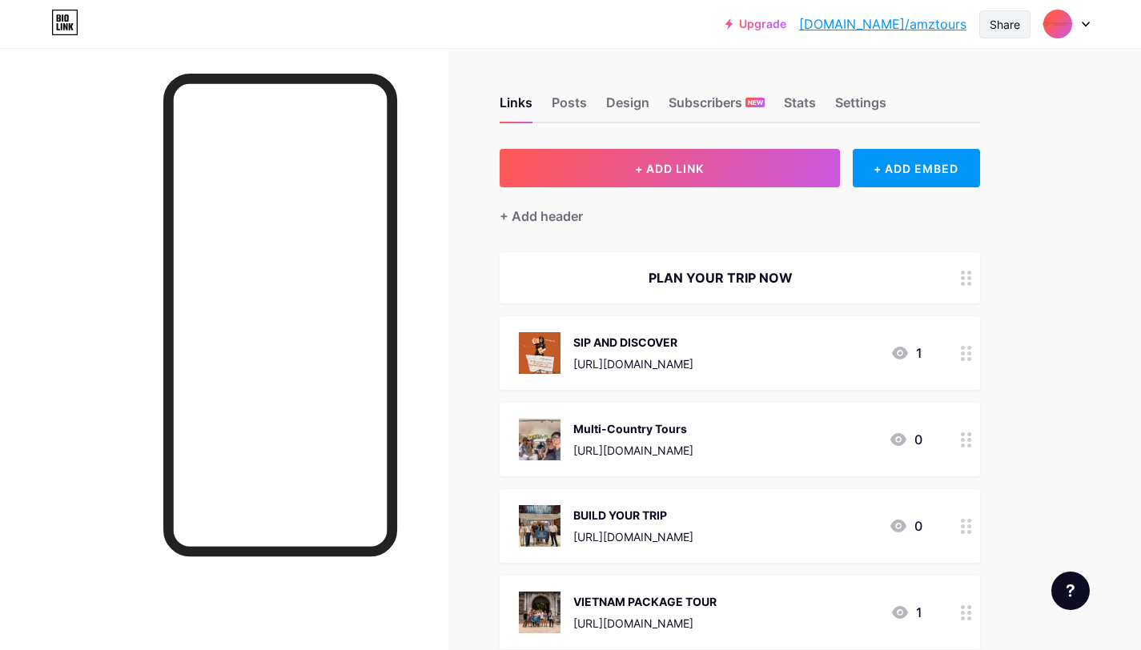
click at [1010, 25] on div "Share" at bounding box center [1004, 24] width 30 height 17
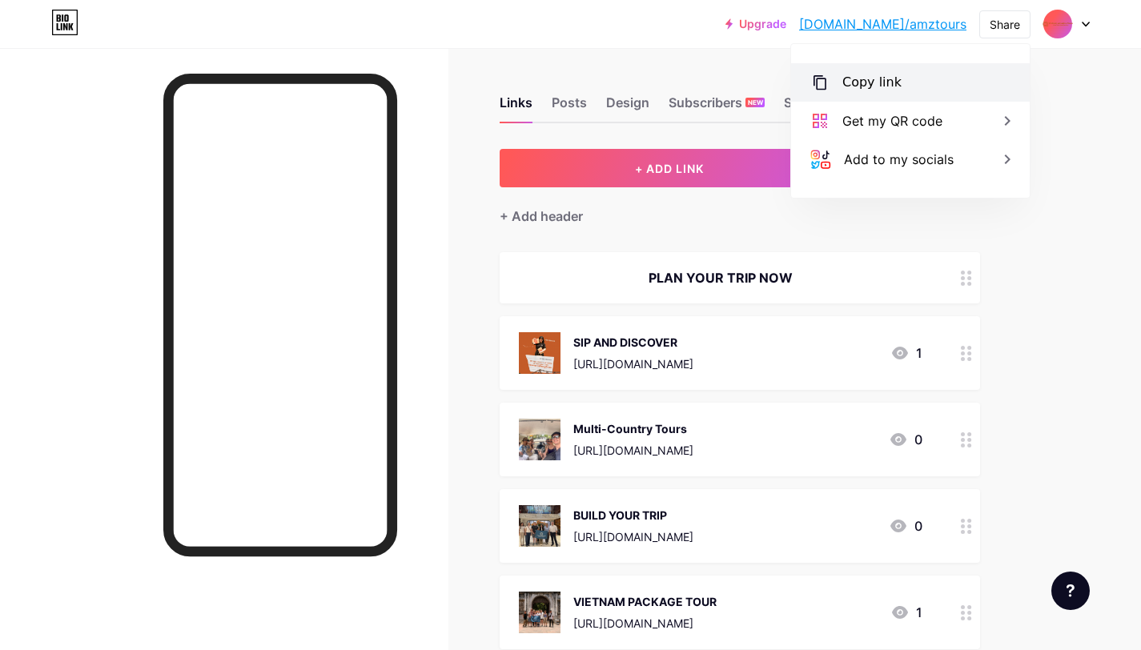
click at [940, 90] on div "Copy link" at bounding box center [910, 82] width 239 height 38
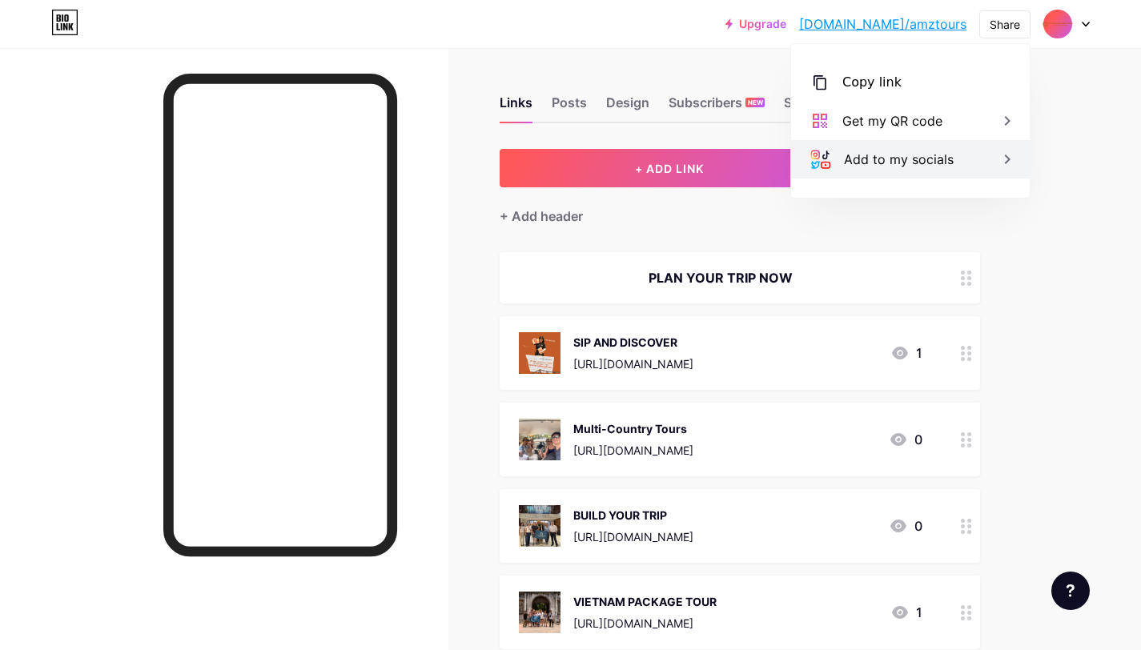
click at [913, 168] on div "Add to my socials" at bounding box center [899, 159] width 110 height 19
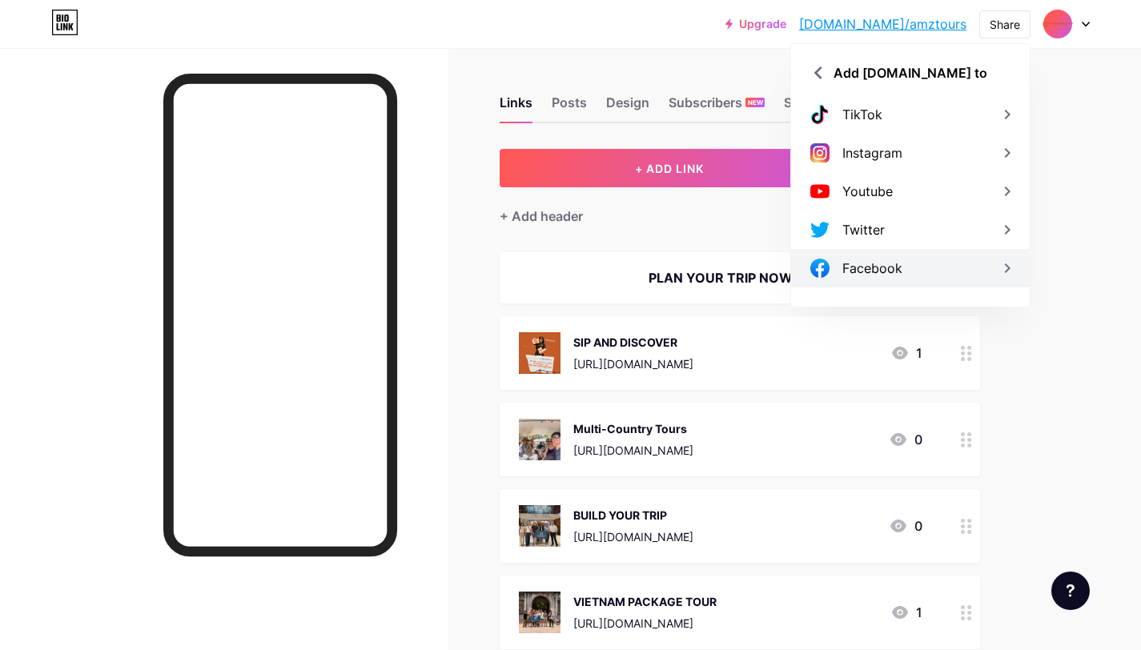
click at [972, 283] on div "Facebook" at bounding box center [910, 268] width 239 height 38
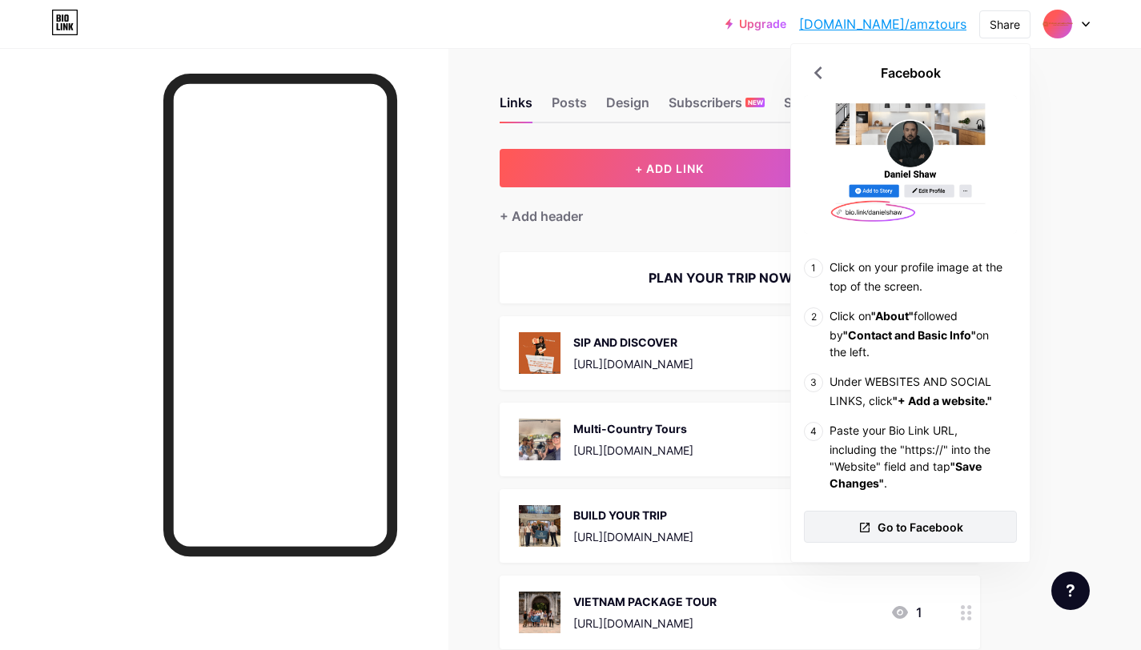
click at [887, 529] on span "Go to Facebook" at bounding box center [920, 527] width 86 height 17
click at [1081, 144] on div "Upgrade [DOMAIN_NAME]/amztou... [DOMAIN_NAME]/amztours Share Facebook Click on …" at bounding box center [570, 499] width 1141 height 999
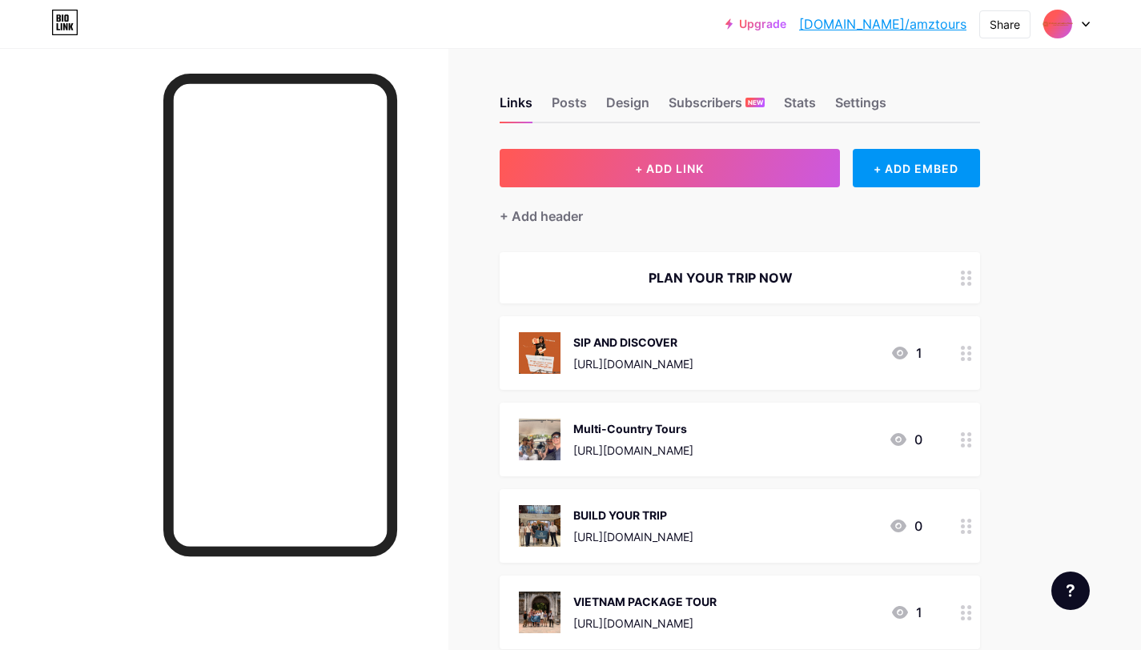
click at [964, 274] on icon at bounding box center [965, 278] width 11 height 15
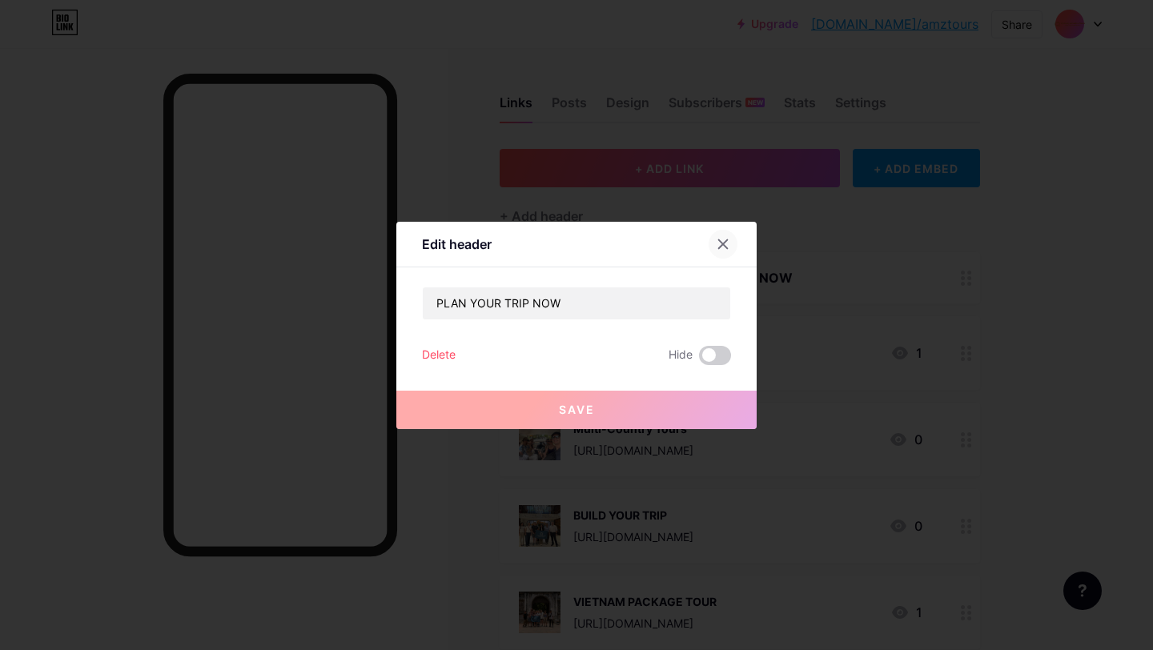
click at [722, 241] on icon at bounding box center [722, 244] width 13 height 13
